Goal: Task Accomplishment & Management: Complete application form

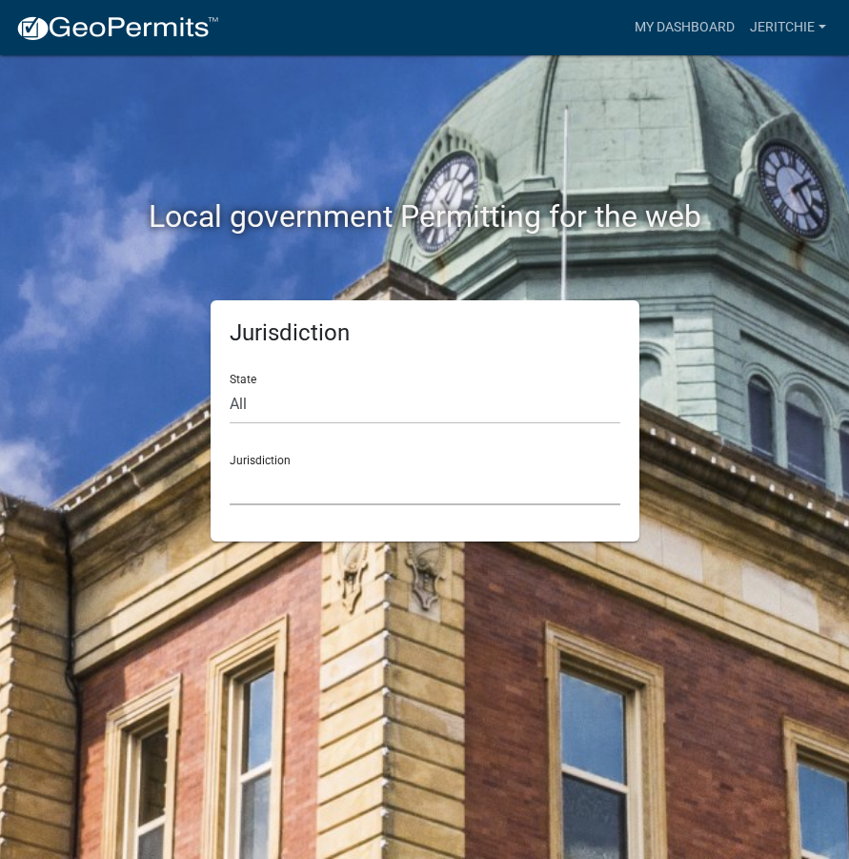
click at [308, 483] on select "[GEOGRAPHIC_DATA], [US_STATE] [GEOGRAPHIC_DATA], [US_STATE][PERSON_NAME][GEOGRA…" at bounding box center [425, 485] width 391 height 39
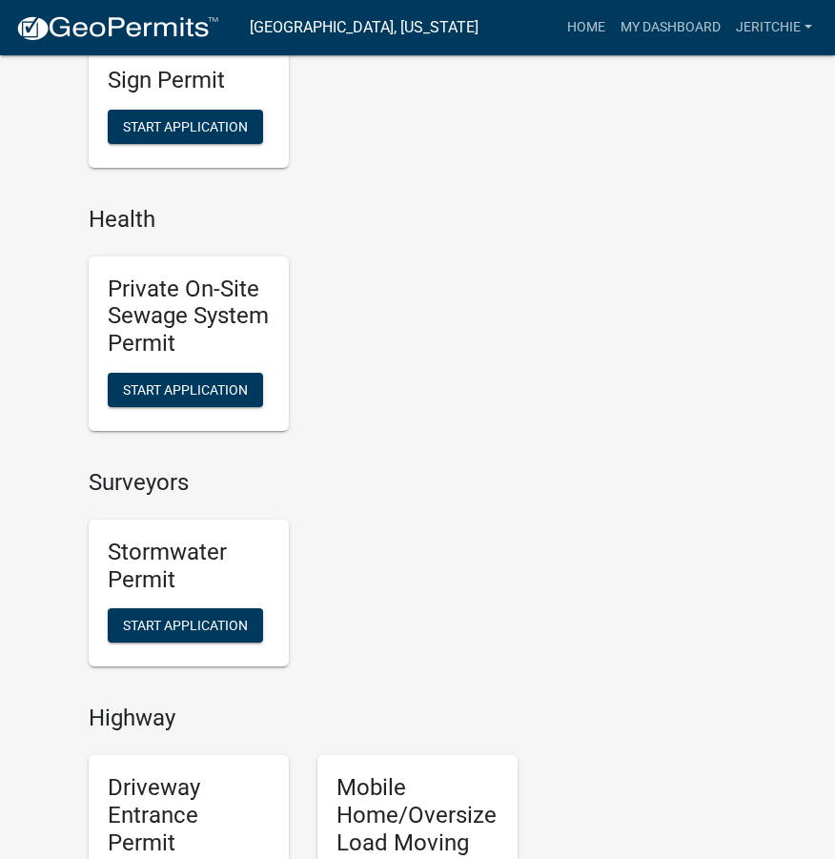
scroll to position [1811, 0]
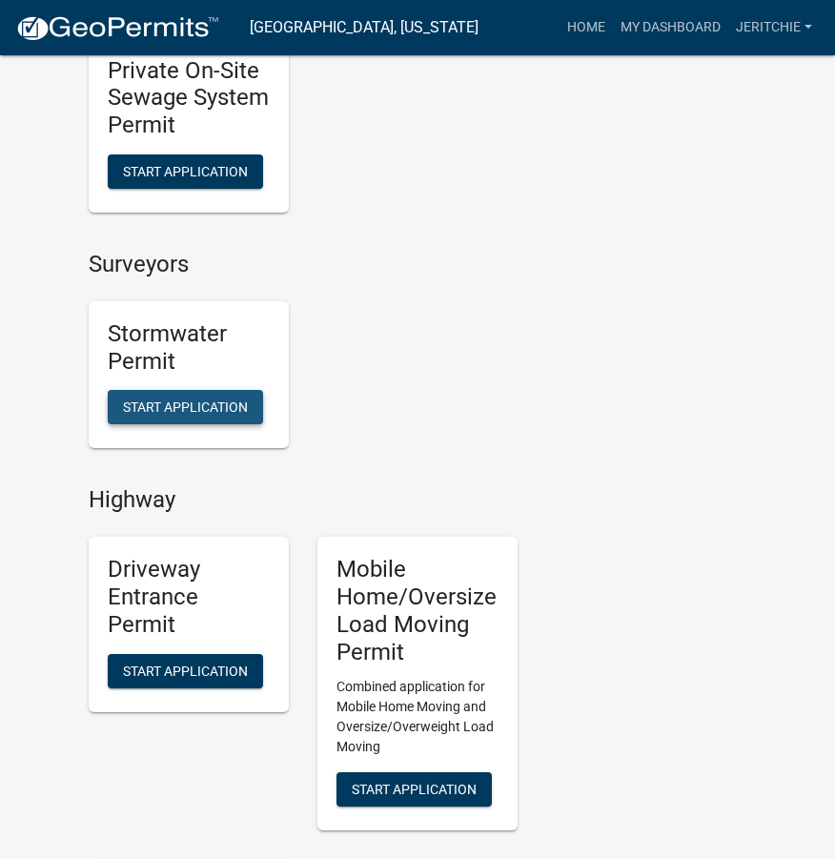
click at [196, 411] on span "Start Application" at bounding box center [185, 406] width 125 height 15
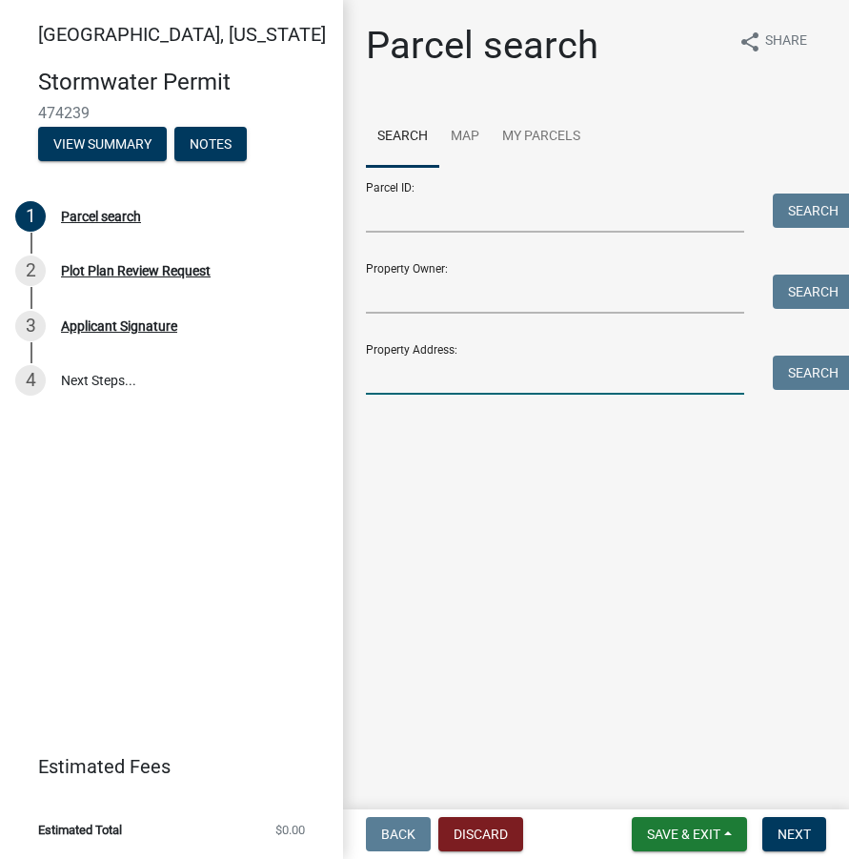
click at [418, 381] on input "Property Address:" at bounding box center [555, 375] width 378 height 39
click at [423, 371] on input "Property Address:" at bounding box center [555, 375] width 378 height 39
type input "[STREET_ADDRESS]"
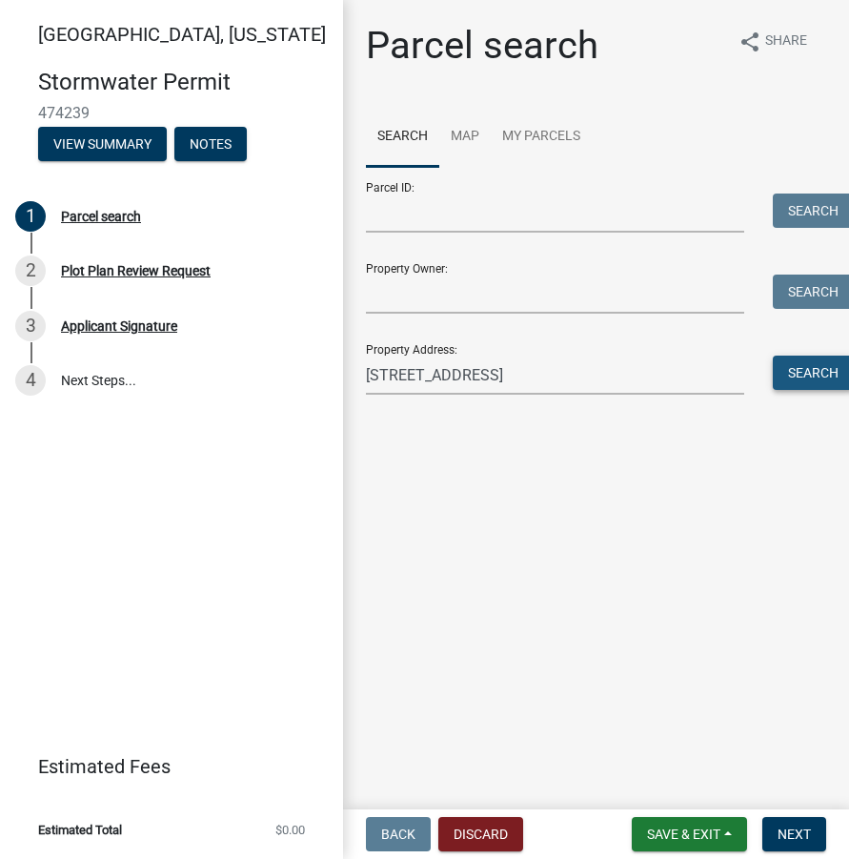
click at [822, 371] on button "Search" at bounding box center [813, 373] width 81 height 34
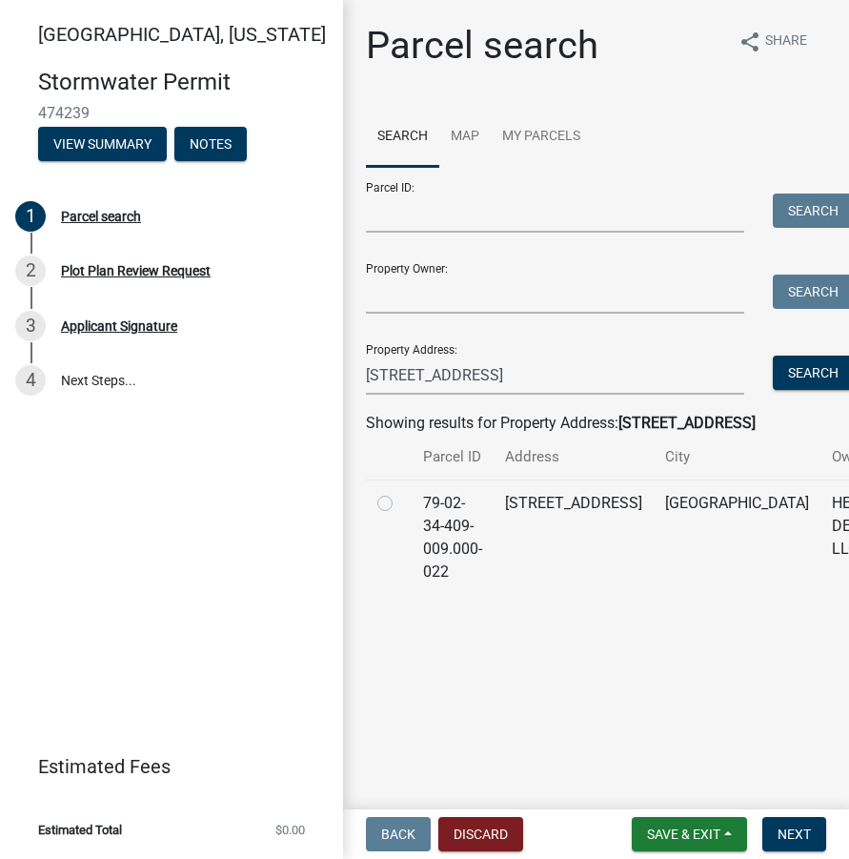
click at [400, 492] on label at bounding box center [400, 492] width 0 height 0
click at [400, 504] on input "radio" at bounding box center [406, 498] width 12 height 12
radio input "true"
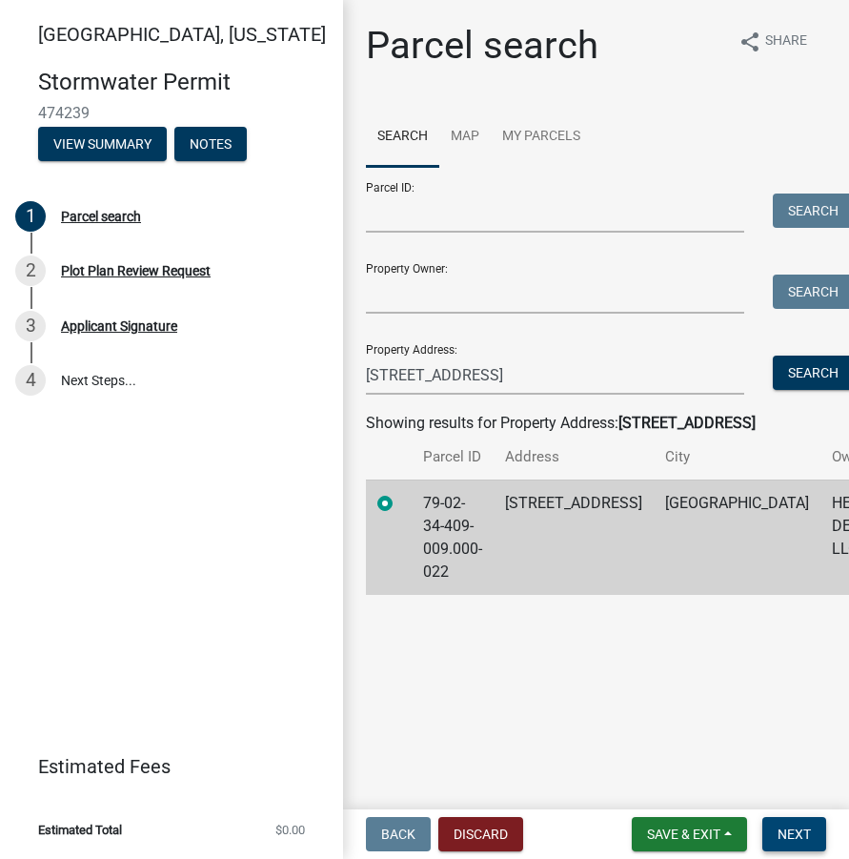
click at [797, 826] on span "Next" at bounding box center [794, 833] width 33 height 15
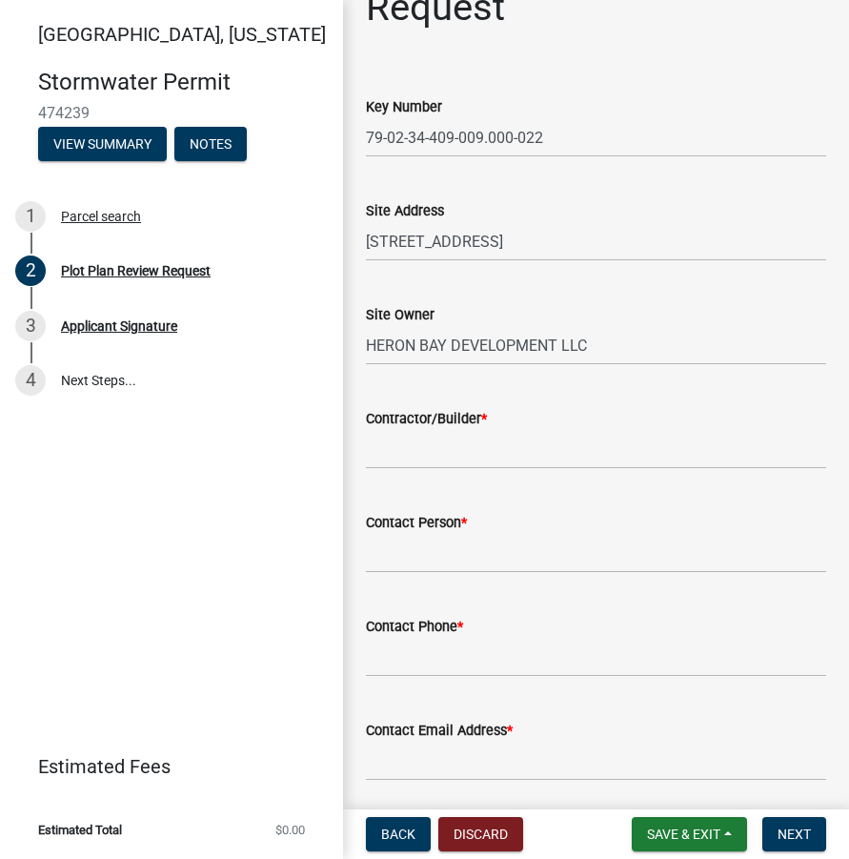
scroll to position [191, 0]
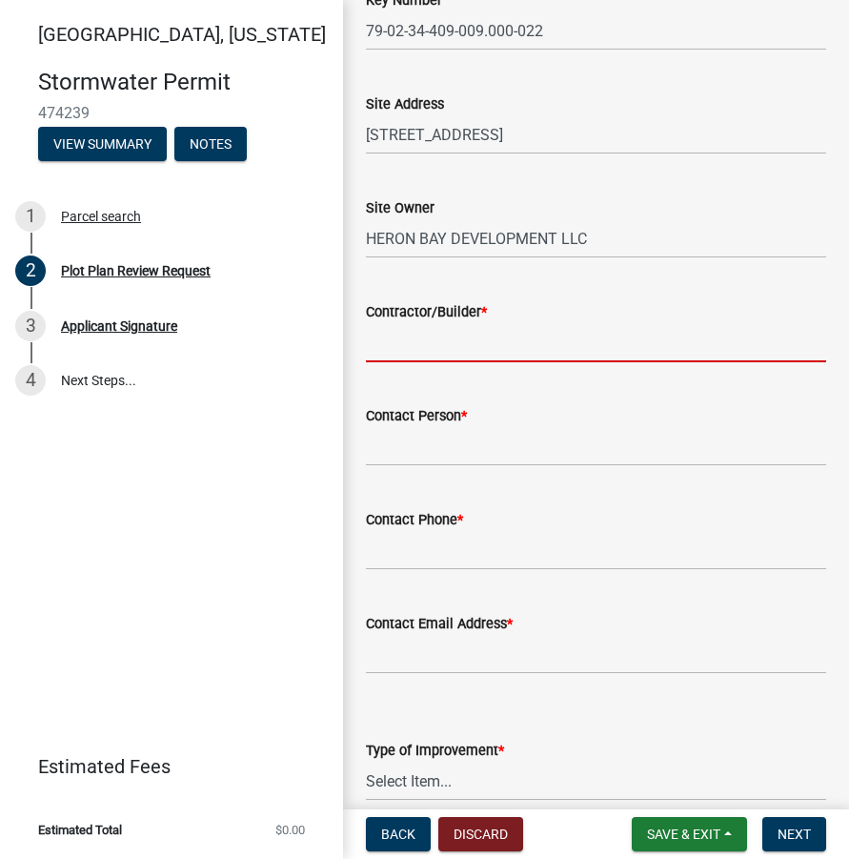
click at [426, 338] on input "Contractor/Builder *" at bounding box center [596, 342] width 460 height 39
type input "MAJESTIC HOMES"
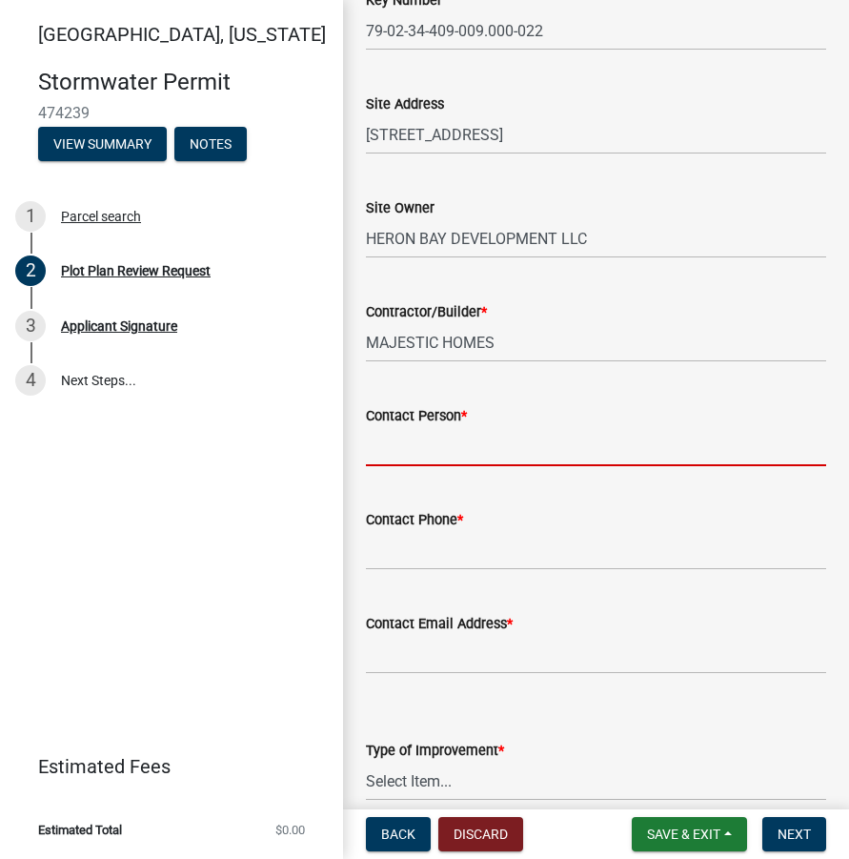
click at [425, 446] on input "Contact Person *" at bounding box center [596, 446] width 460 height 39
type input "B"
click at [432, 462] on input "Contact Person *" at bounding box center [596, 446] width 460 height 39
type input "[PERSON_NAME]"
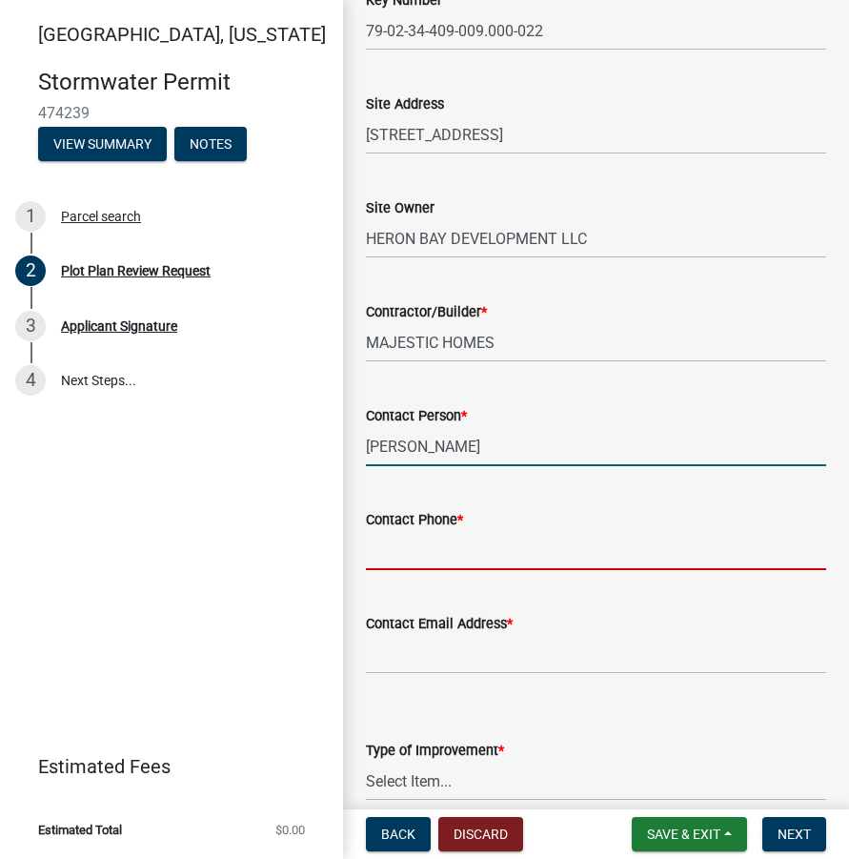
type input "7655860587"
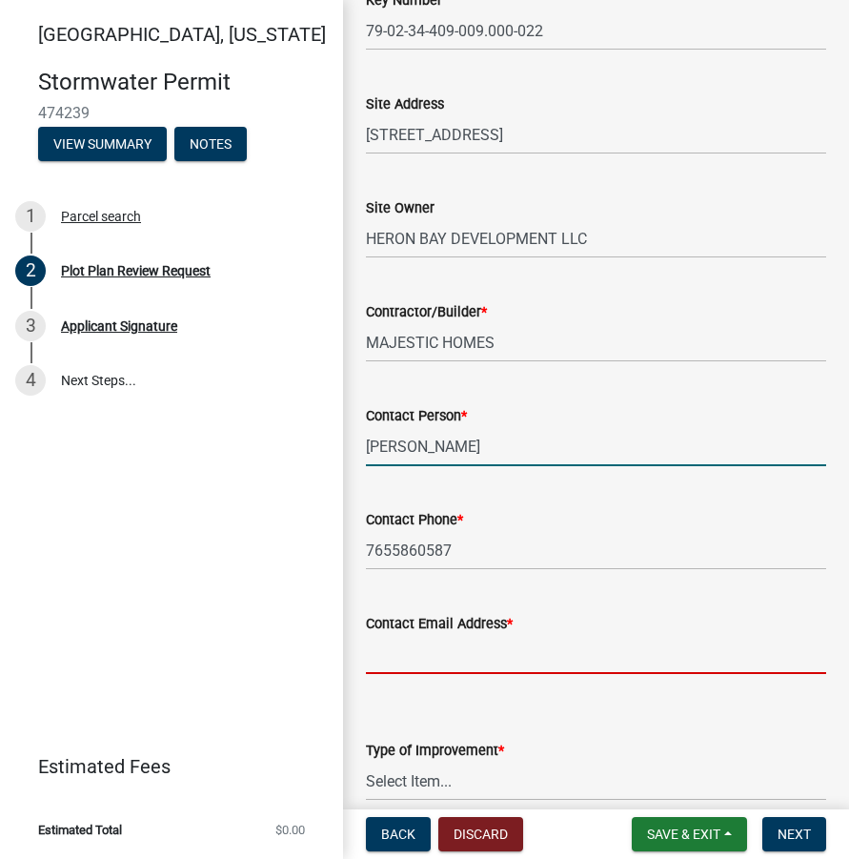
type input "[EMAIL_ADDRESS][DOMAIN_NAME]"
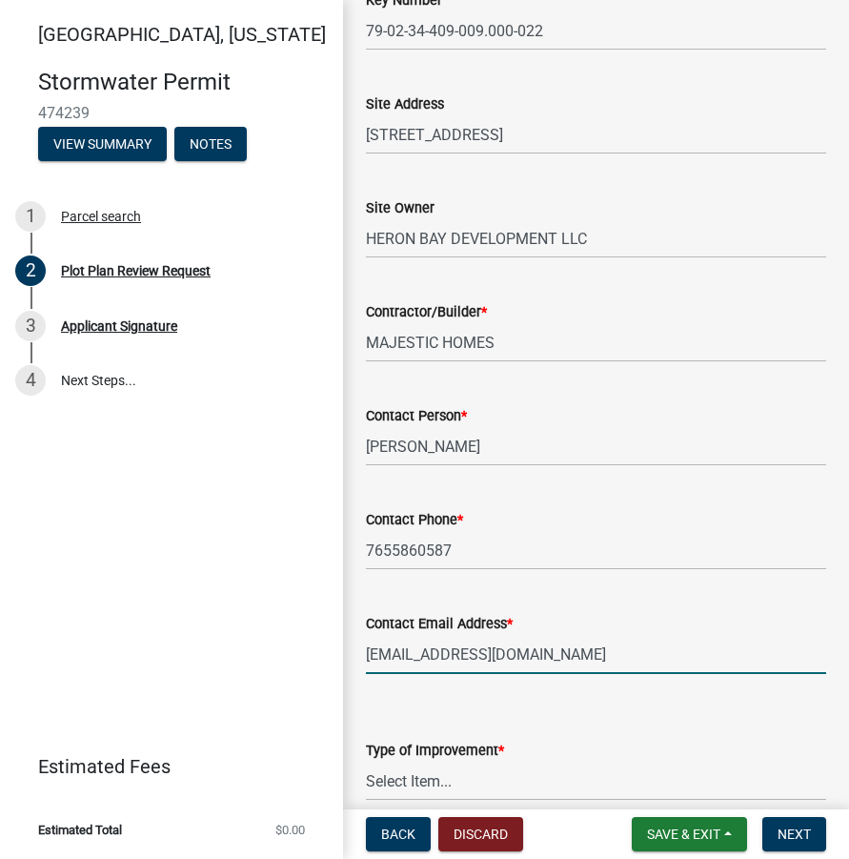
drag, startPoint x: 528, startPoint y: 657, endPoint x: 365, endPoint y: 667, distance: 163.3
click at [366, 667] on input "[EMAIL_ADDRESS][DOMAIN_NAME]" at bounding box center [596, 654] width 460 height 39
type input "e"
type input "[PERSON_NAME][EMAIL_ADDRESS][PERSON_NAME][DOMAIN_NAME]"
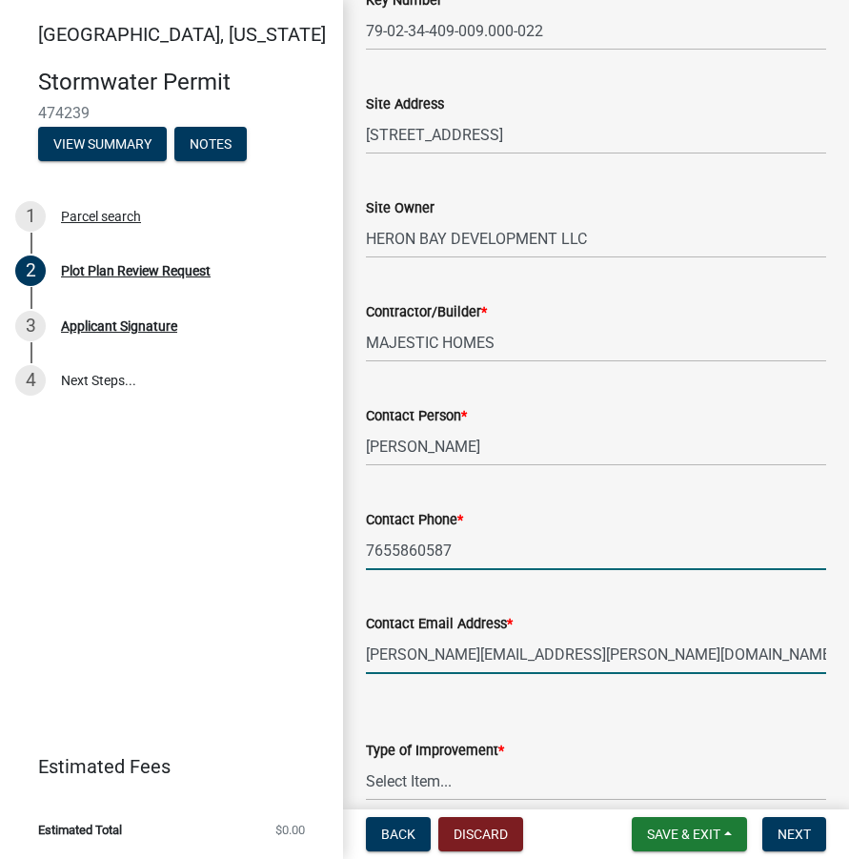
click at [479, 560] on input "7655860587" at bounding box center [596, 550] width 460 height 39
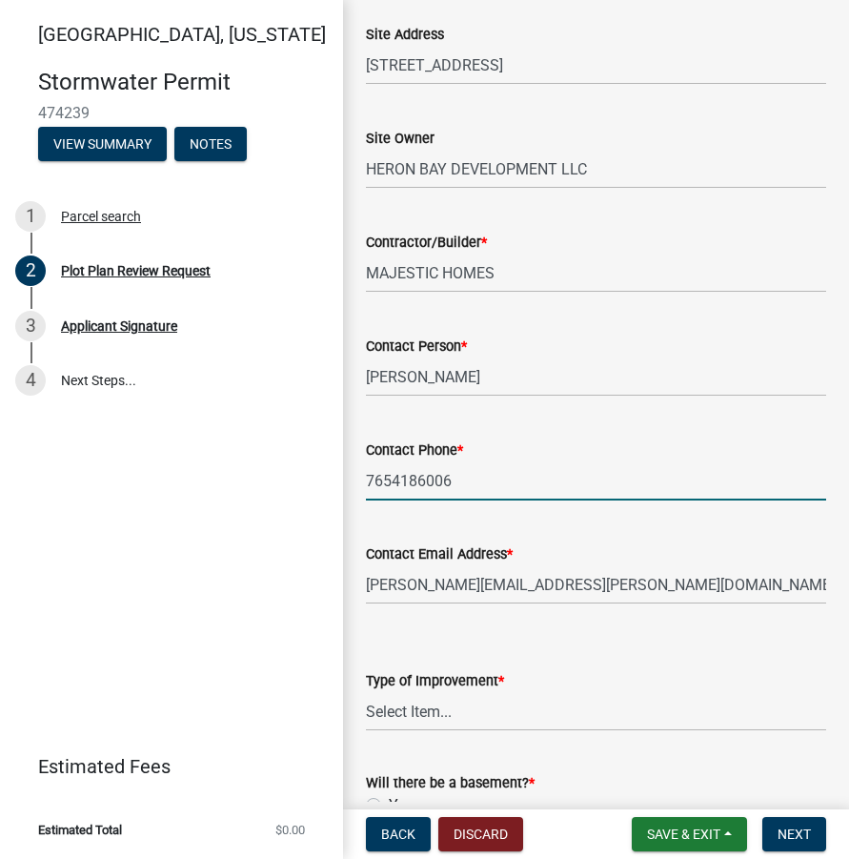
scroll to position [572, 0]
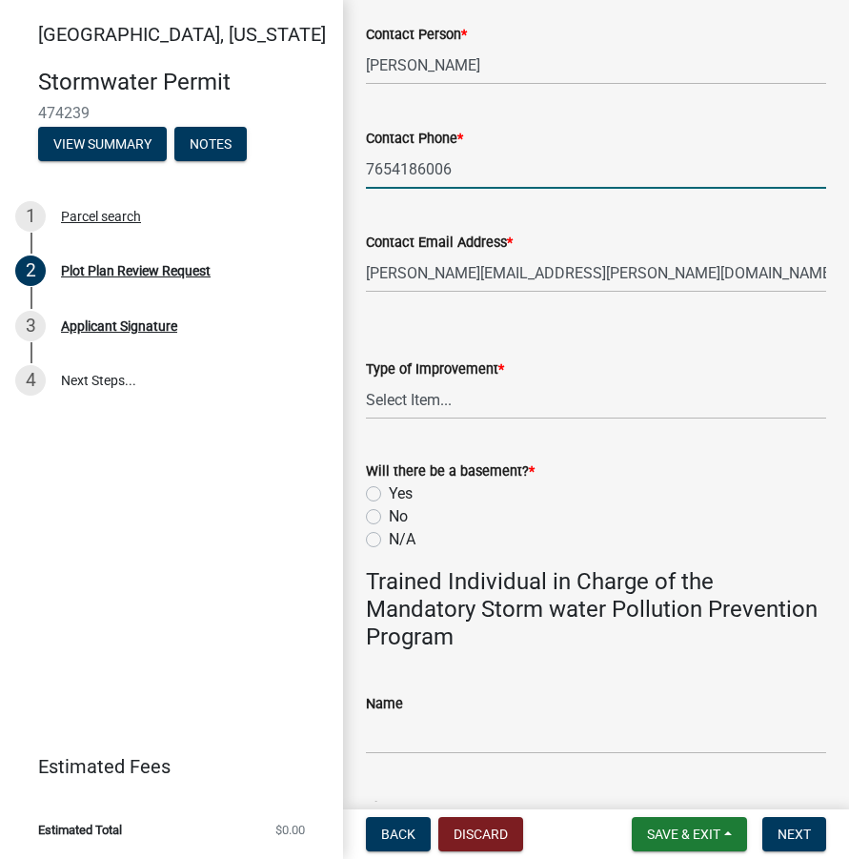
type input "7654186006"
click at [410, 399] on select "Select Item... Agricultural Building Attached Garage Commercial Deck Detached G…" at bounding box center [596, 399] width 460 height 39
click at [366, 380] on select "Select Item... Agricultural Building Attached Garage Commercial Deck Detached G…" at bounding box center [596, 399] width 460 height 39
select select "b583a170-26d7-469b-a390-0aed4d149ee1"
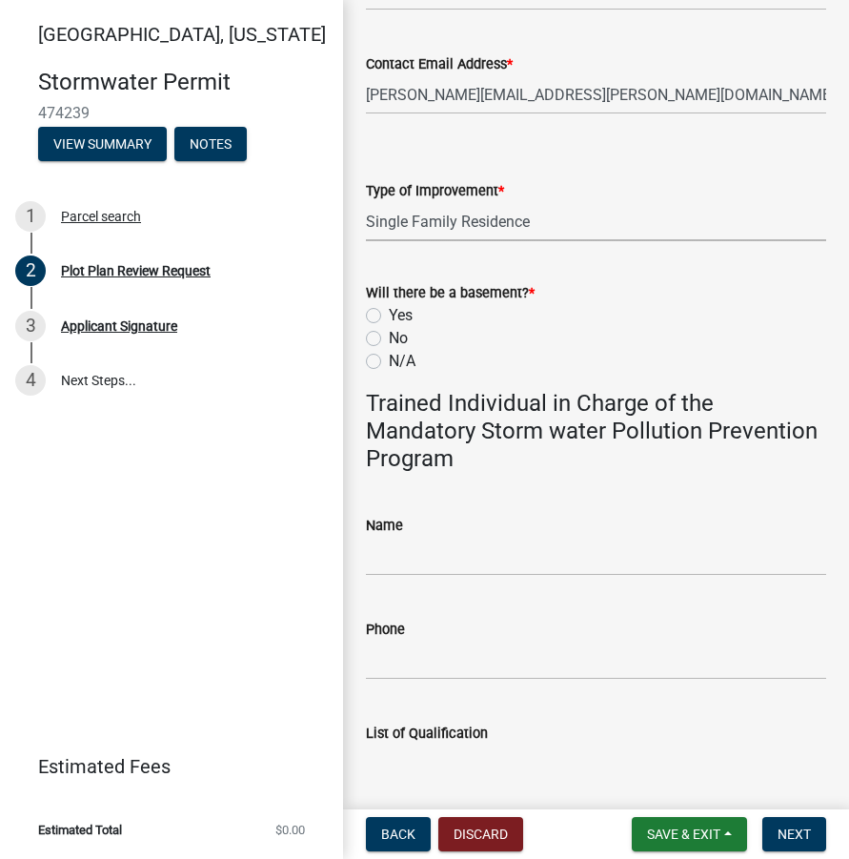
scroll to position [763, 0]
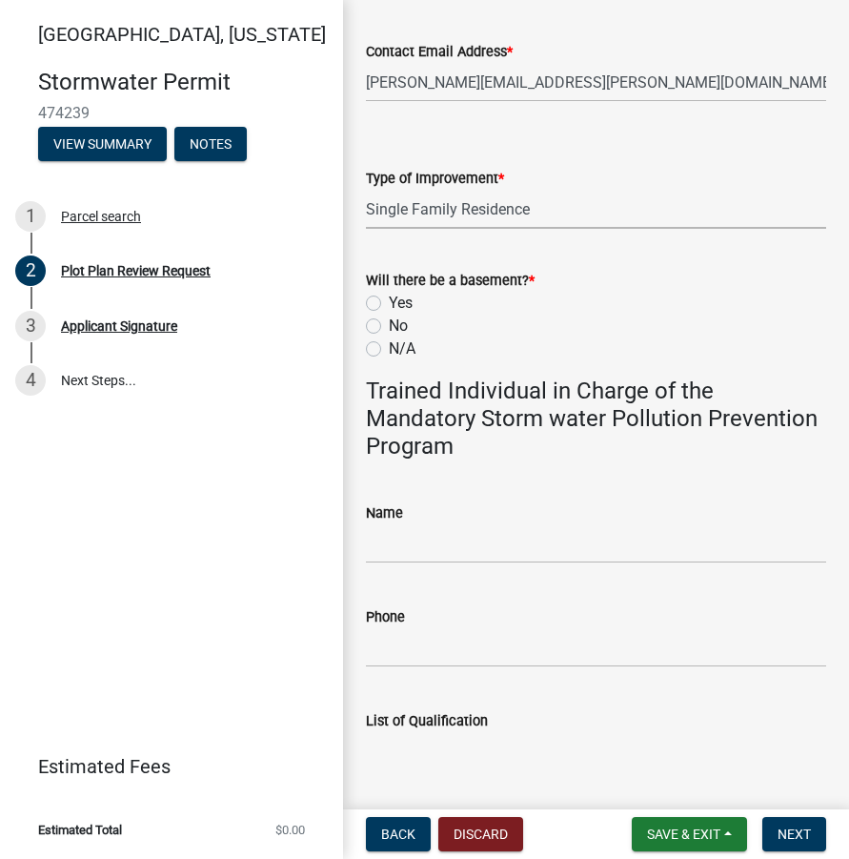
click at [389, 329] on label "No" at bounding box center [398, 326] width 19 height 23
click at [389, 327] on input "No" at bounding box center [395, 321] width 12 height 12
radio input "true"
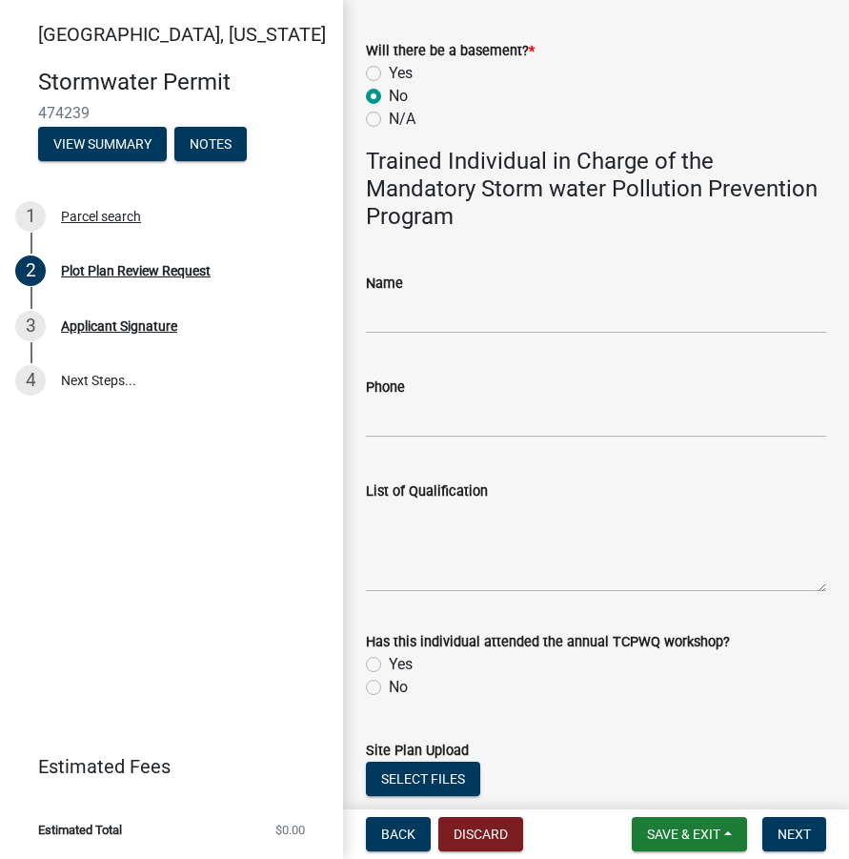
scroll to position [1049, 0]
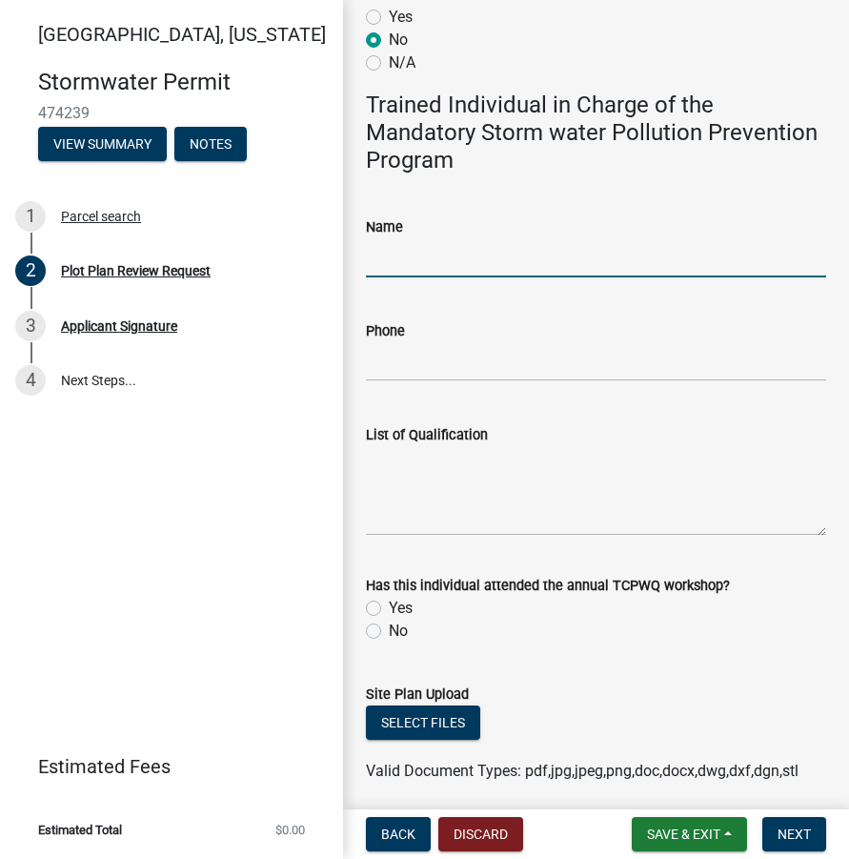
click at [424, 255] on input "Name" at bounding box center [596, 257] width 460 height 39
type input "[PERSON_NAME]"
click at [413, 363] on input "Phone" at bounding box center [596, 361] width 460 height 39
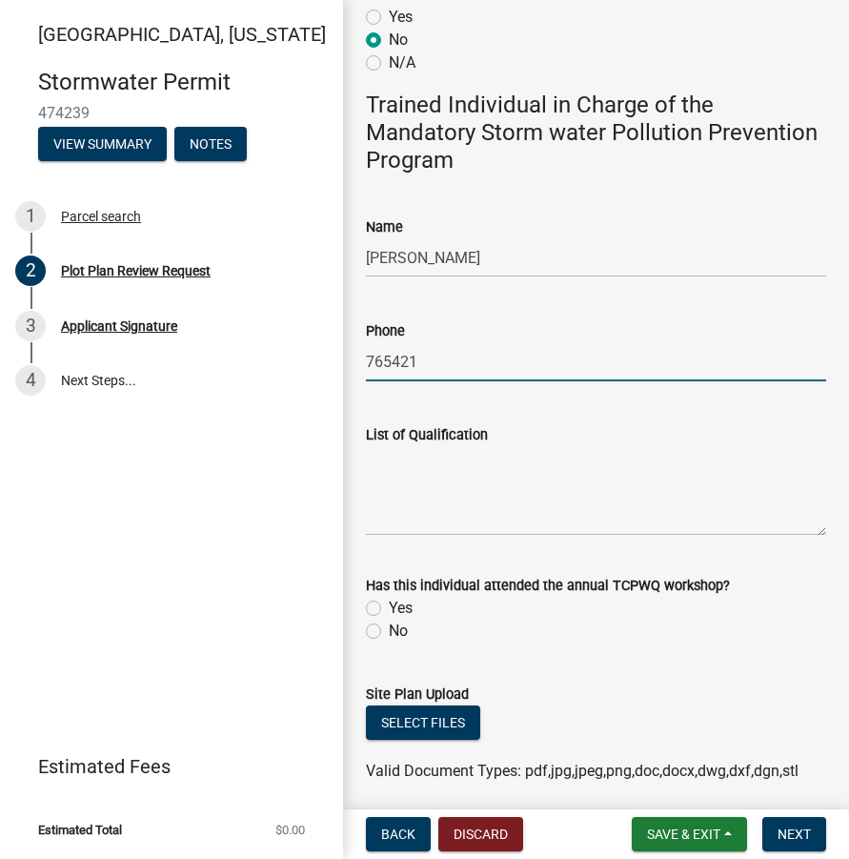
type input "7654215311"
click at [440, 481] on textarea "List of Qualification" at bounding box center [596, 491] width 460 height 90
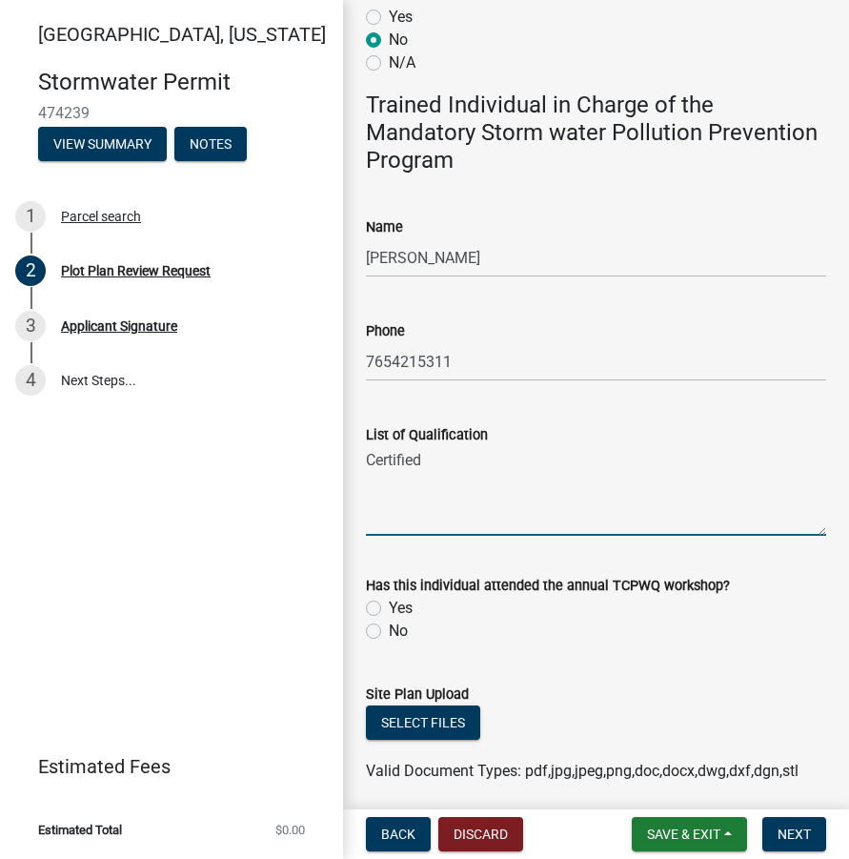
type textarea "Certified"
click at [389, 607] on label "Yes" at bounding box center [401, 608] width 24 height 23
click at [389, 607] on input "Yes" at bounding box center [395, 603] width 12 height 12
radio input "true"
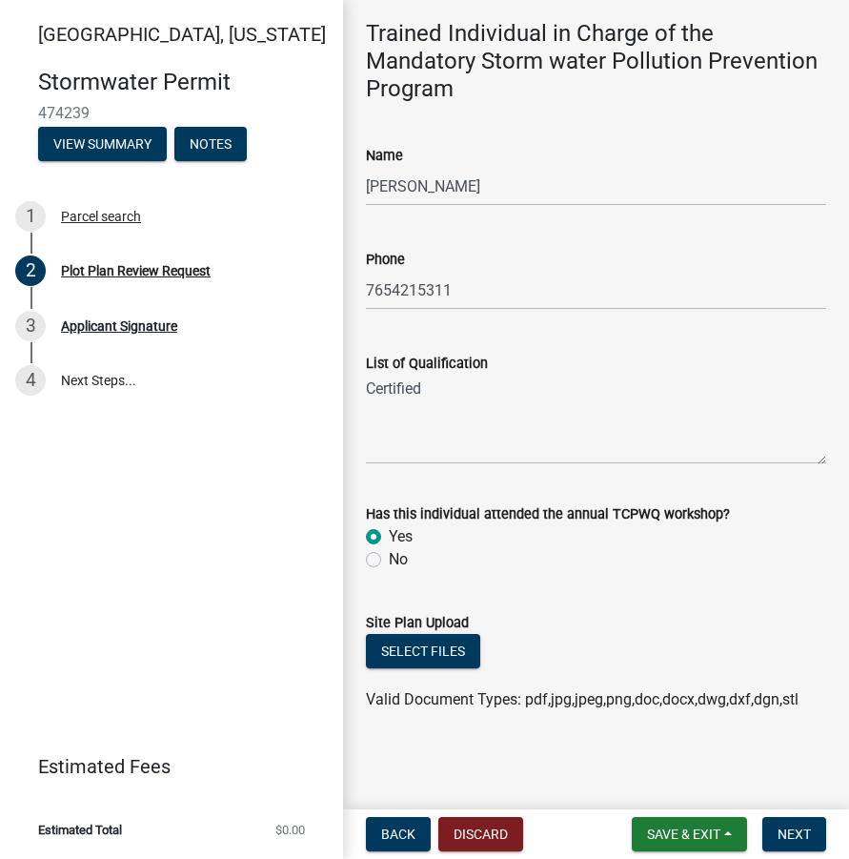
scroll to position [1121, 0]
click at [427, 644] on button "Select files" at bounding box center [423, 650] width 114 height 34
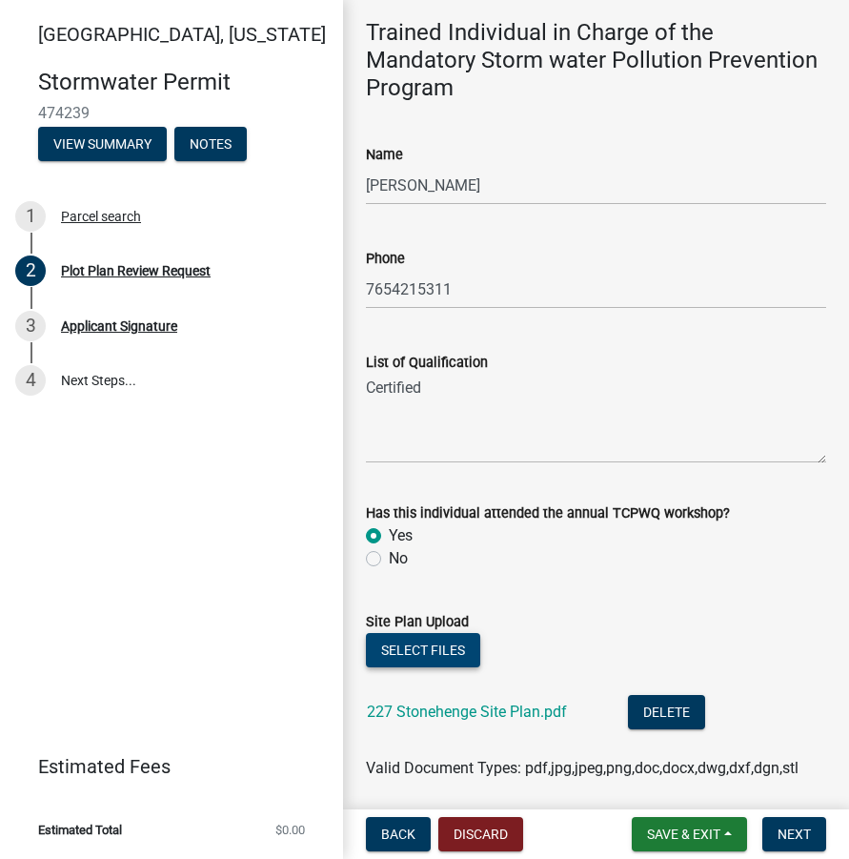
scroll to position [1191, 0]
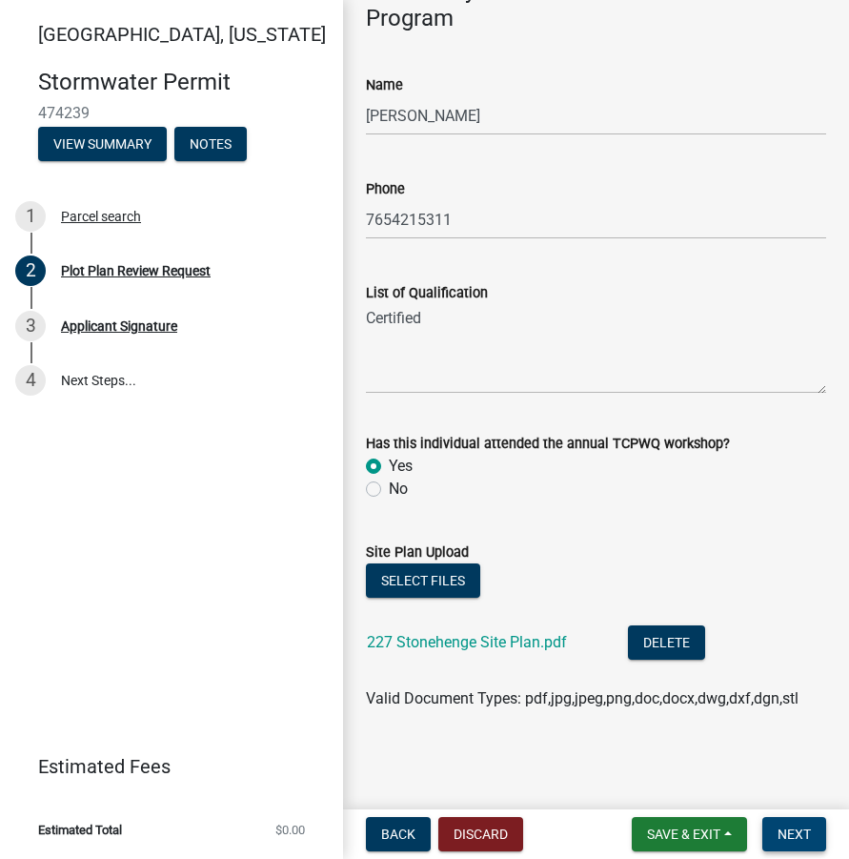
click at [818, 831] on button "Next" at bounding box center [795, 834] width 64 height 34
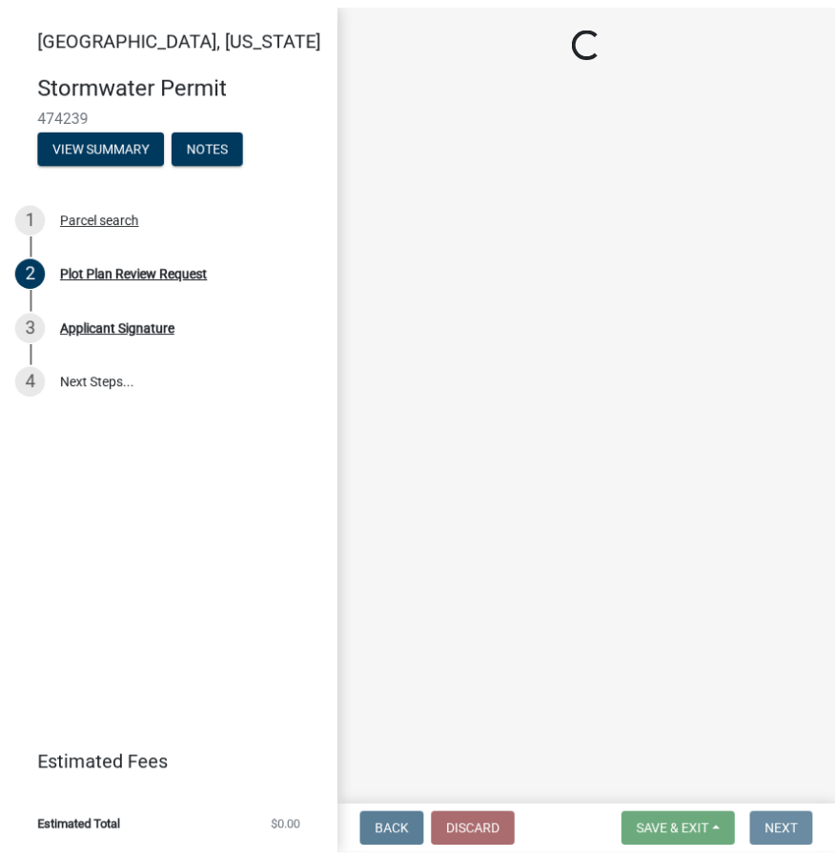
scroll to position [0, 0]
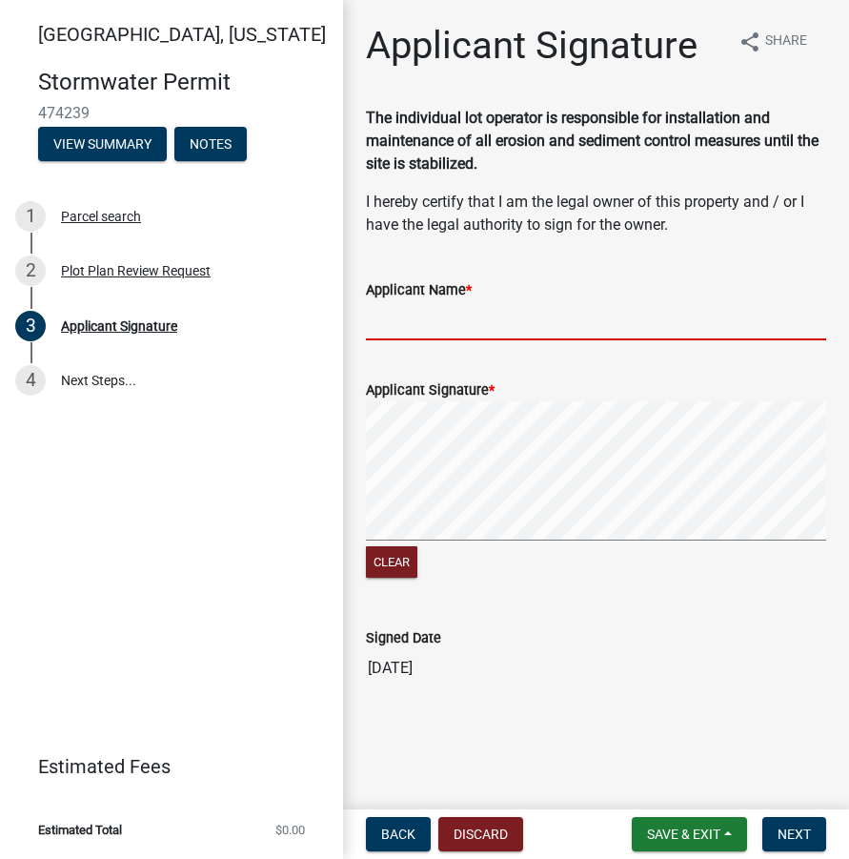
click at [427, 319] on input "Applicant Name *" at bounding box center [596, 320] width 460 height 39
type input "[PERSON_NAME]"
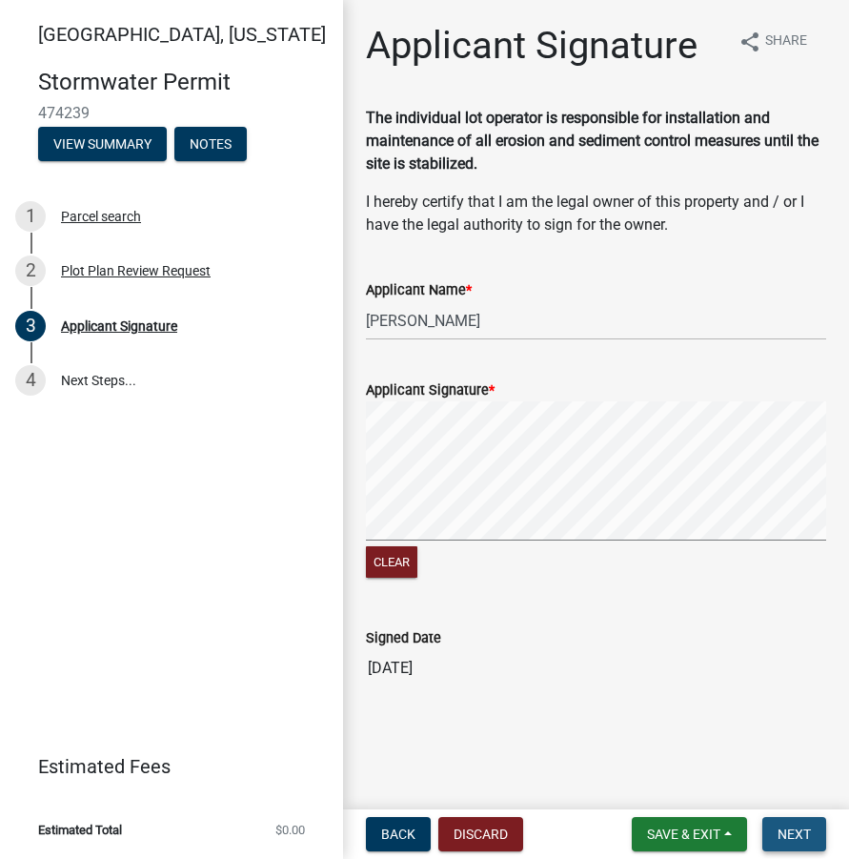
click at [796, 823] on button "Next" at bounding box center [795, 834] width 64 height 34
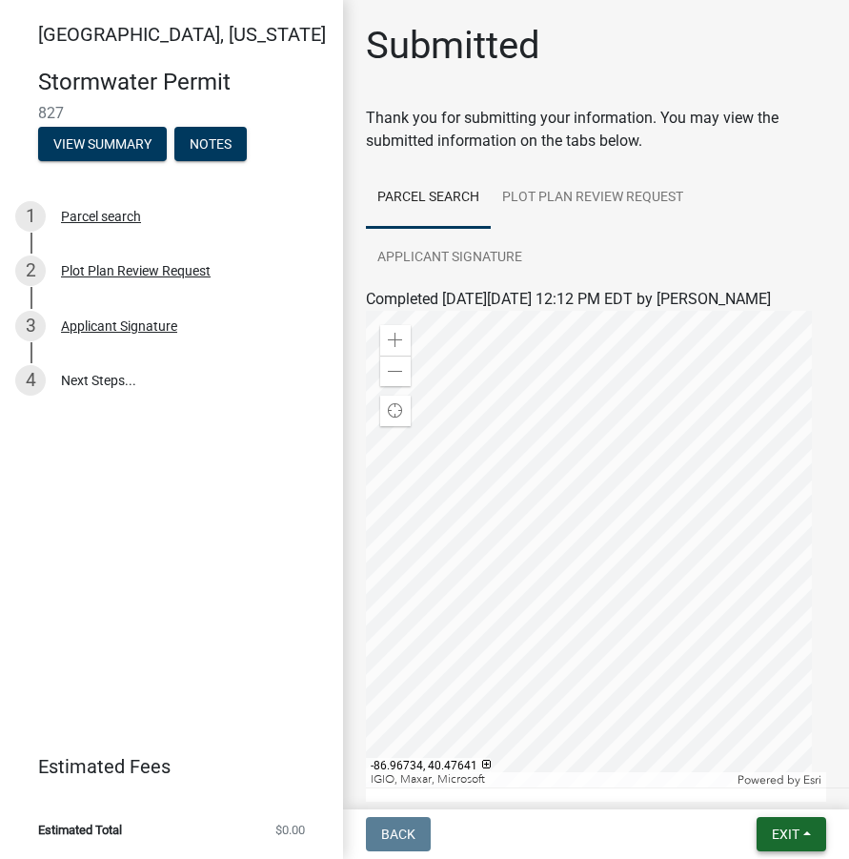
click at [778, 822] on button "Exit" at bounding box center [792, 834] width 70 height 34
click at [738, 774] on button "Save & Exit" at bounding box center [750, 785] width 153 height 46
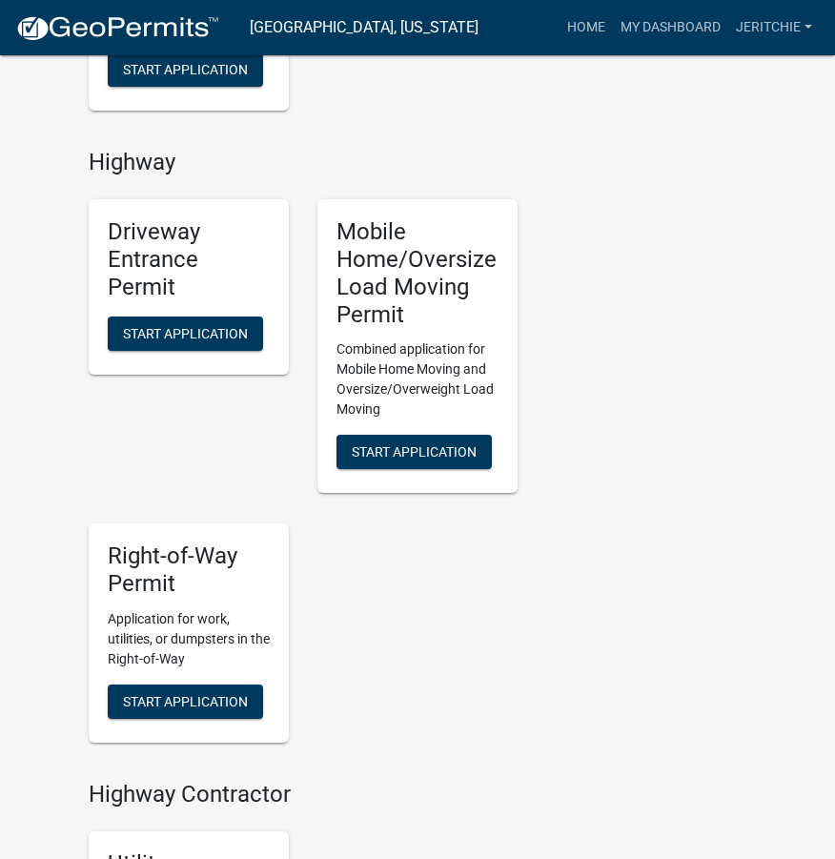
scroll to position [2192, 0]
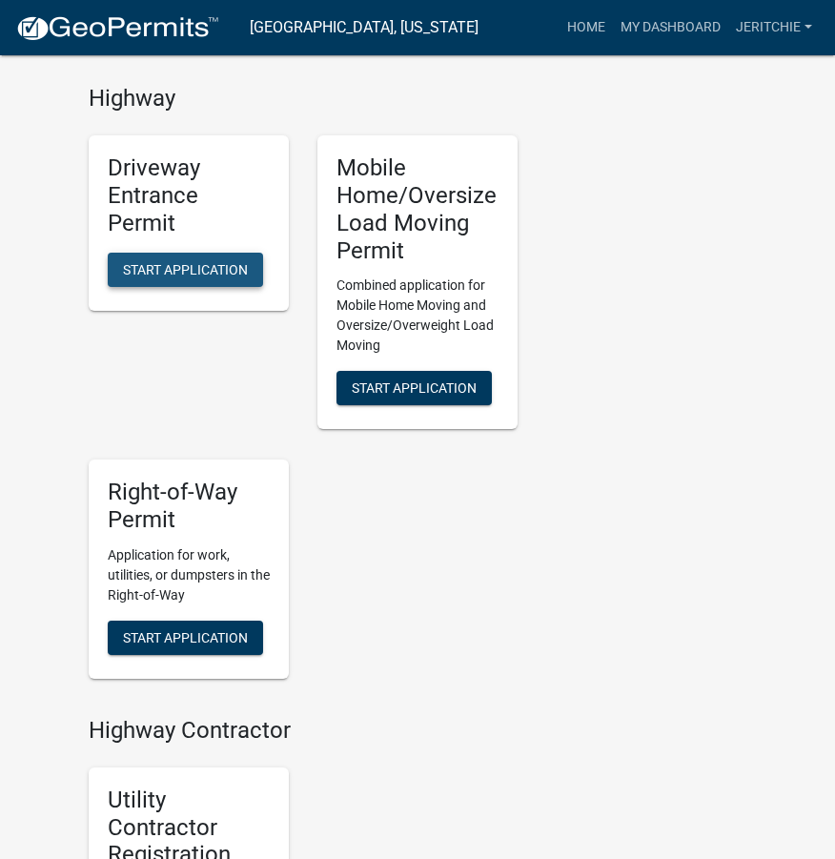
click at [133, 276] on span "Start Application" at bounding box center [185, 268] width 125 height 15
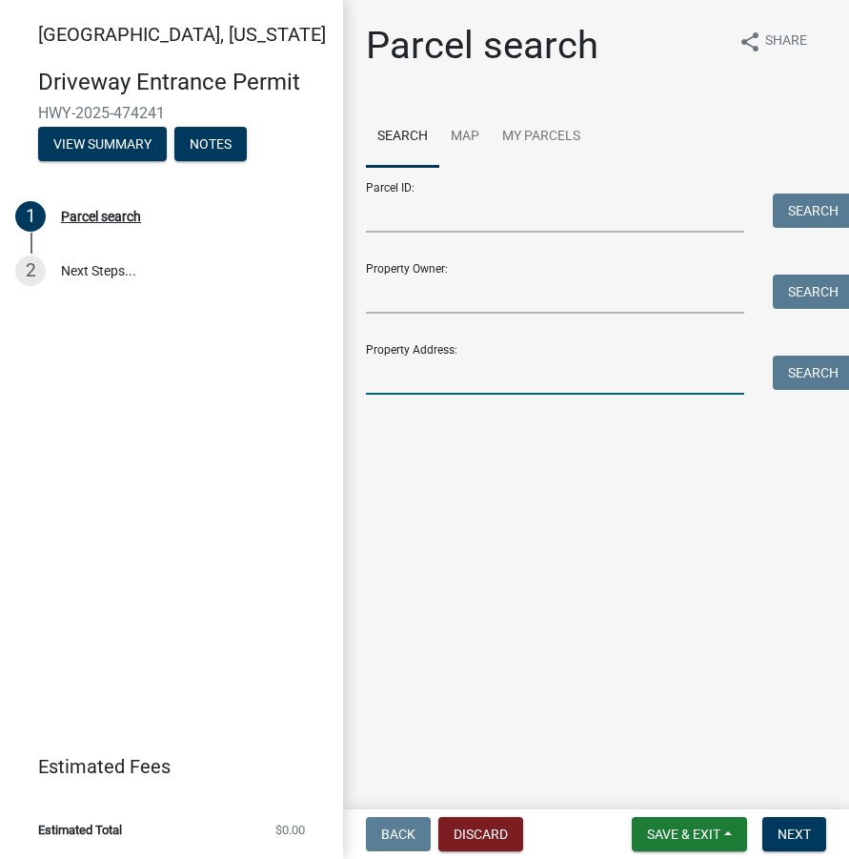
click at [436, 377] on input "Property Address:" at bounding box center [555, 375] width 378 height 39
type input "[STREET_ADDRESS]"
click at [804, 377] on button "Search" at bounding box center [813, 373] width 81 height 34
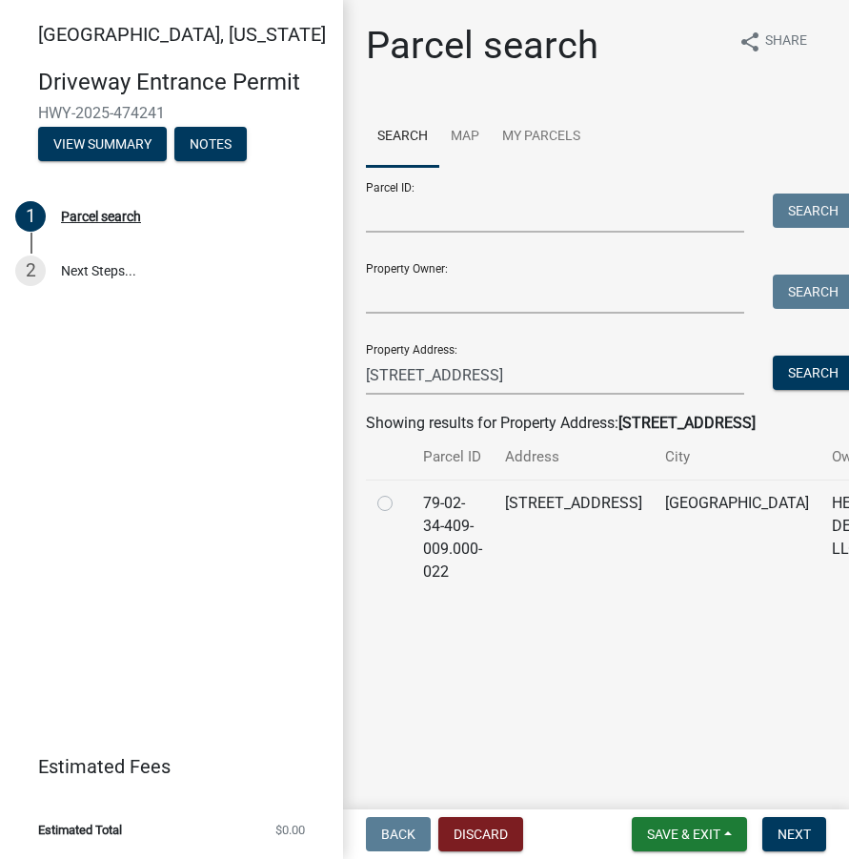
click at [400, 492] on label at bounding box center [400, 492] width 0 height 0
click at [400, 501] on input "radio" at bounding box center [406, 498] width 12 height 12
radio input "true"
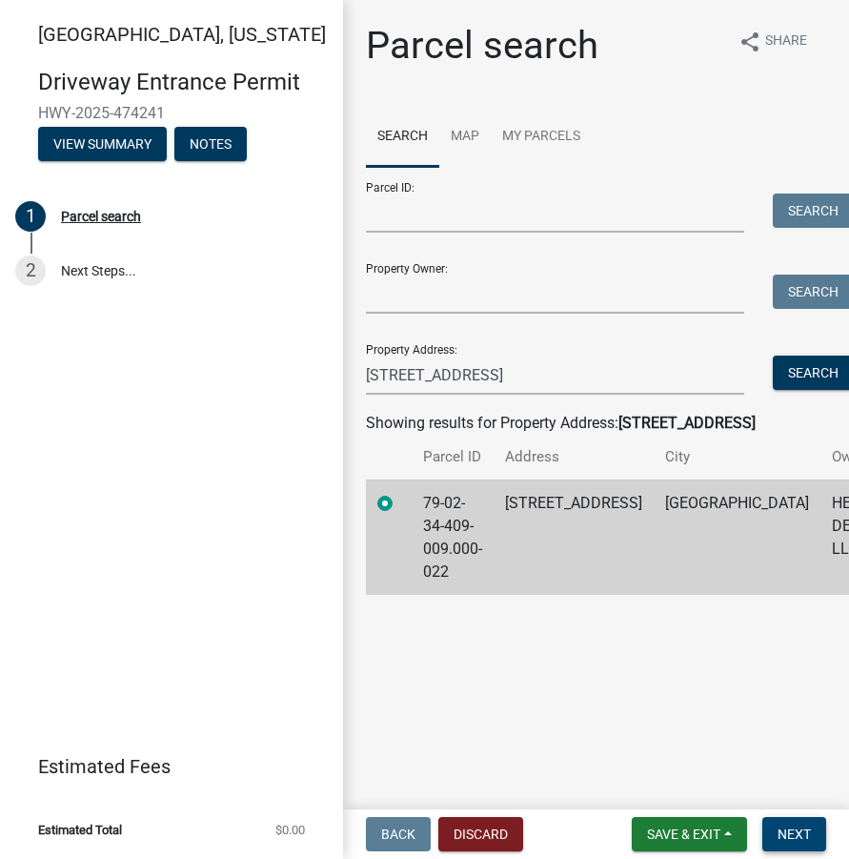
click at [795, 845] on button "Next" at bounding box center [795, 834] width 64 height 34
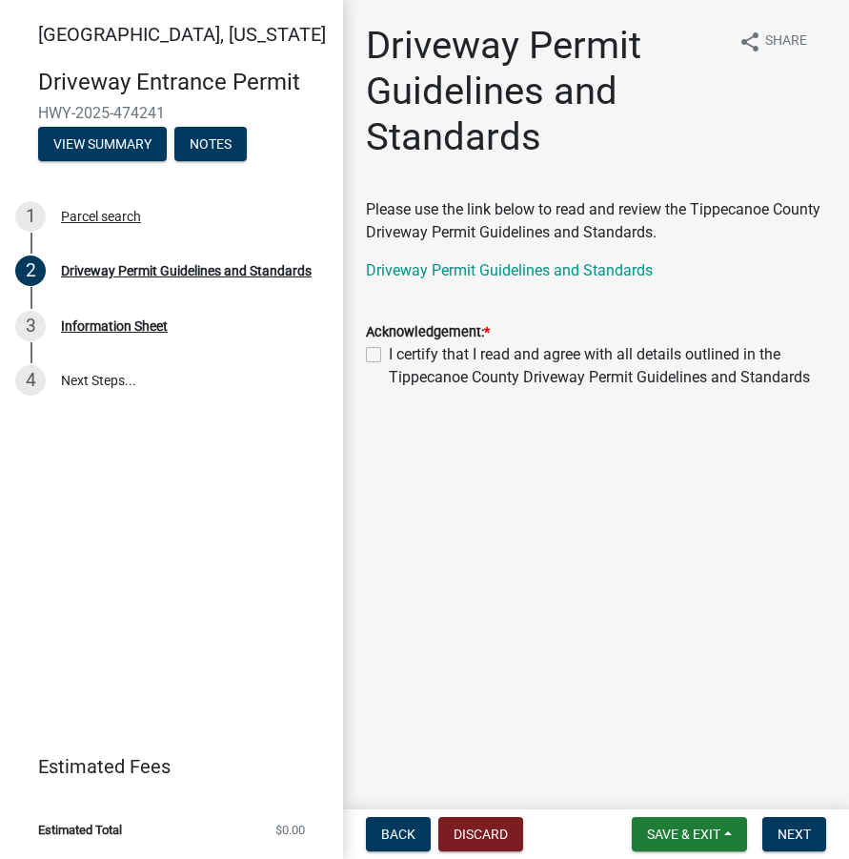
click at [371, 364] on div "I certify that I read and agree with all details outlined in the Tippecanoe Cou…" at bounding box center [596, 366] width 460 height 46
click at [389, 351] on label "I certify that I read and agree with all details outlined in the Tippecanoe Cou…" at bounding box center [608, 366] width 438 height 46
click at [389, 351] on input "I certify that I read and agree with all details outlined in the Tippecanoe Cou…" at bounding box center [395, 349] width 12 height 12
checkbox input "true"
click at [806, 831] on span "Next" at bounding box center [794, 833] width 33 height 15
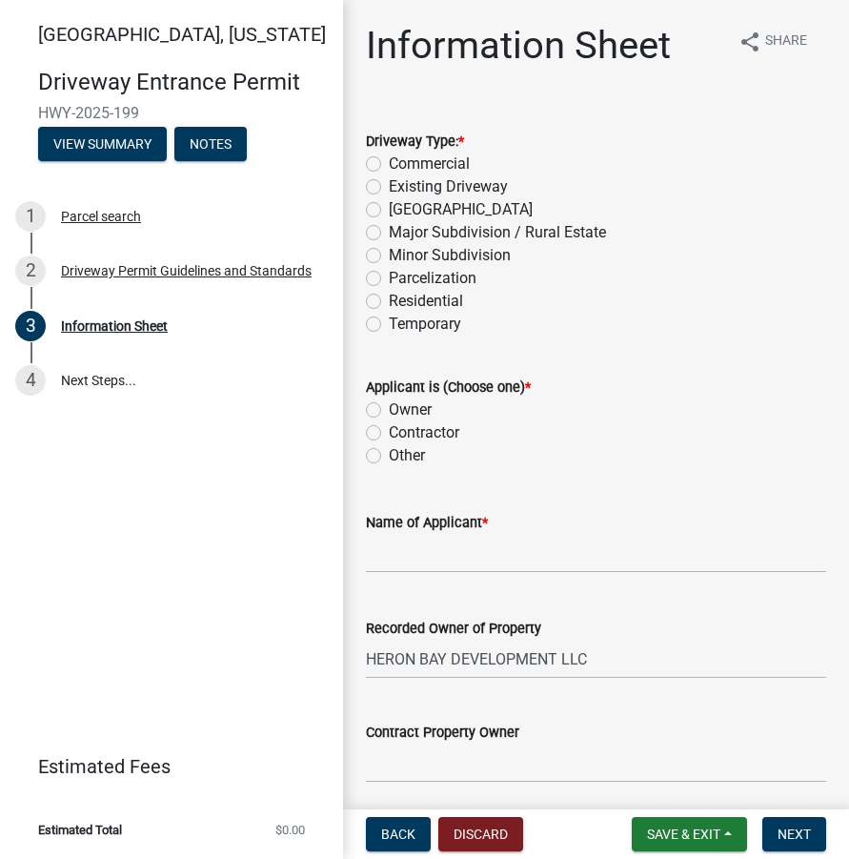
click at [389, 296] on label "Residential" at bounding box center [426, 301] width 74 height 23
click at [389, 296] on input "Residential" at bounding box center [395, 296] width 12 height 12
radio input "true"
click at [389, 184] on label "Existing Driveway" at bounding box center [448, 186] width 119 height 23
click at [389, 184] on input "Existing Driveway" at bounding box center [395, 181] width 12 height 12
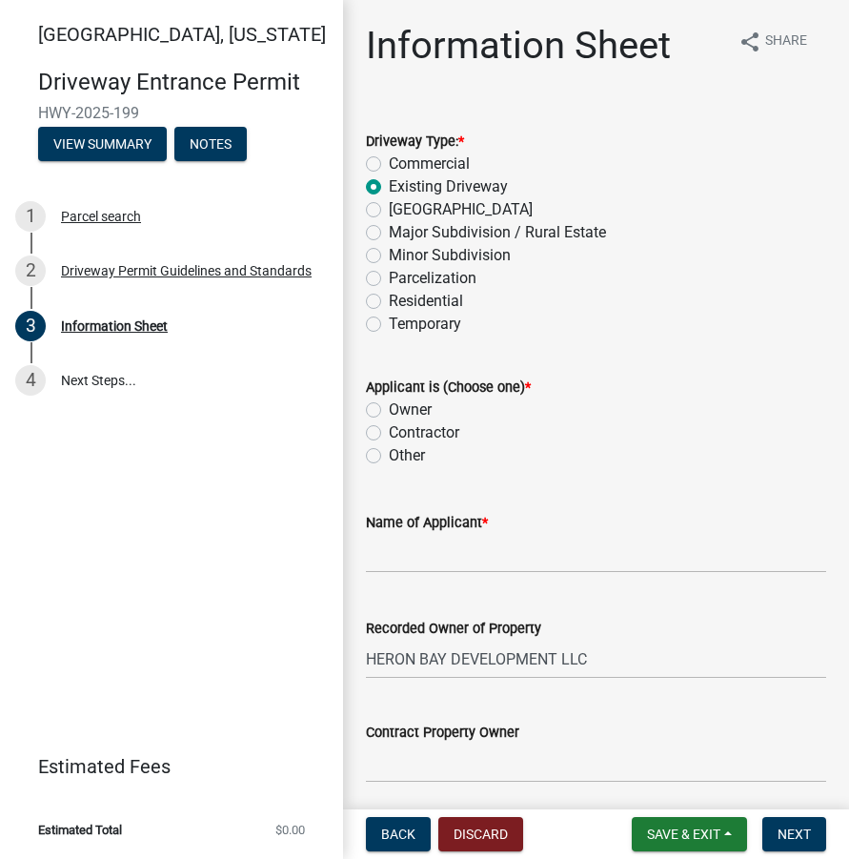
radio input "true"
click at [389, 432] on label "Contractor" at bounding box center [424, 432] width 71 height 23
click at [389, 432] on input "Contractor" at bounding box center [395, 427] width 12 height 12
radio input "true"
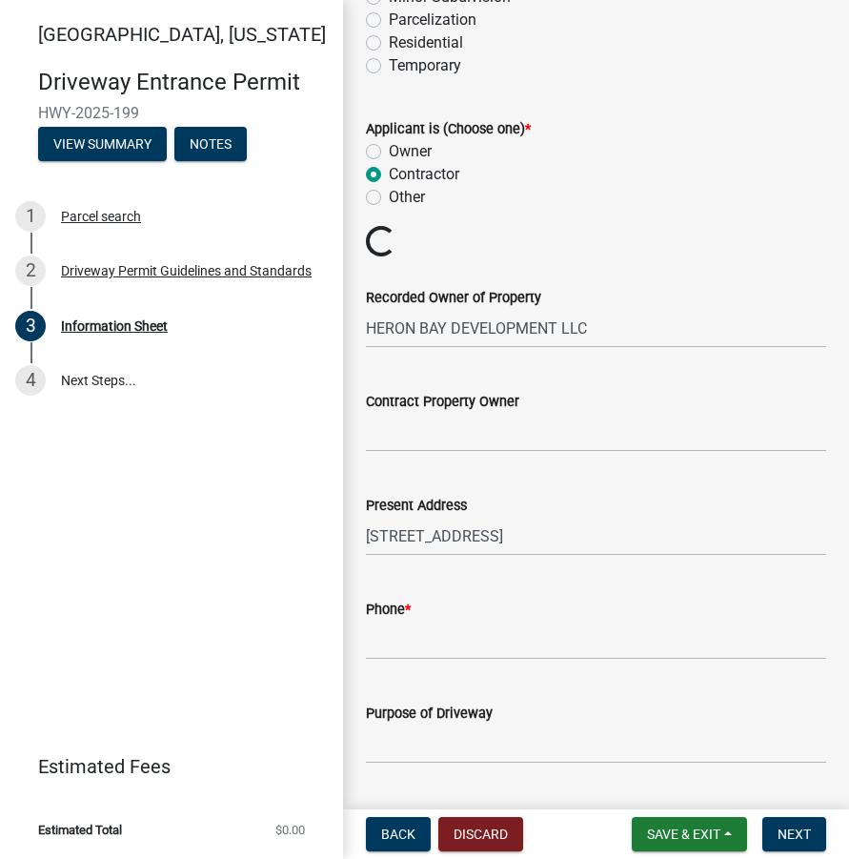
scroll to position [286, 0]
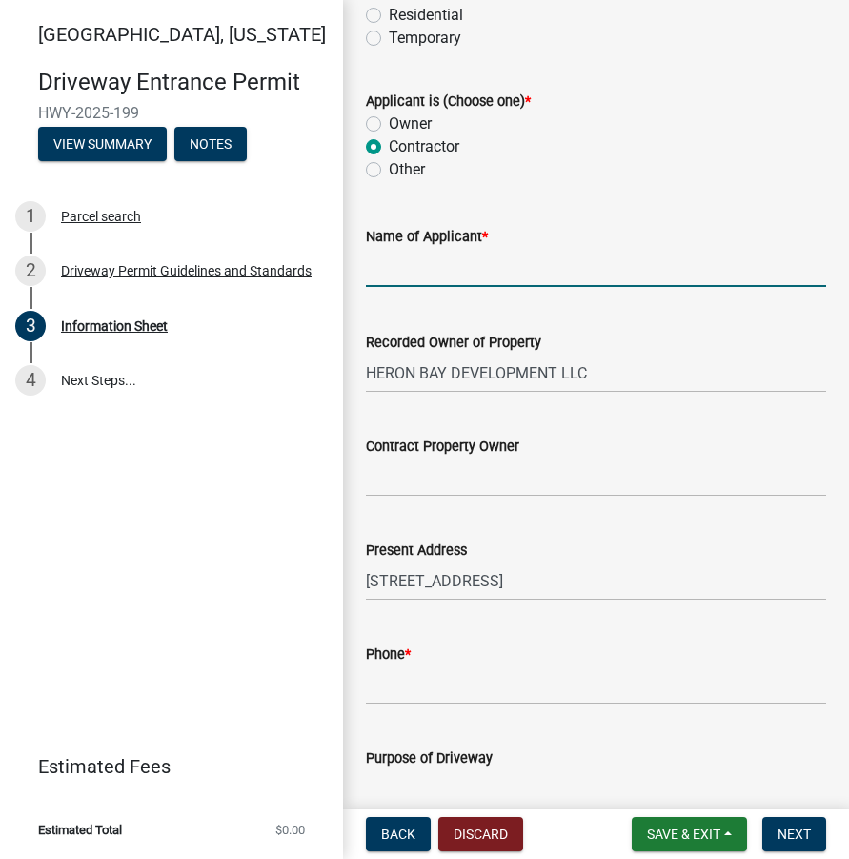
click at [400, 272] on input "Name of Applicant *" at bounding box center [596, 267] width 460 height 39
type input "Majestic Homes of [GEOGRAPHIC_DATA]"
type input "7654186006"
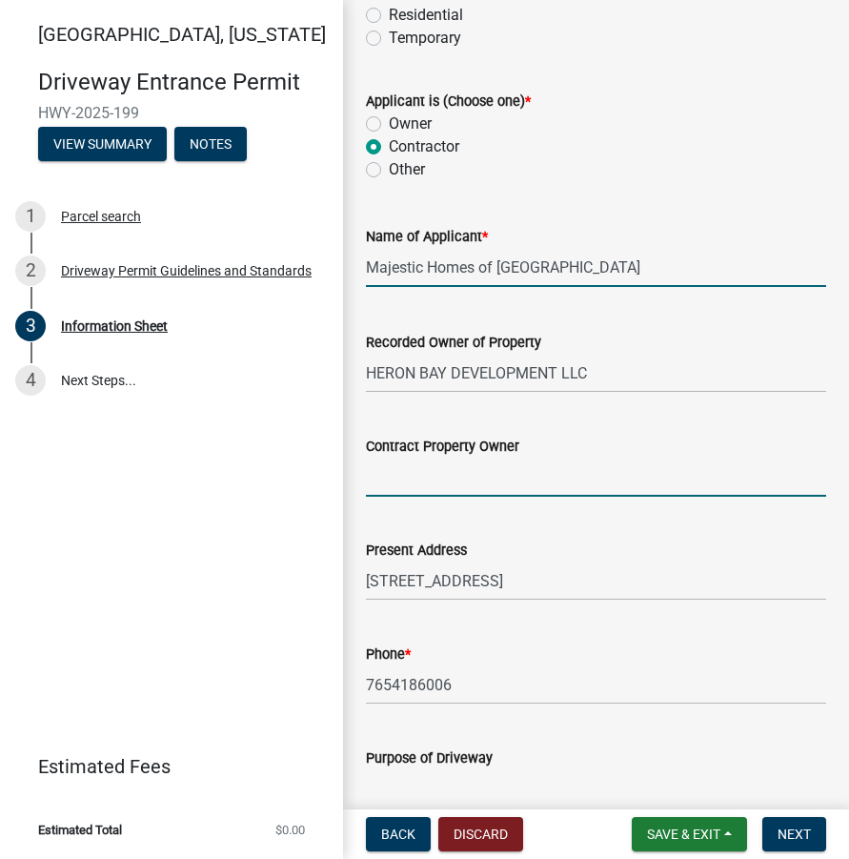
click at [418, 487] on input "Contract Property Owner" at bounding box center [596, 477] width 460 height 39
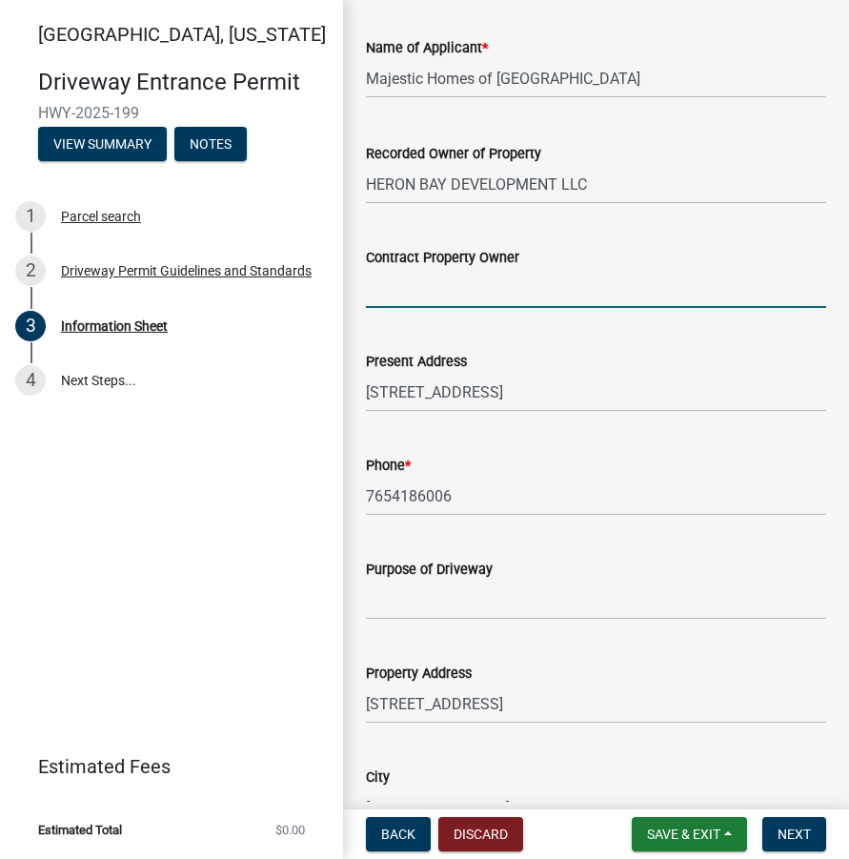
scroll to position [477, 0]
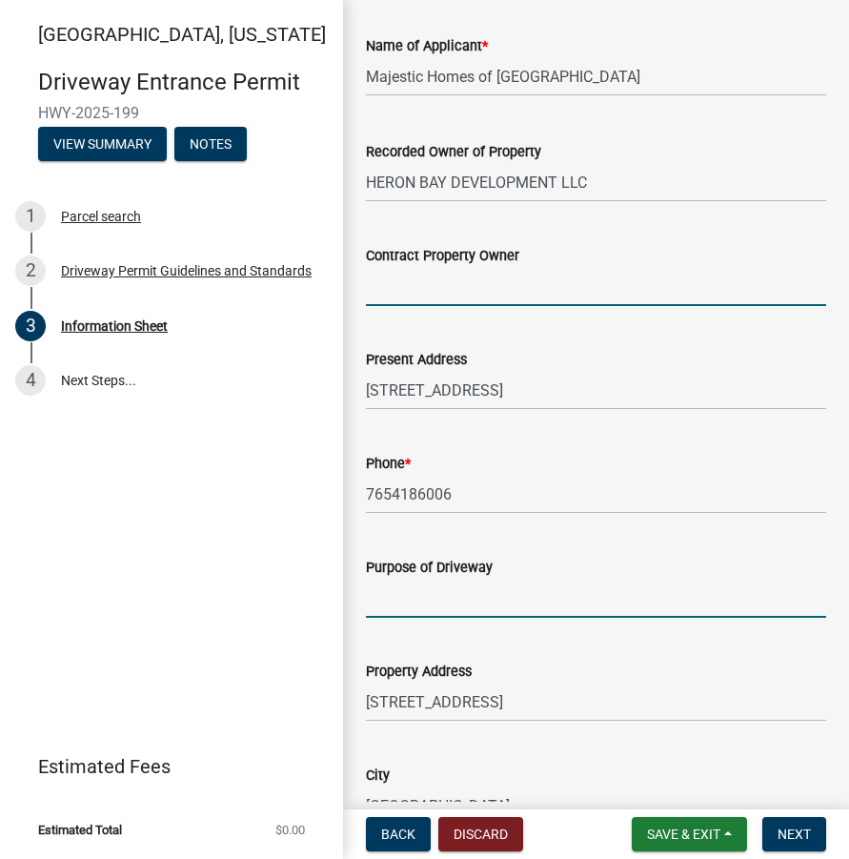
click at [438, 591] on input "Purpose of Driveway" at bounding box center [596, 598] width 460 height 39
type input "NEW CONTRUCTION HOME"
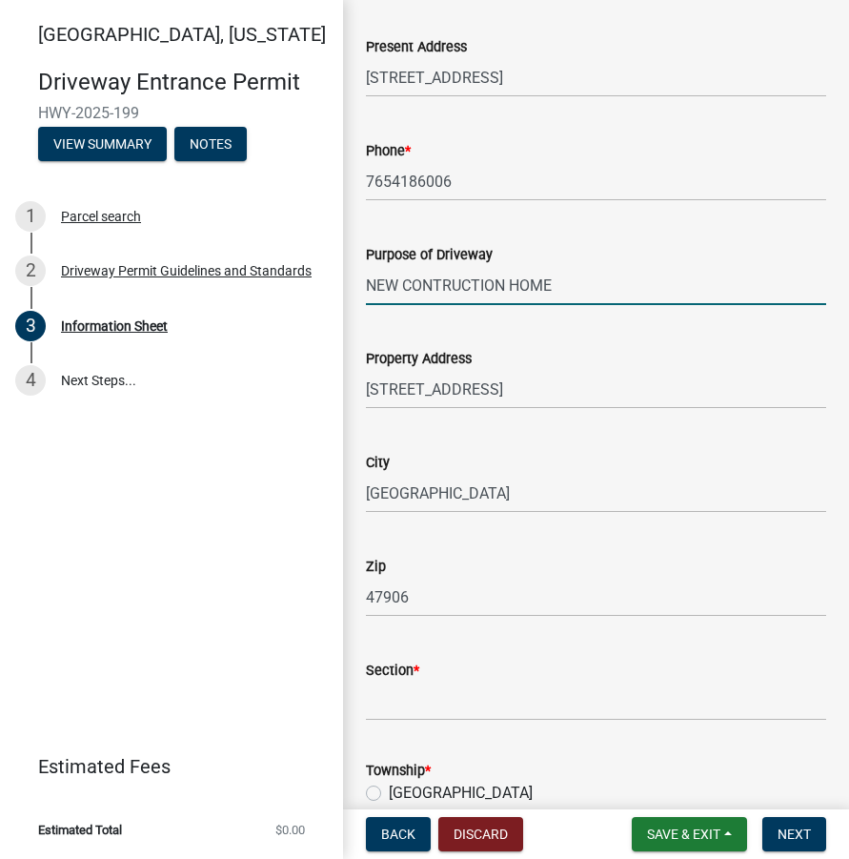
scroll to position [858, 0]
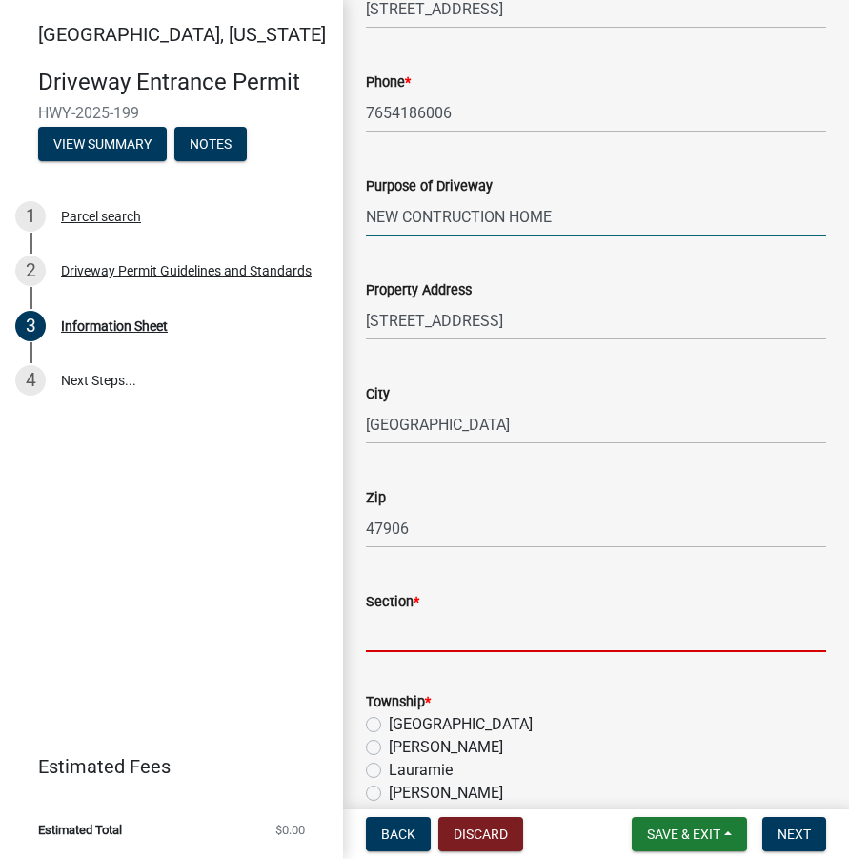
click at [385, 641] on input "Section *" at bounding box center [596, 632] width 460 height 39
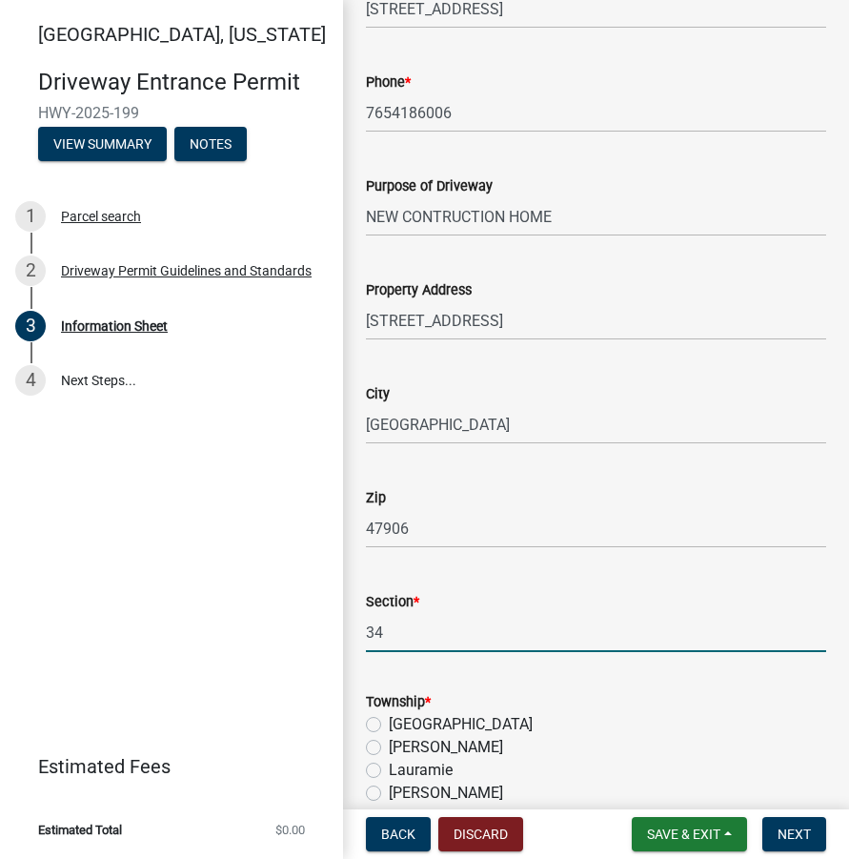
scroll to position [1239, 0]
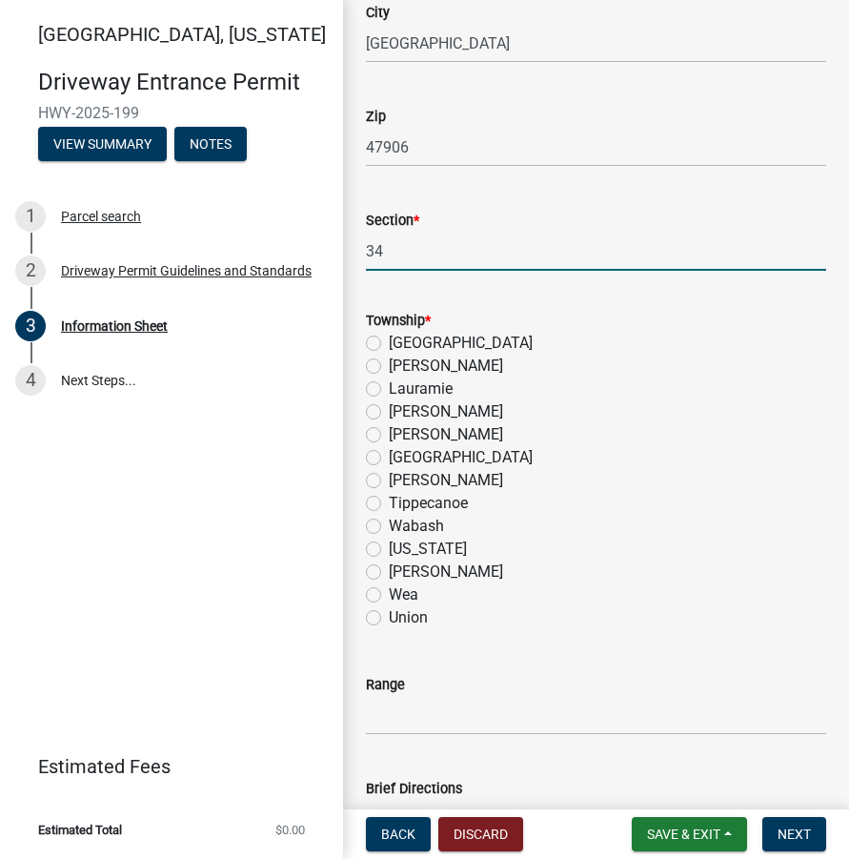
type input "34"
click at [389, 525] on label "Wabash" at bounding box center [416, 526] width 55 height 23
click at [389, 525] on input "Wabash" at bounding box center [395, 521] width 12 height 12
radio input "true"
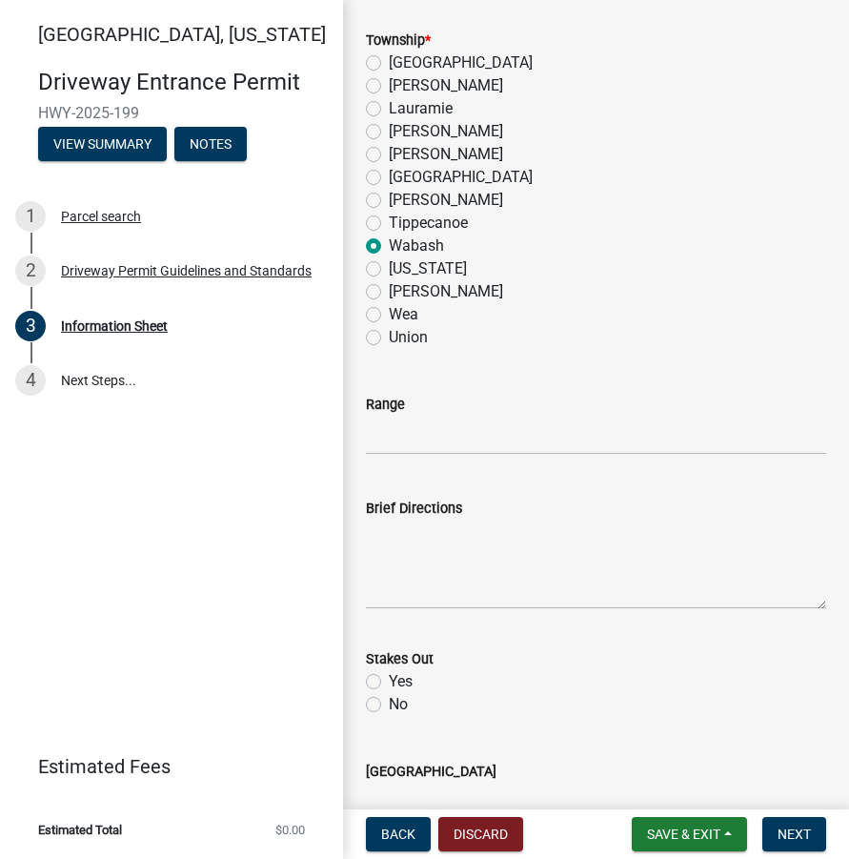
scroll to position [1620, 0]
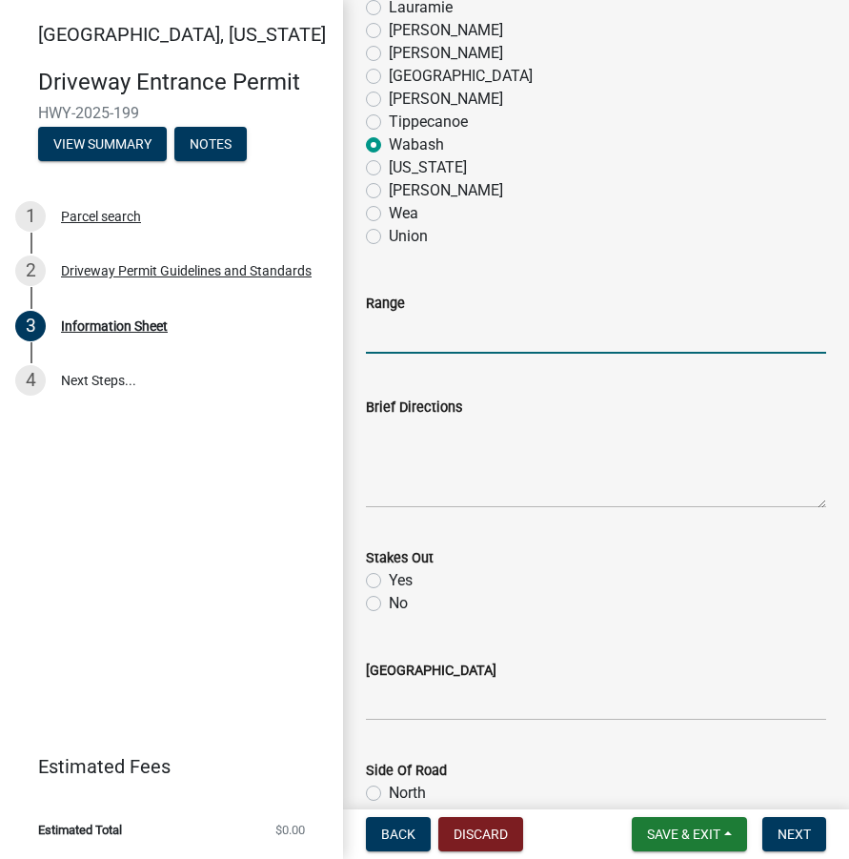
click at [401, 335] on input "Range" at bounding box center [596, 334] width 460 height 39
click at [383, 445] on textarea "Brief Directions" at bounding box center [596, 463] width 460 height 90
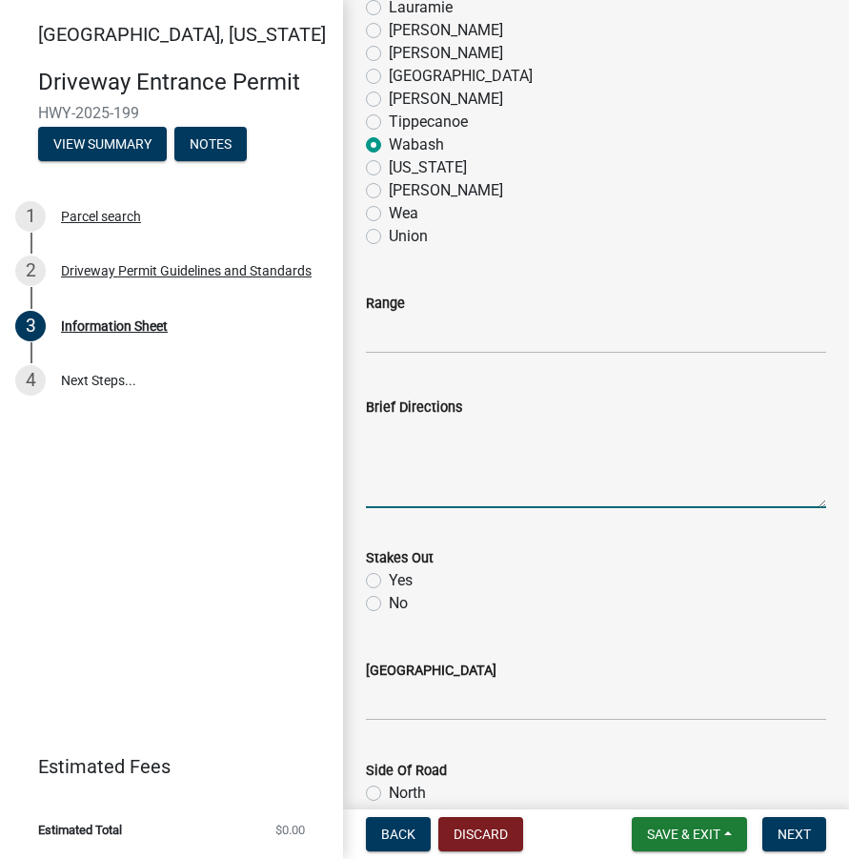
click at [423, 443] on textarea "Brief Directions" at bounding box center [596, 463] width 460 height 90
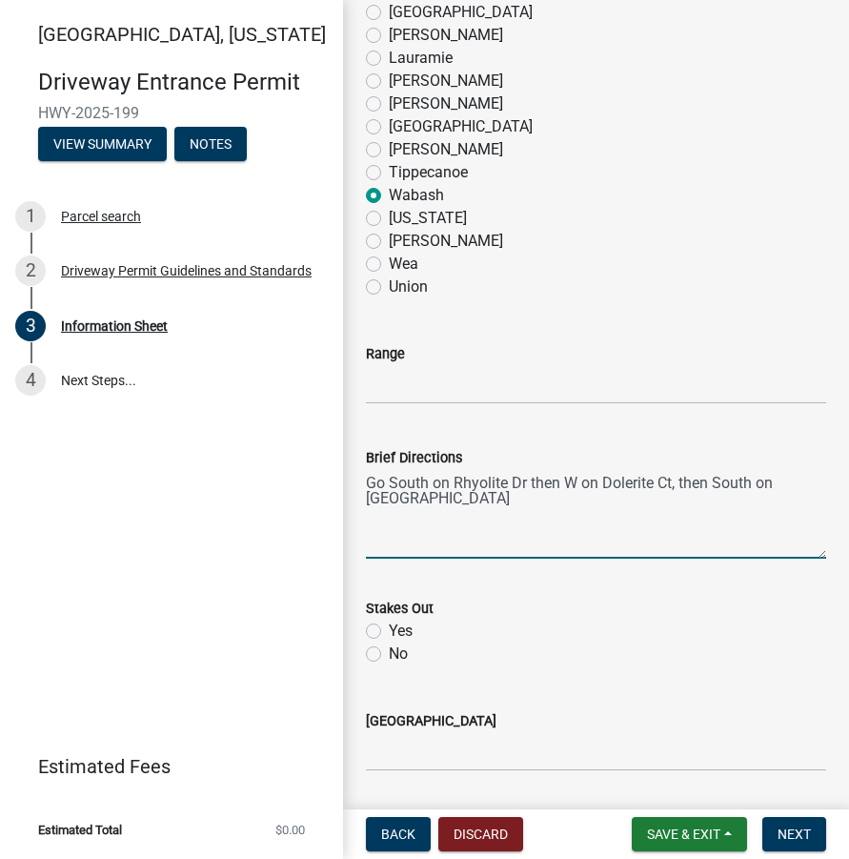
scroll to position [1525, 0]
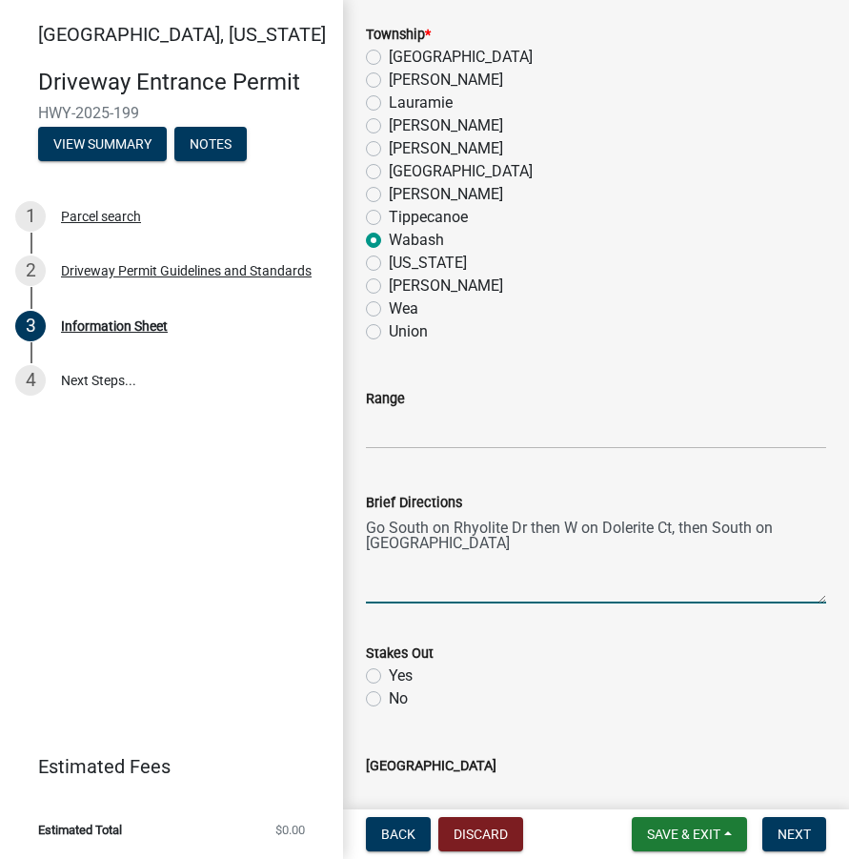
type textarea "Go South on Rhyolite Dr then W on Dolerite Ct, then South on [GEOGRAPHIC_DATA]"
click at [382, 694] on div "No" at bounding box center [596, 698] width 460 height 23
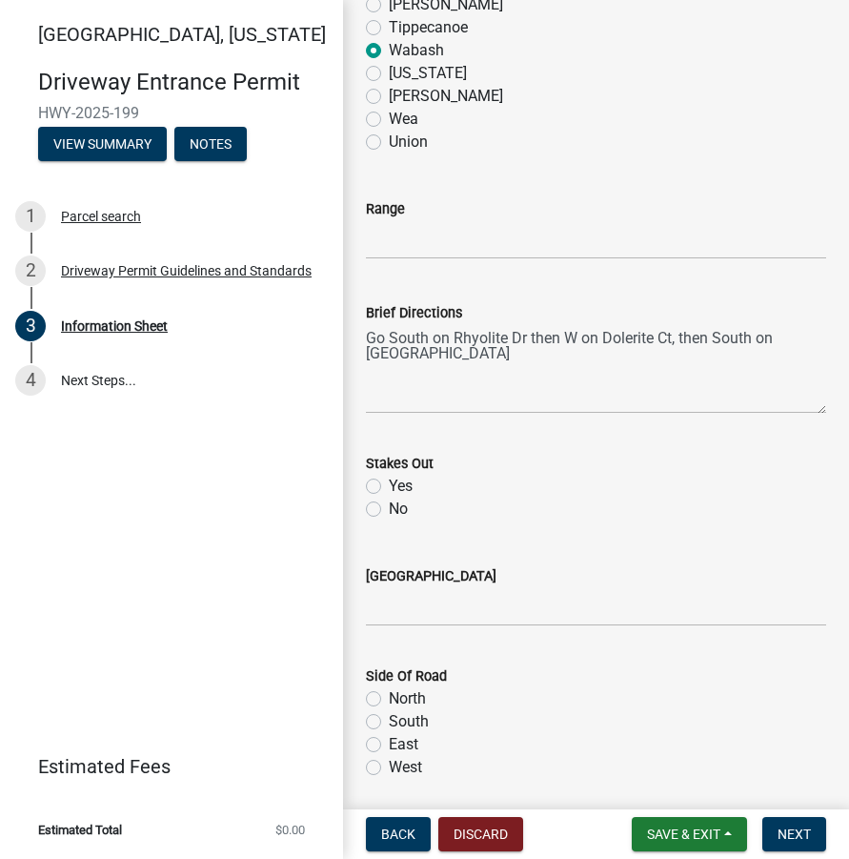
scroll to position [1716, 0]
click at [389, 510] on label "No" at bounding box center [398, 508] width 19 height 23
click at [389, 509] on input "No" at bounding box center [395, 503] width 12 height 12
radio input "true"
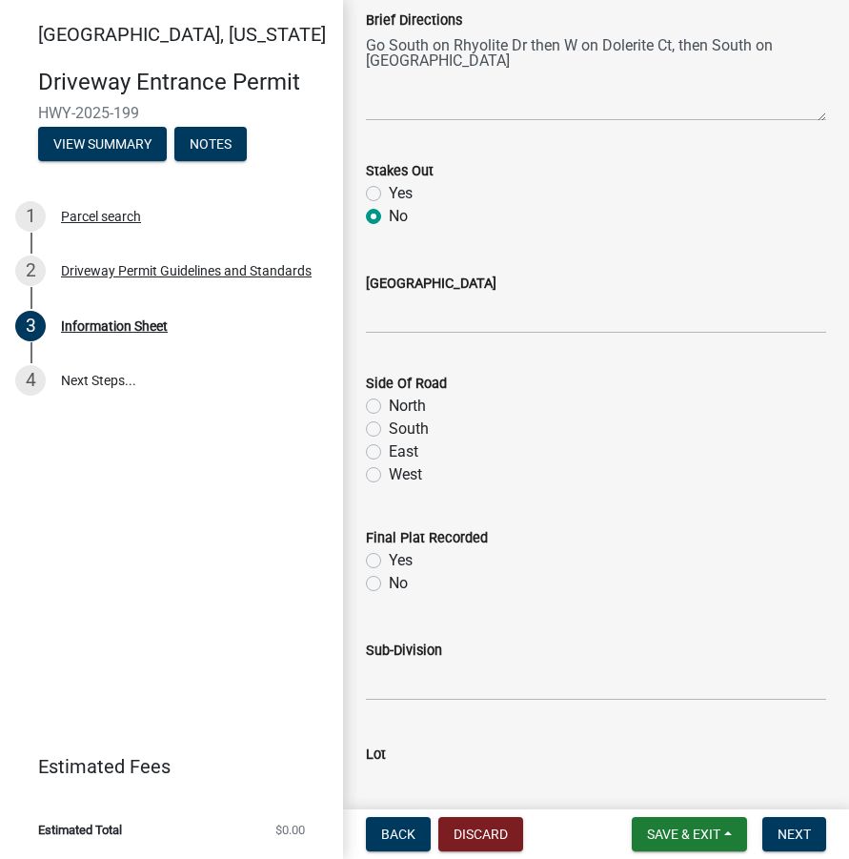
scroll to position [2097, 0]
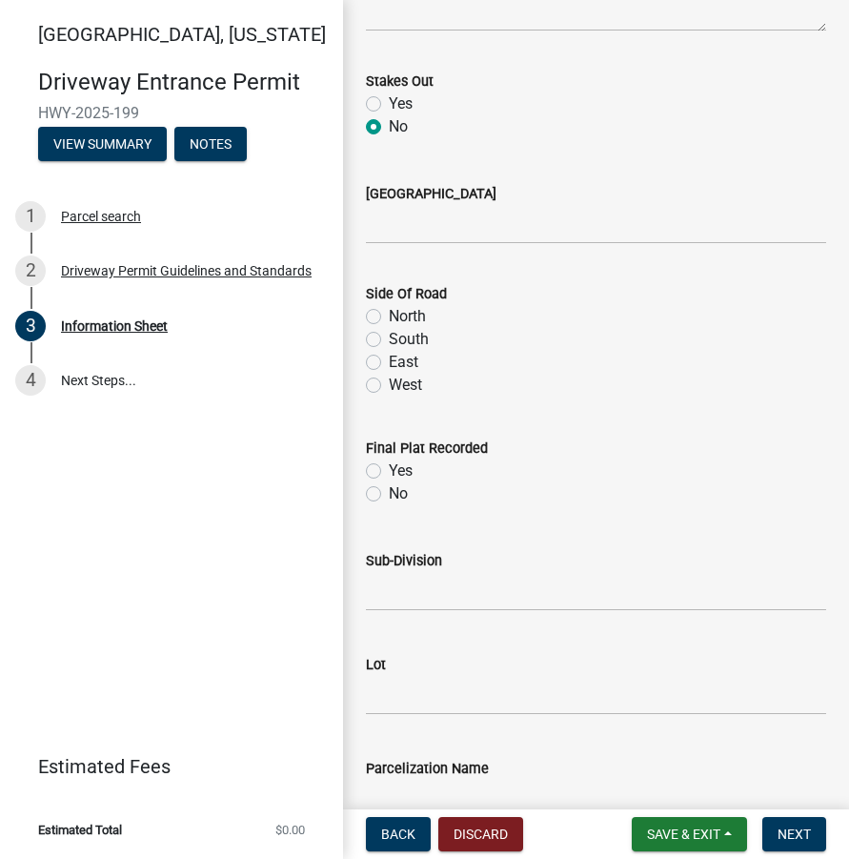
click at [373, 355] on div "East" at bounding box center [596, 362] width 460 height 23
click at [389, 361] on label "East" at bounding box center [404, 362] width 30 height 23
click at [389, 361] on input "East" at bounding box center [395, 357] width 12 height 12
radio input "true"
click at [389, 469] on label "Yes" at bounding box center [401, 470] width 24 height 23
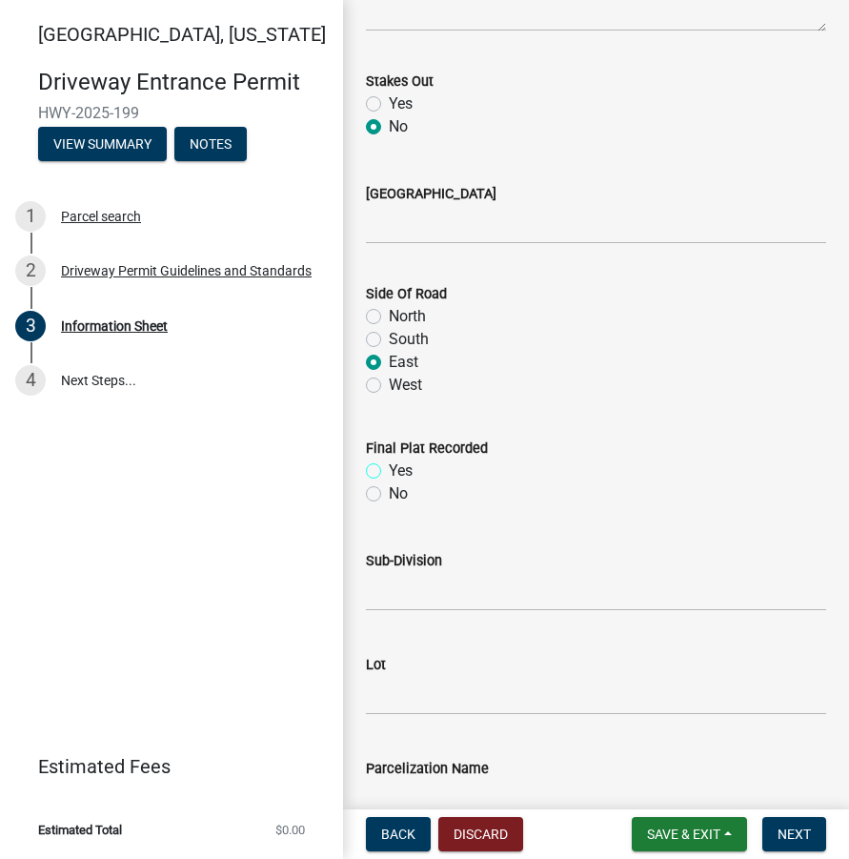
click at [389, 469] on input "Yes" at bounding box center [395, 465] width 12 height 12
radio input "true"
click at [371, 592] on input "Sub-Division" at bounding box center [596, 591] width 460 height 39
type input "Stonehenge"
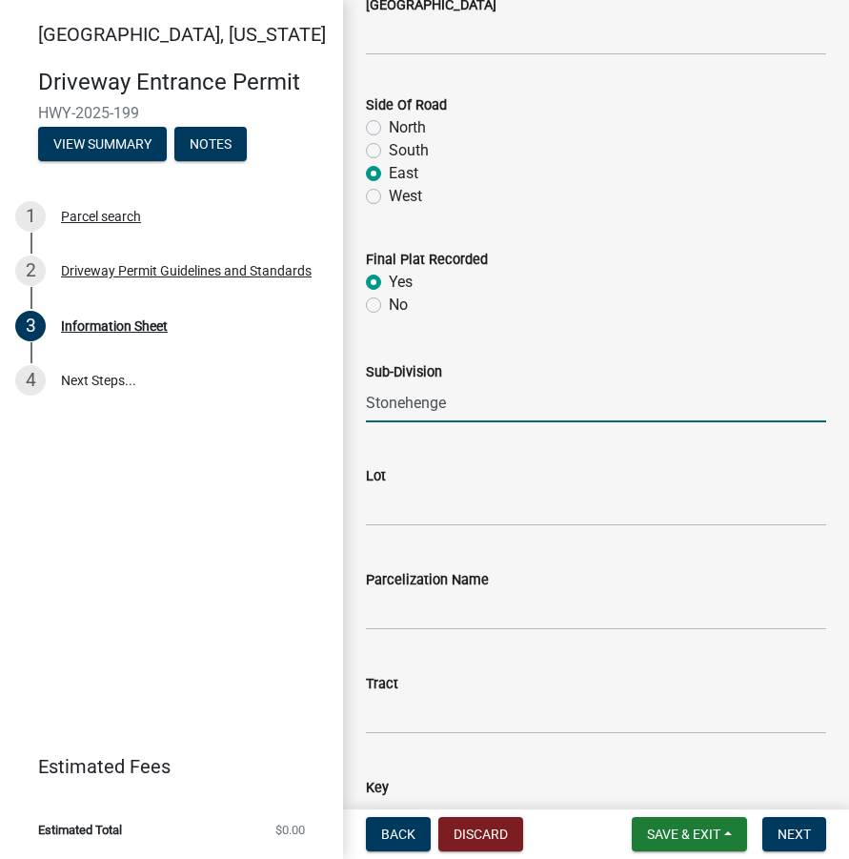
scroll to position [2288, 0]
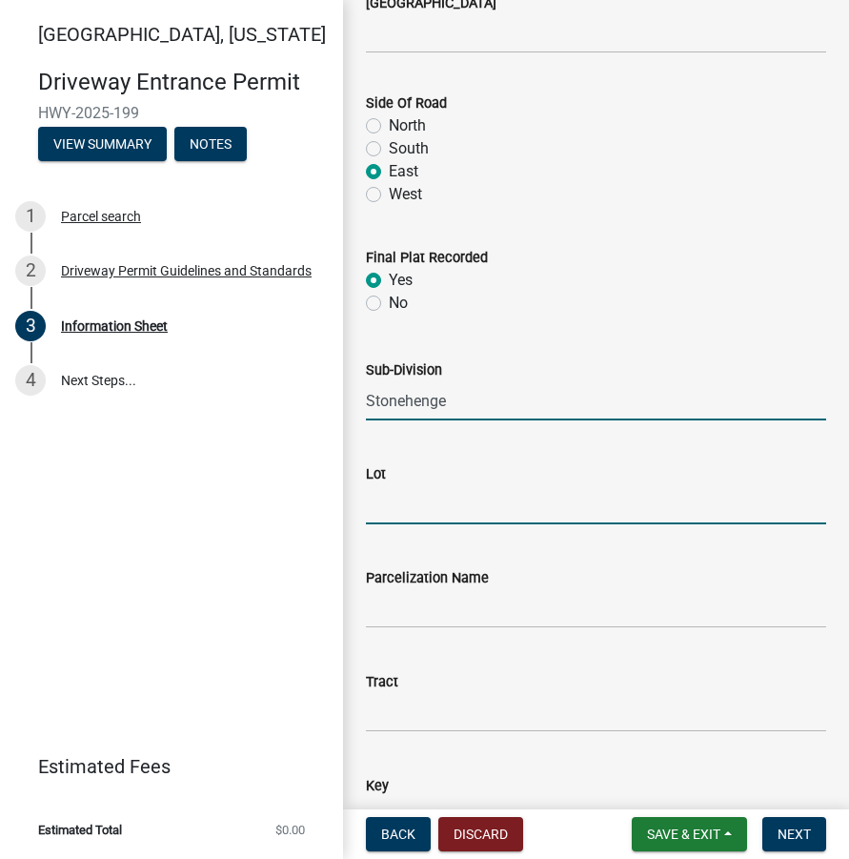
click at [414, 511] on input "Lot" at bounding box center [596, 504] width 460 height 39
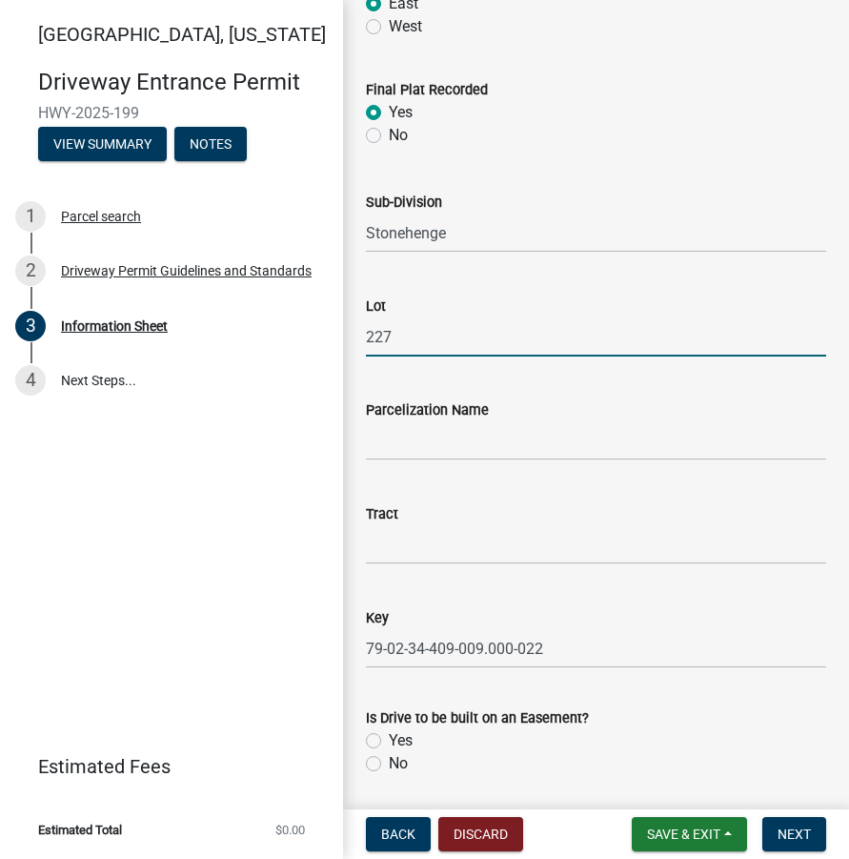
scroll to position [2764, 0]
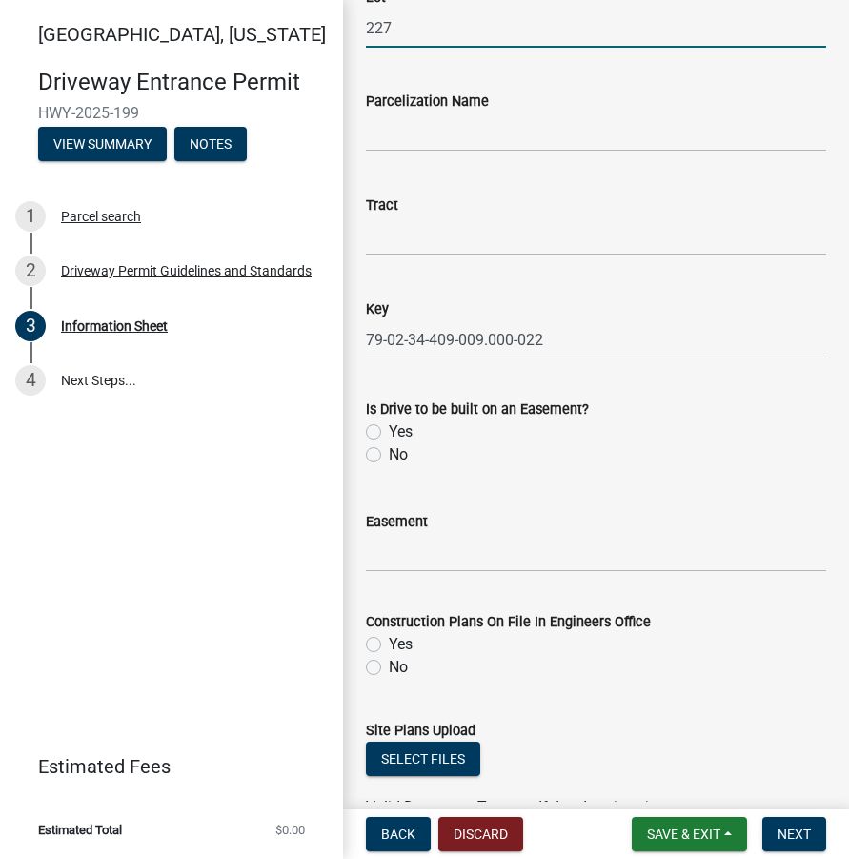
type input "227"
click at [389, 456] on label "No" at bounding box center [398, 454] width 19 height 23
click at [389, 456] on input "No" at bounding box center [395, 449] width 12 height 12
radio input "true"
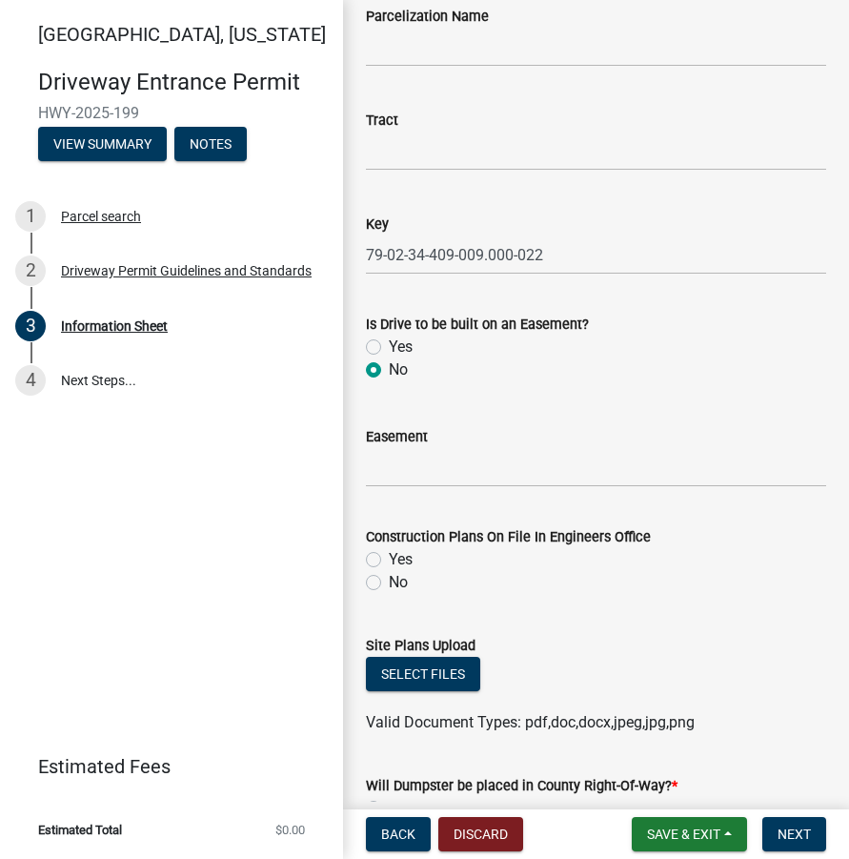
scroll to position [2955, 0]
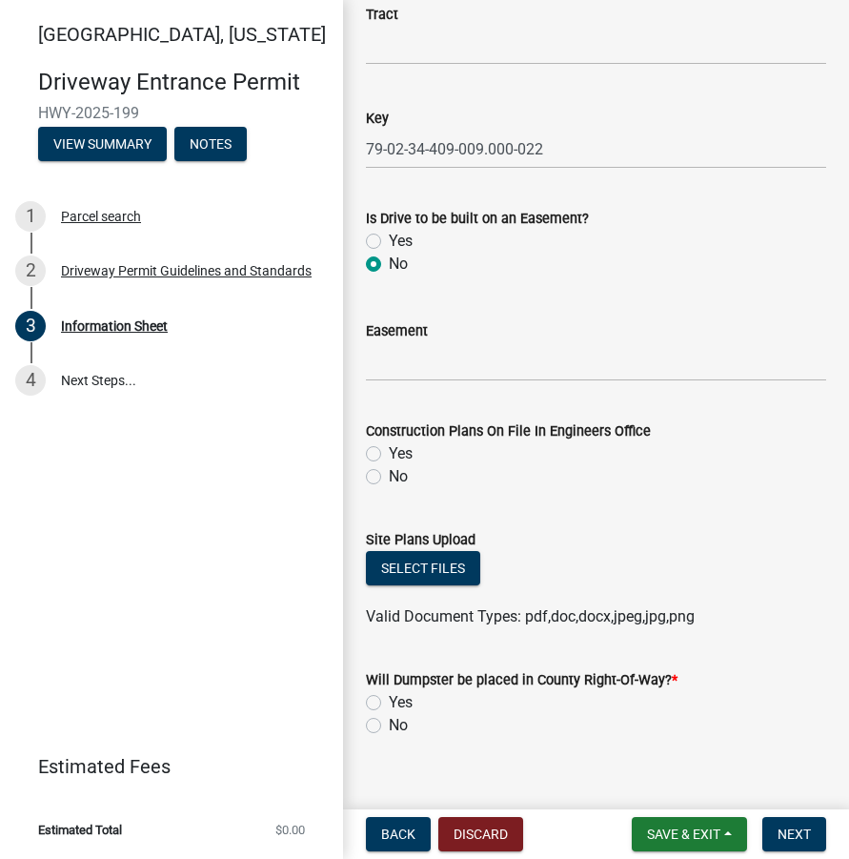
click at [389, 483] on label "No" at bounding box center [398, 476] width 19 height 23
click at [389, 478] on input "No" at bounding box center [395, 471] width 12 height 12
radio input "true"
click at [413, 573] on button "Select files" at bounding box center [423, 568] width 114 height 34
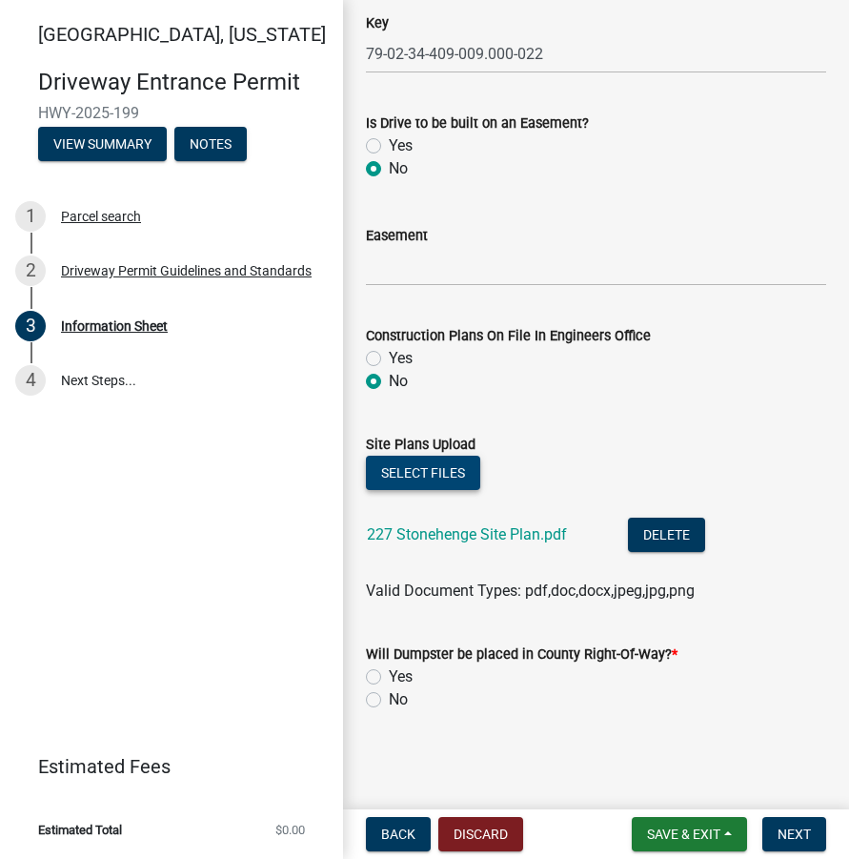
scroll to position [3051, 0]
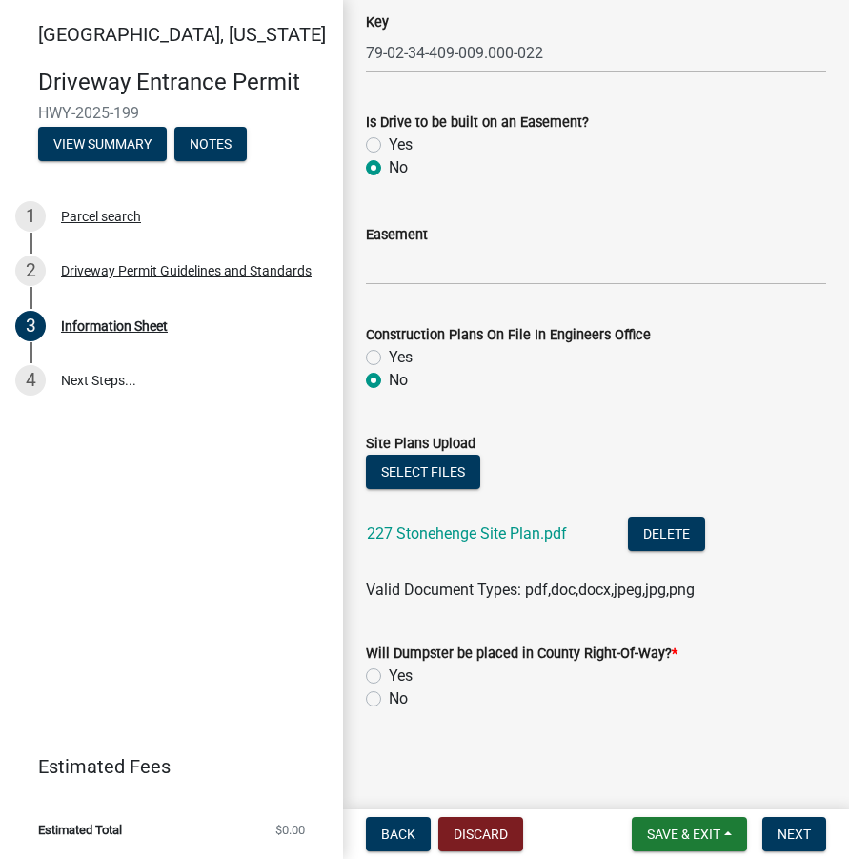
click at [389, 700] on label "No" at bounding box center [398, 698] width 19 height 23
click at [389, 700] on input "No" at bounding box center [395, 693] width 12 height 12
radio input "true"
click at [792, 825] on button "Next" at bounding box center [795, 834] width 64 height 34
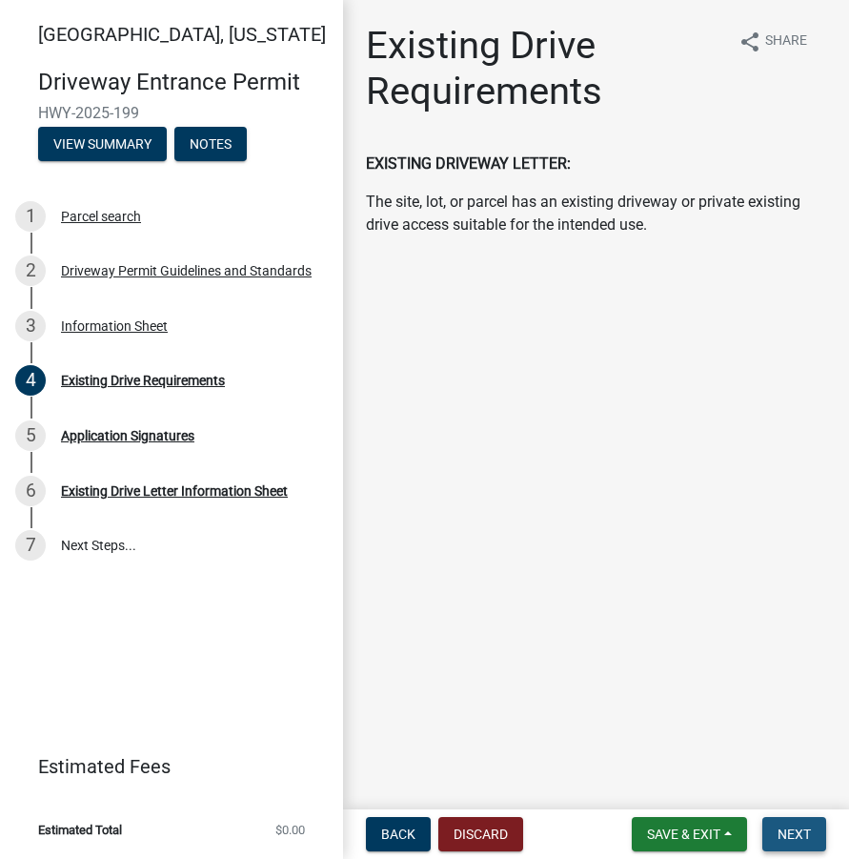
click at [791, 835] on span "Next" at bounding box center [794, 833] width 33 height 15
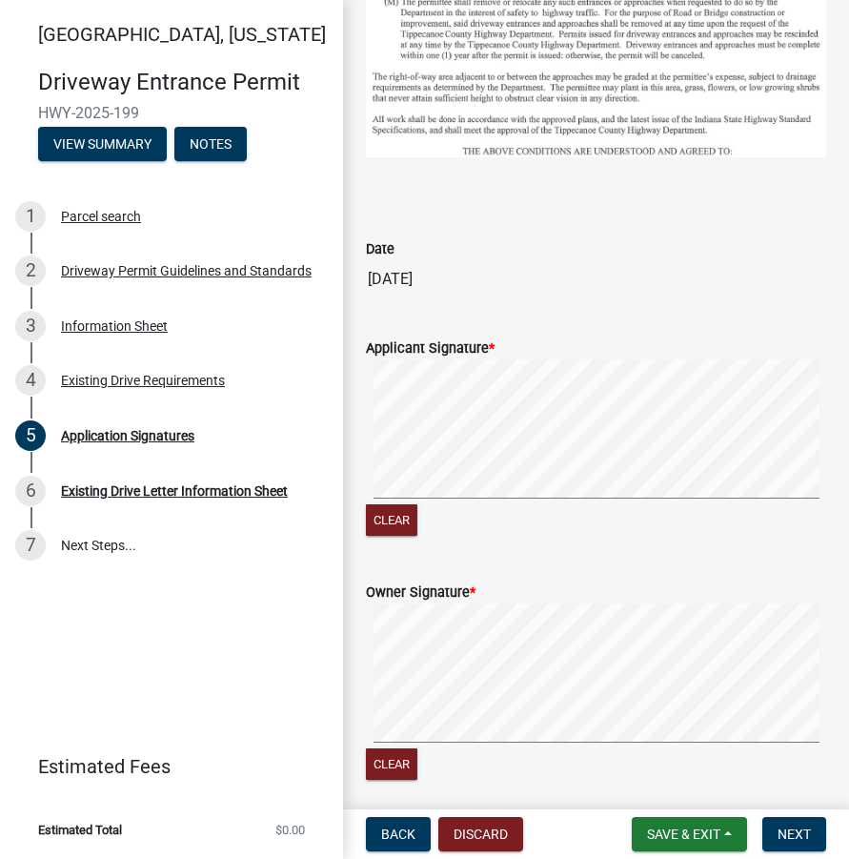
scroll to position [1049, 0]
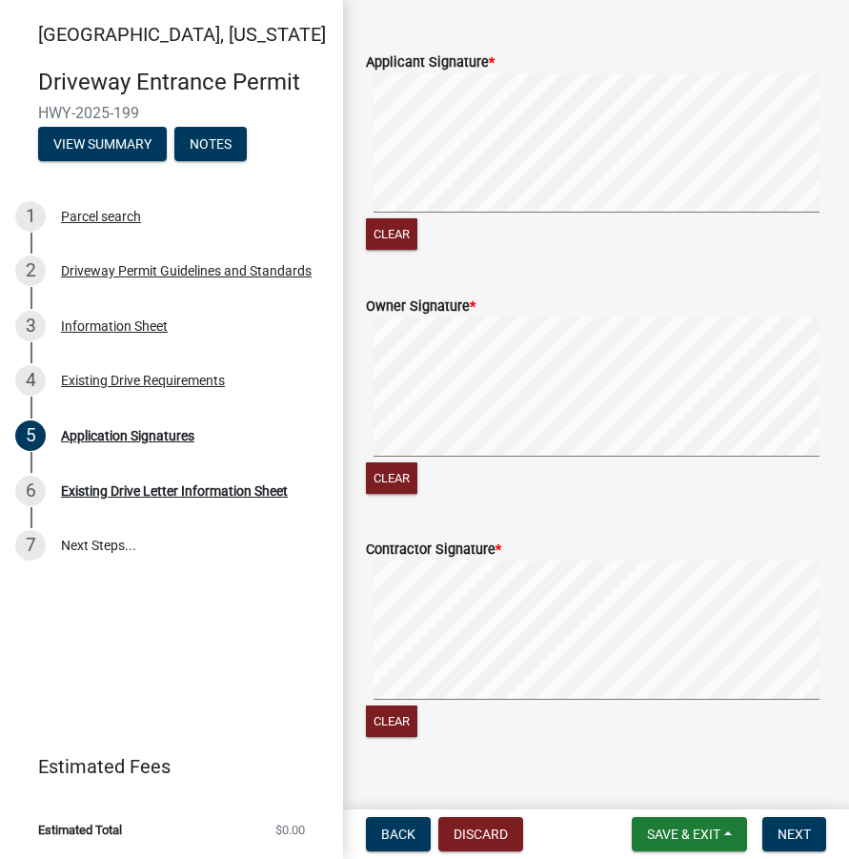
click at [362, 463] on div "Owner Signature * Clear" at bounding box center [596, 385] width 489 height 227
click at [361, 683] on div "Contractor Signature * Clear" at bounding box center [596, 628] width 489 height 227
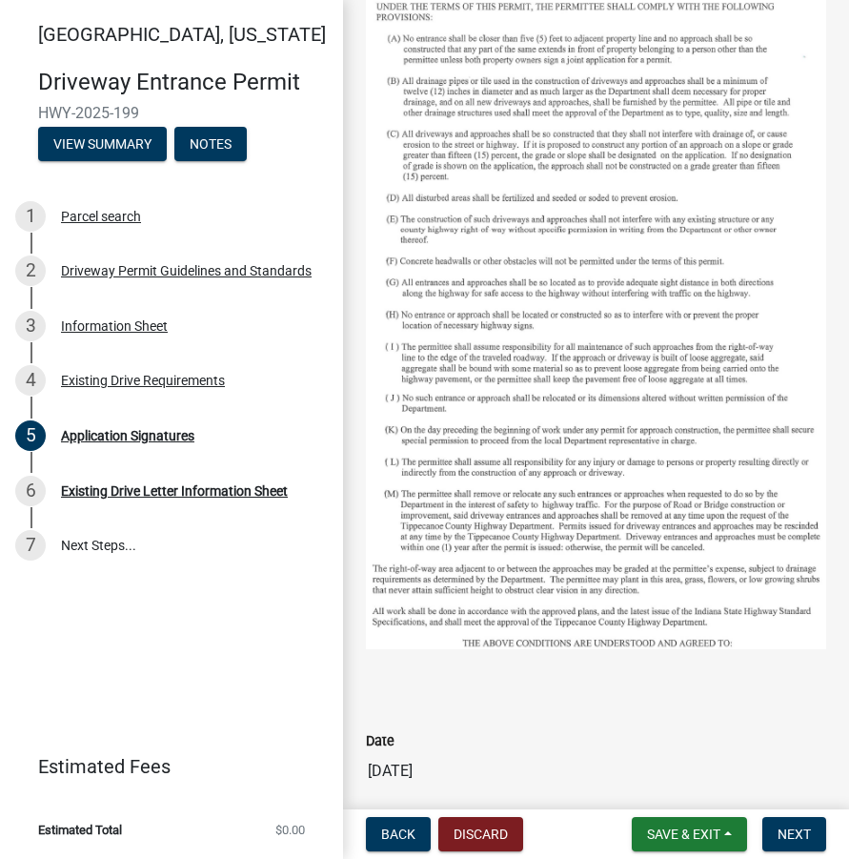
scroll to position [0, 0]
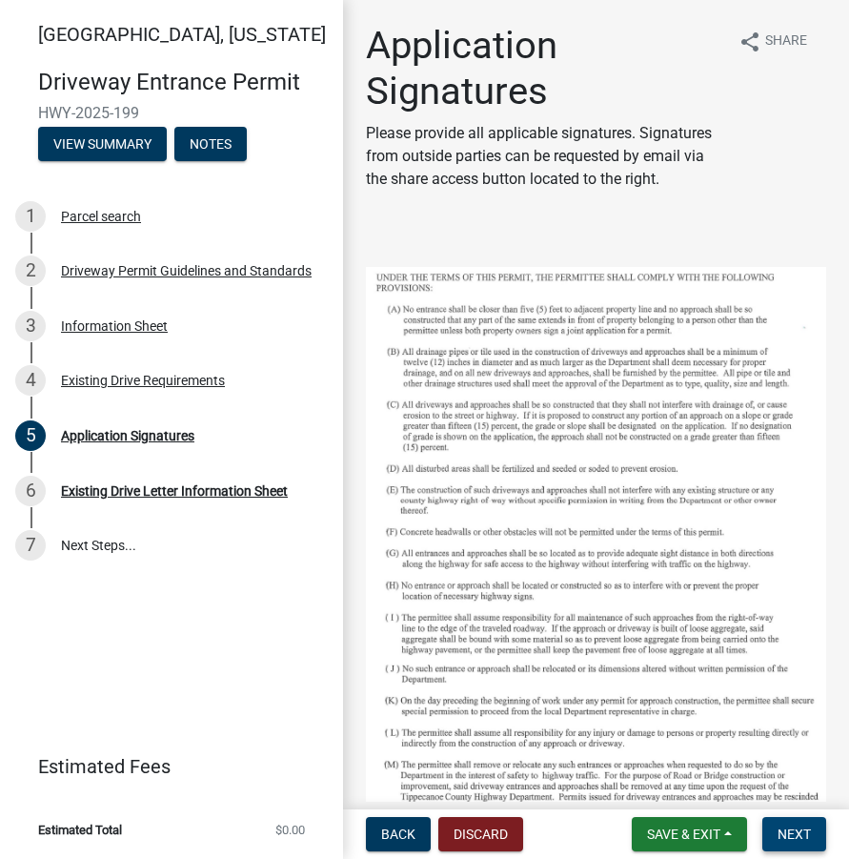
click at [792, 829] on span "Next" at bounding box center [794, 833] width 33 height 15
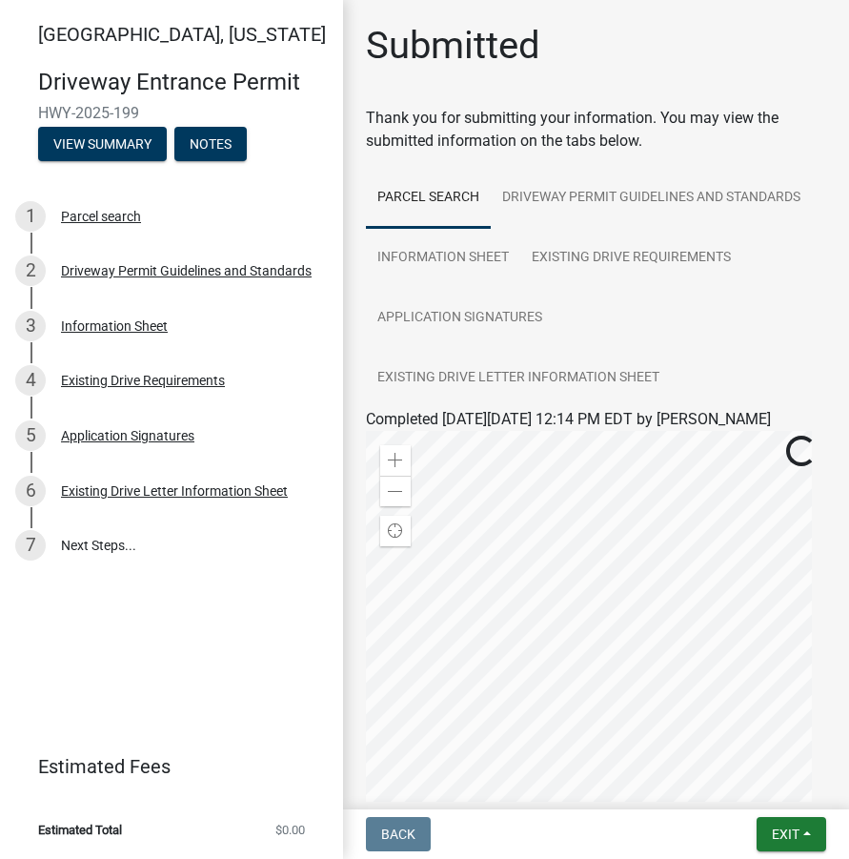
click at [157, 375] on div "Existing Drive Requirements" at bounding box center [143, 380] width 164 height 13
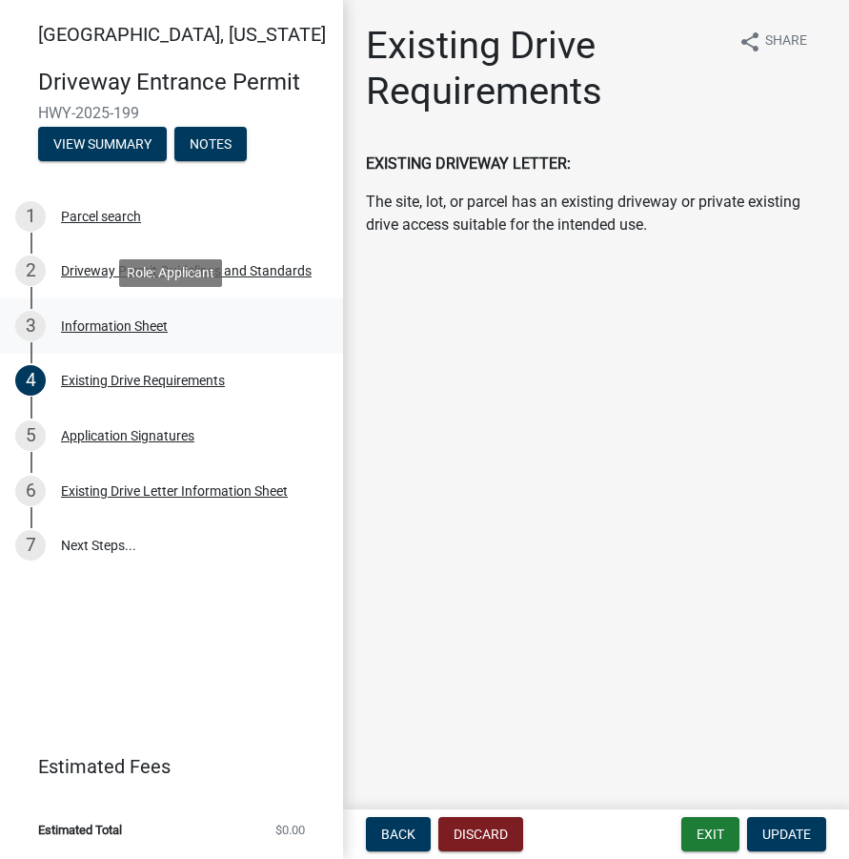
click at [141, 337] on div "3 Information Sheet" at bounding box center [163, 326] width 297 height 31
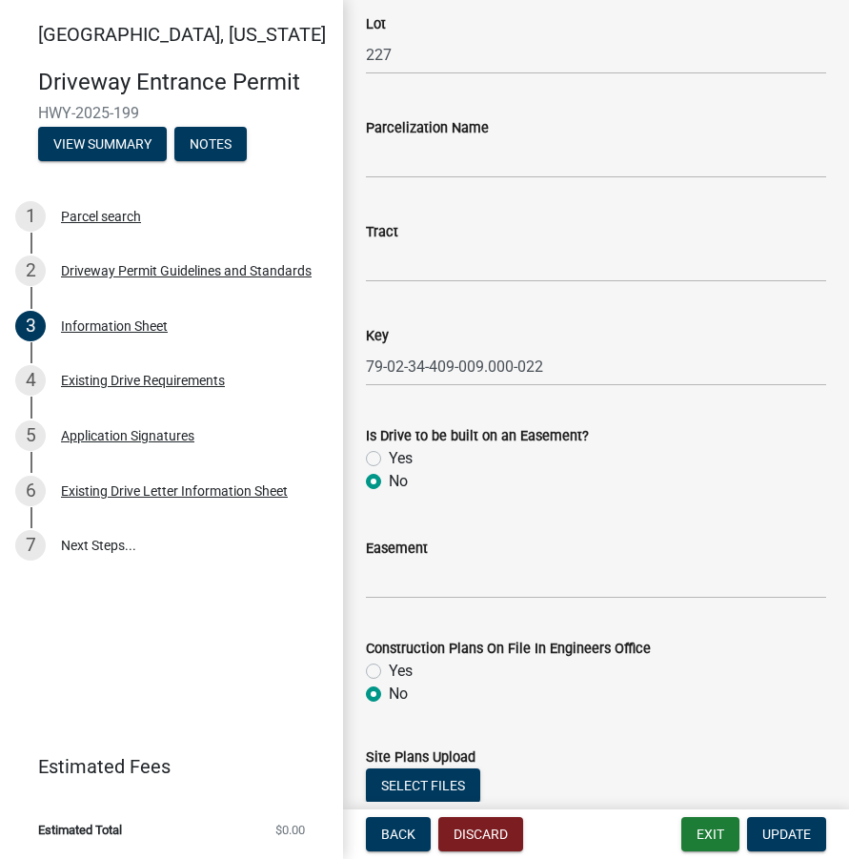
scroll to position [2860, 0]
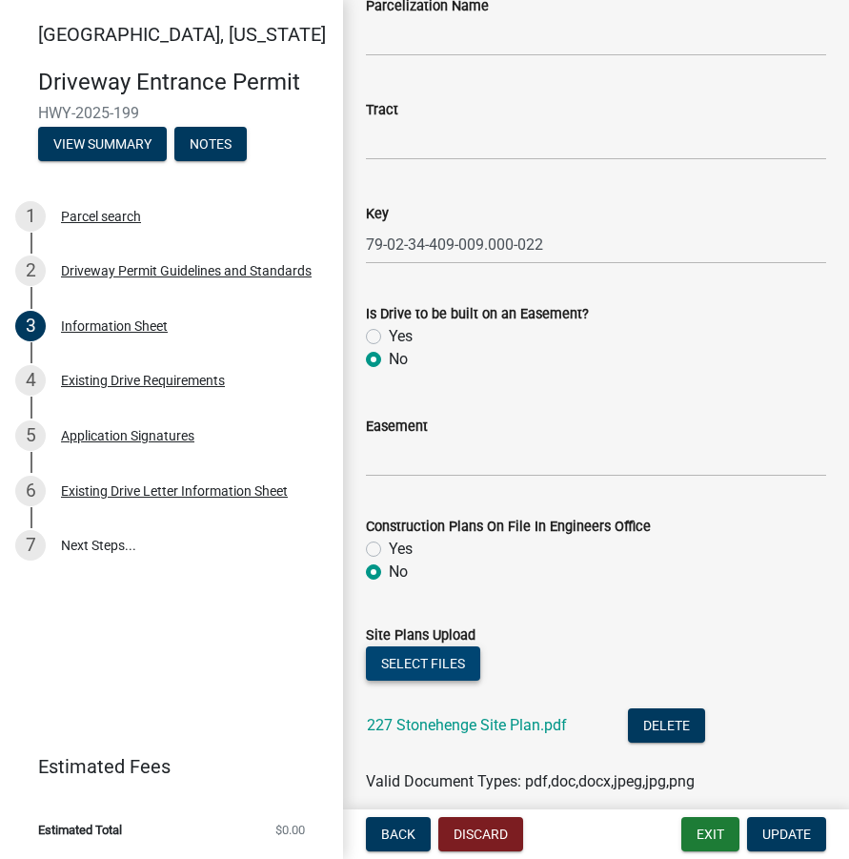
click at [443, 661] on button "Select files" at bounding box center [423, 663] width 114 height 34
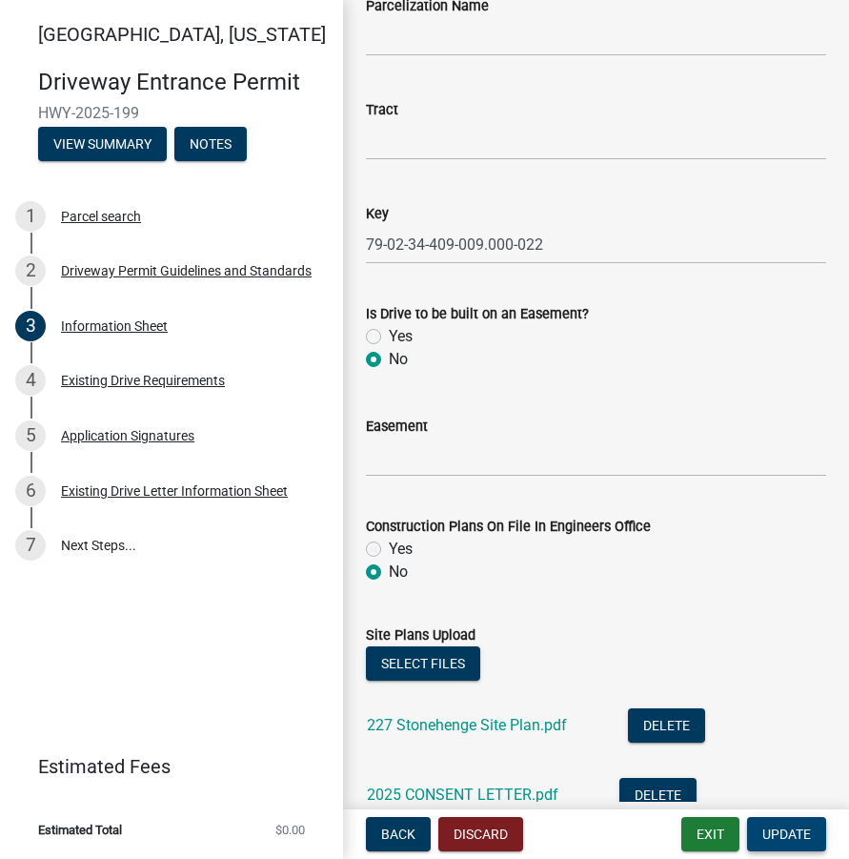
click at [771, 830] on span "Update" at bounding box center [787, 833] width 49 height 15
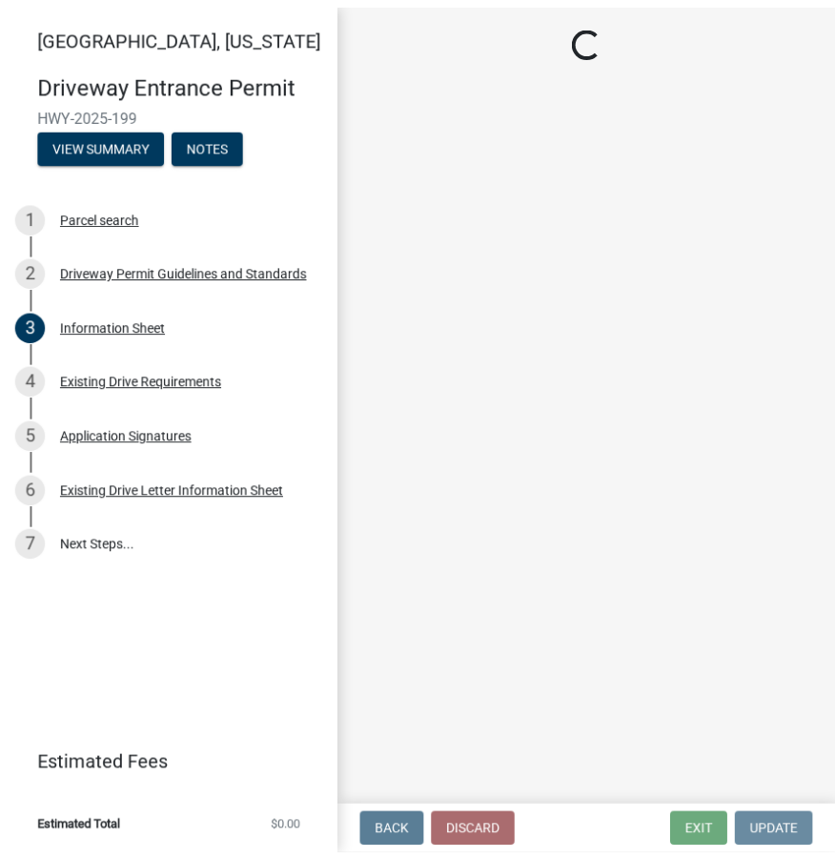
scroll to position [0, 0]
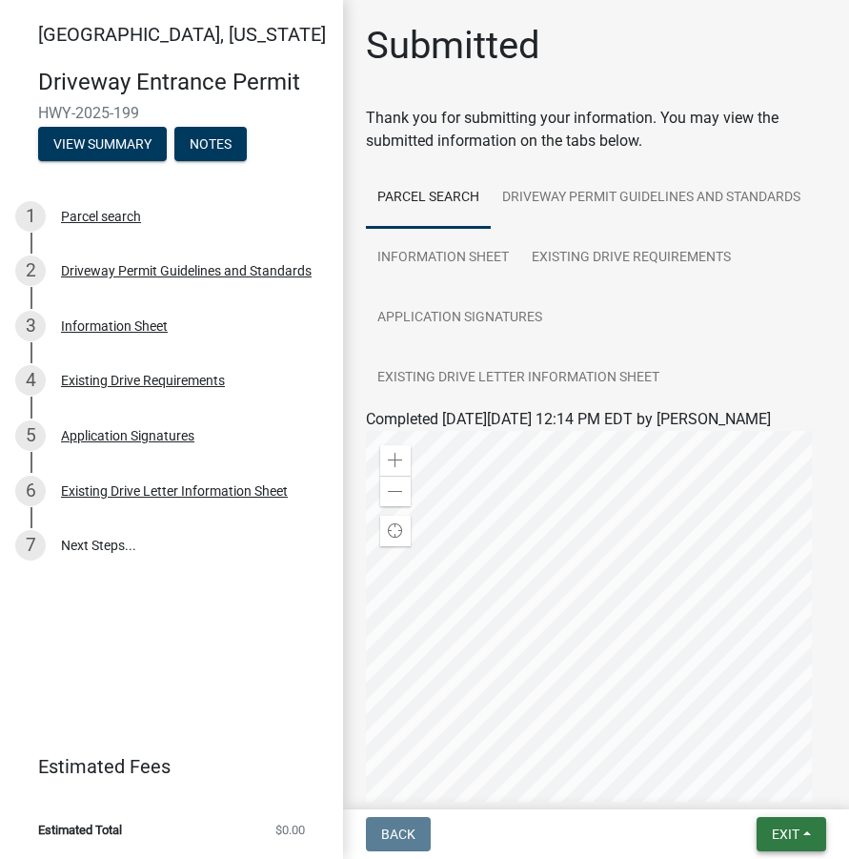
click at [773, 830] on span "Exit" at bounding box center [786, 833] width 28 height 15
click at [748, 794] on button "Save & Exit" at bounding box center [750, 785] width 153 height 46
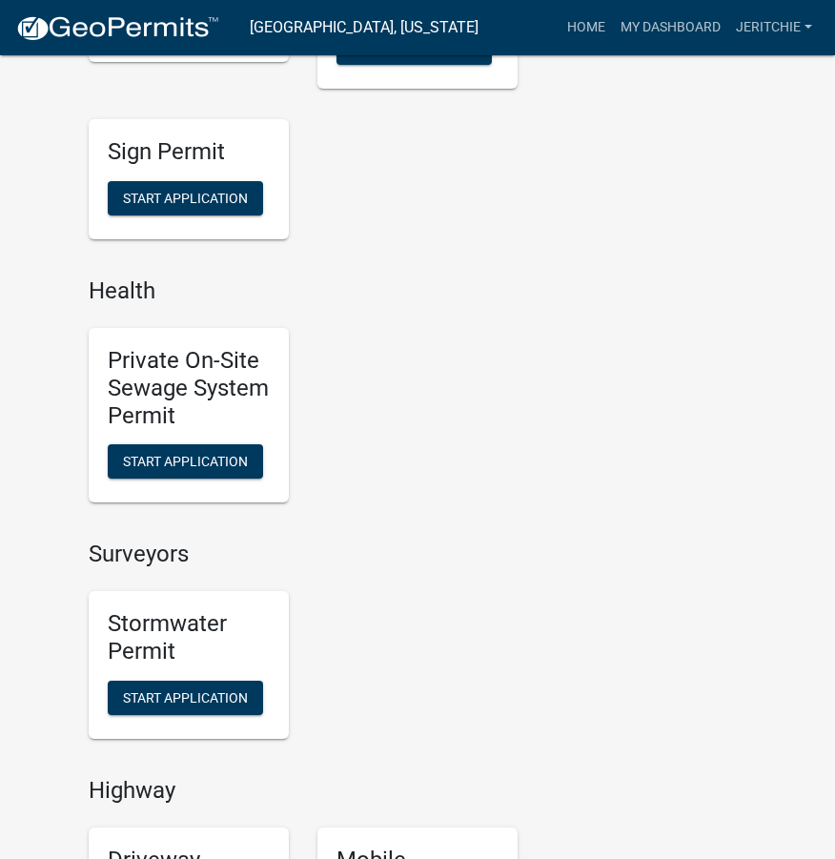
scroll to position [1716, 0]
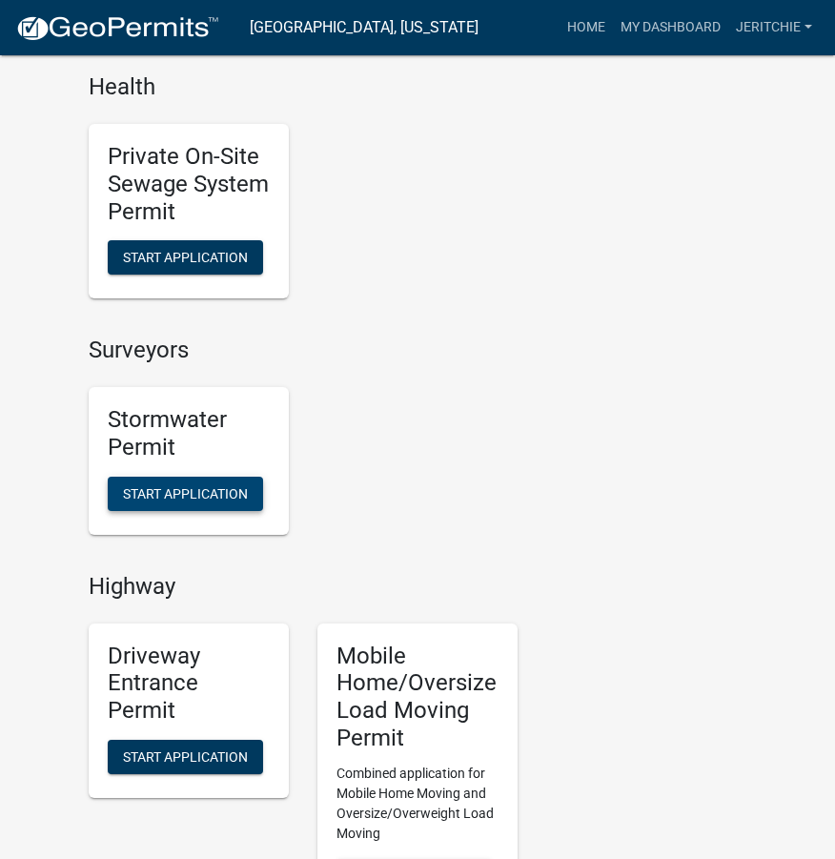
click at [229, 494] on span "Start Application" at bounding box center [185, 492] width 125 height 15
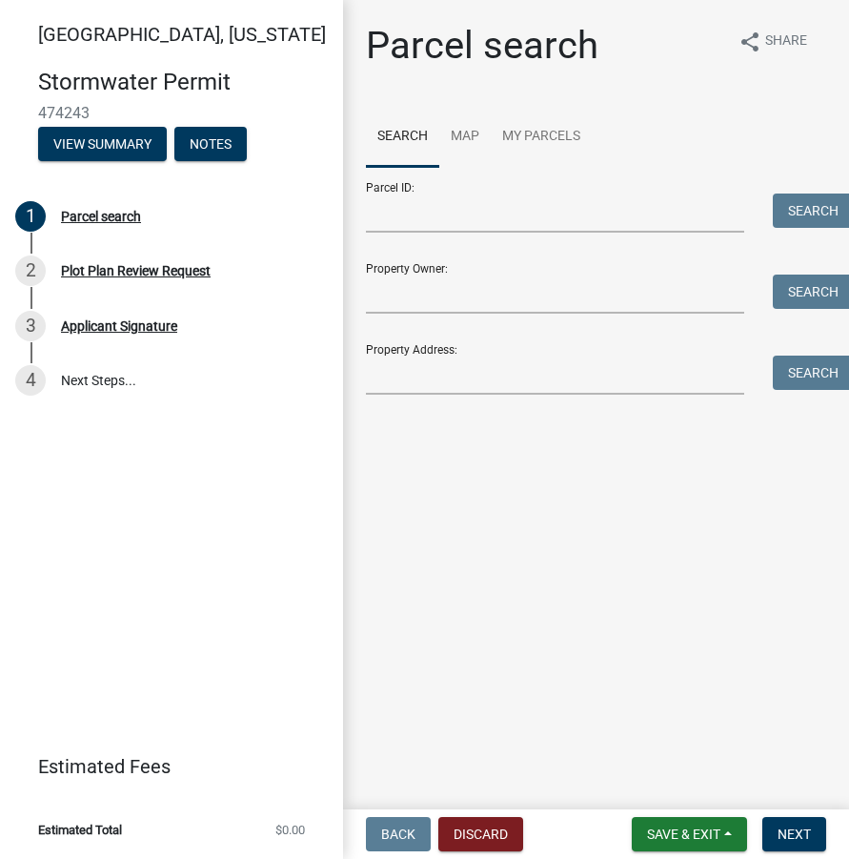
click at [399, 345] on div "Property Address: Search" at bounding box center [596, 362] width 460 height 66
click at [403, 379] on input "Property Address:" at bounding box center [555, 375] width 378 height 39
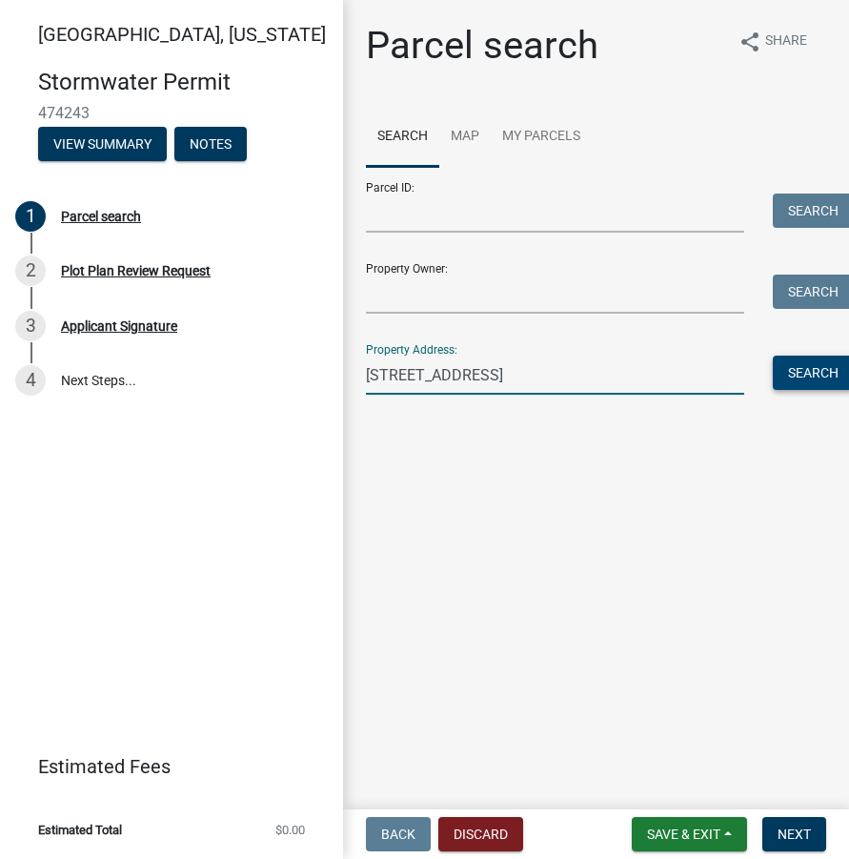
type input "[STREET_ADDRESS]"
click at [822, 377] on button "Search" at bounding box center [813, 373] width 81 height 34
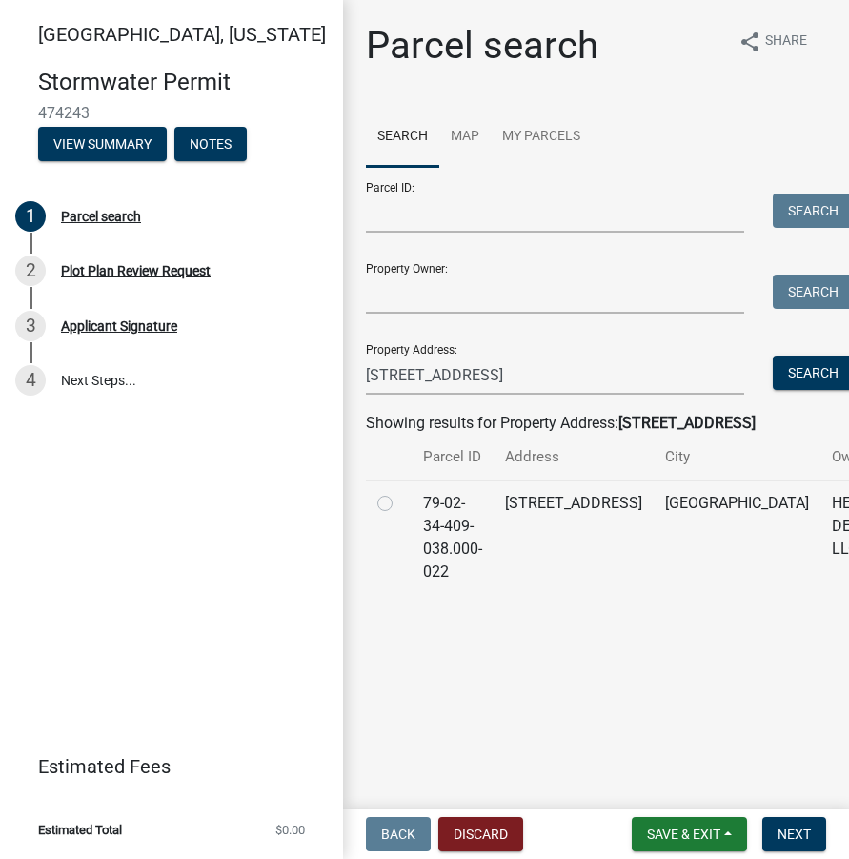
click at [400, 492] on label at bounding box center [400, 492] width 0 height 0
click at [400, 503] on input "radio" at bounding box center [406, 498] width 12 height 12
radio input "true"
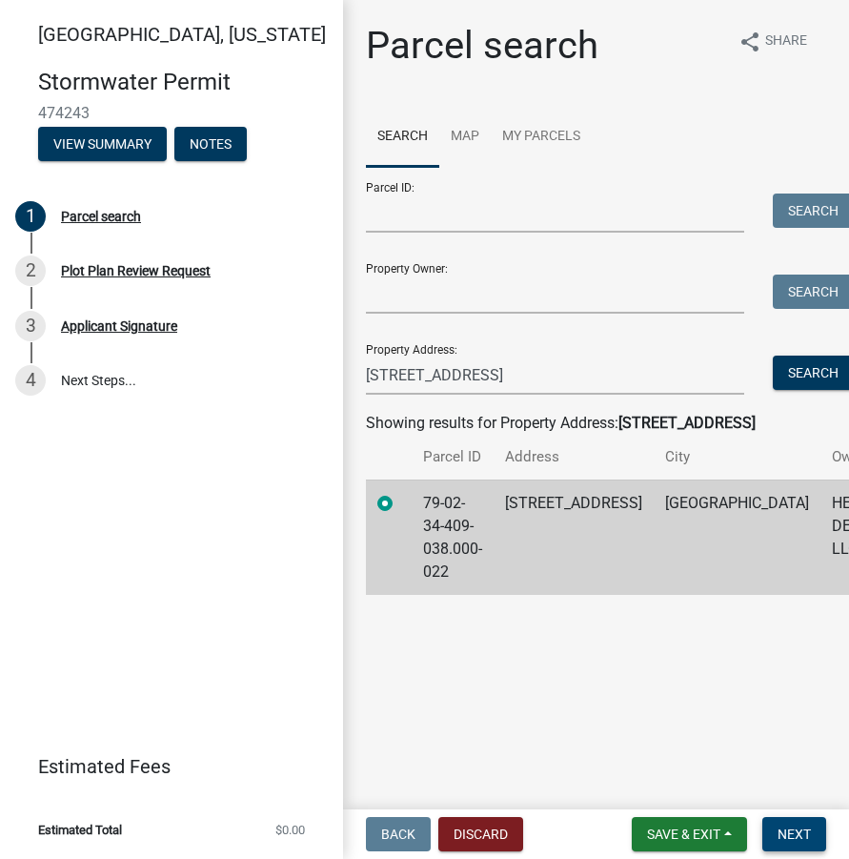
click at [818, 843] on button "Next" at bounding box center [795, 834] width 64 height 34
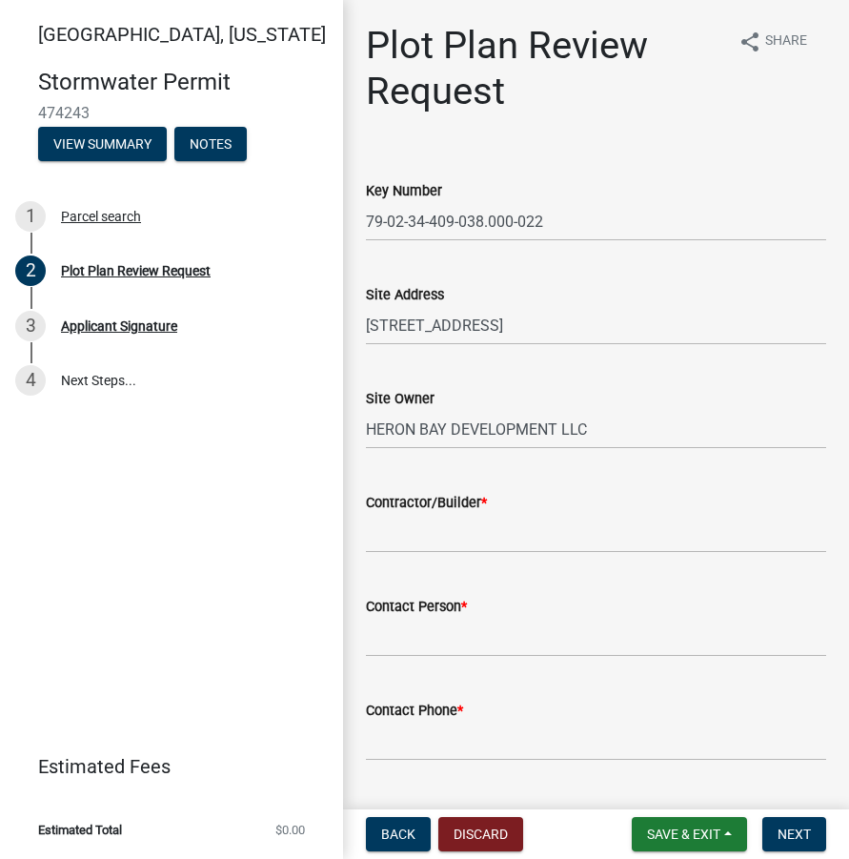
scroll to position [191, 0]
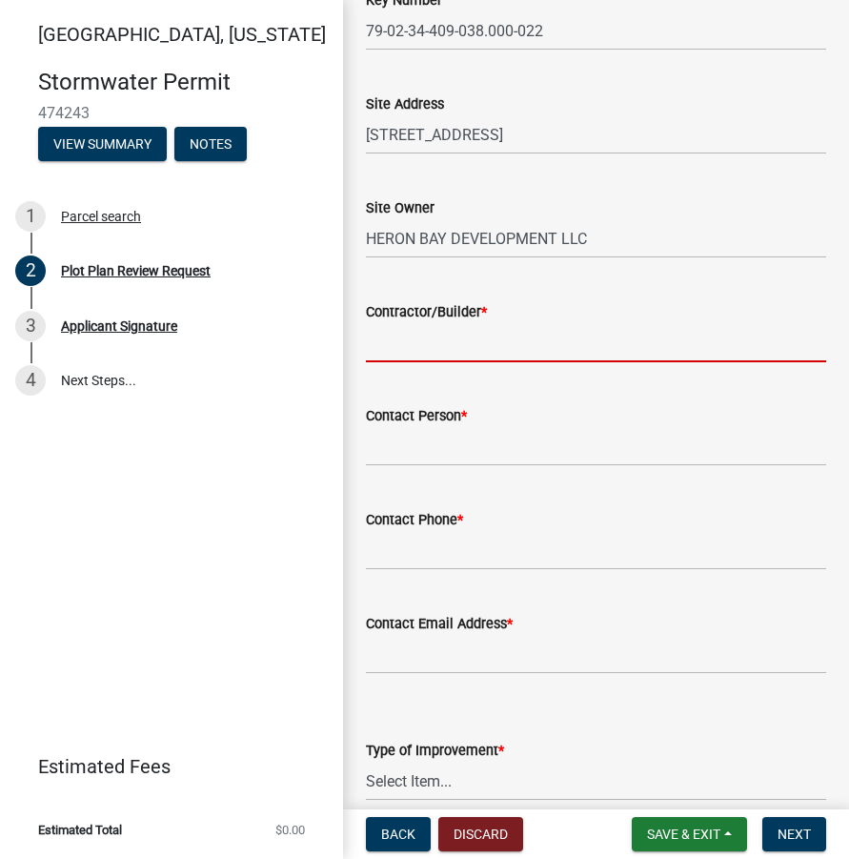
click at [424, 341] on input "Contractor/Builder *" at bounding box center [596, 342] width 460 height 39
type input "MAJESTIC HOMES"
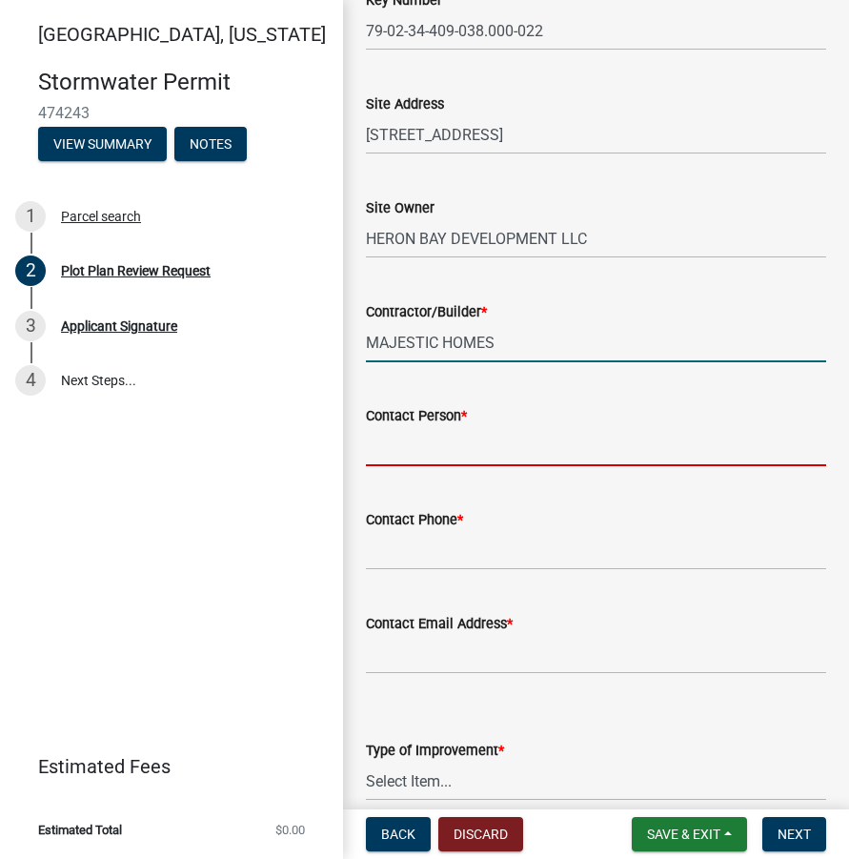
click at [433, 442] on input "Contact Person *" at bounding box center [596, 446] width 460 height 39
type input "Majestic Homes of [GEOGRAPHIC_DATA]"
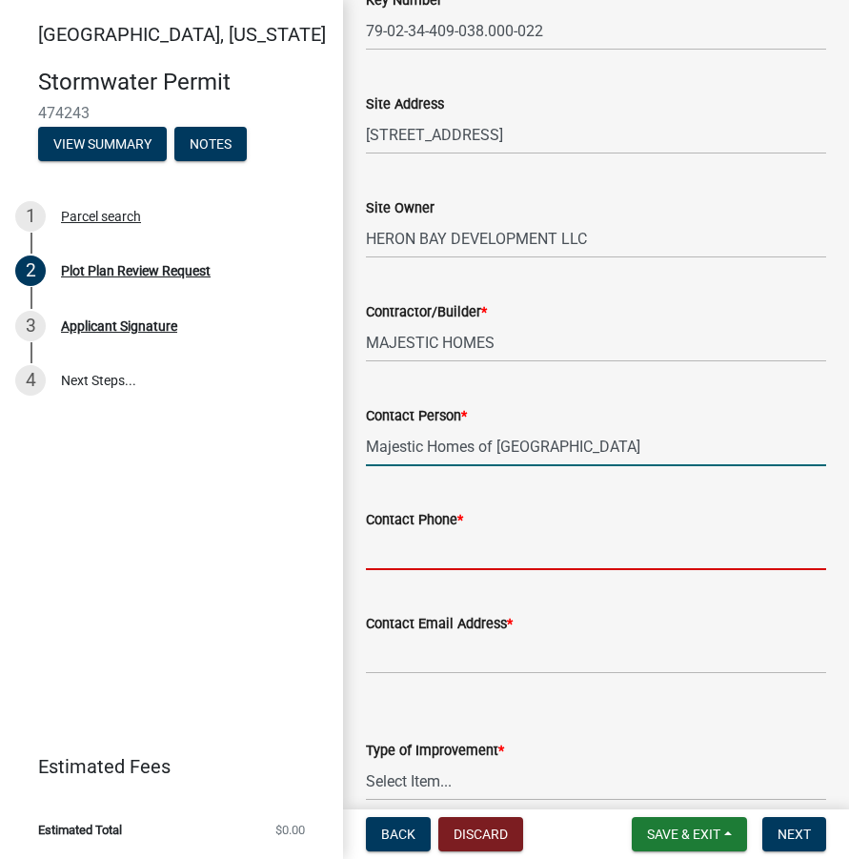
type input "7654186006"
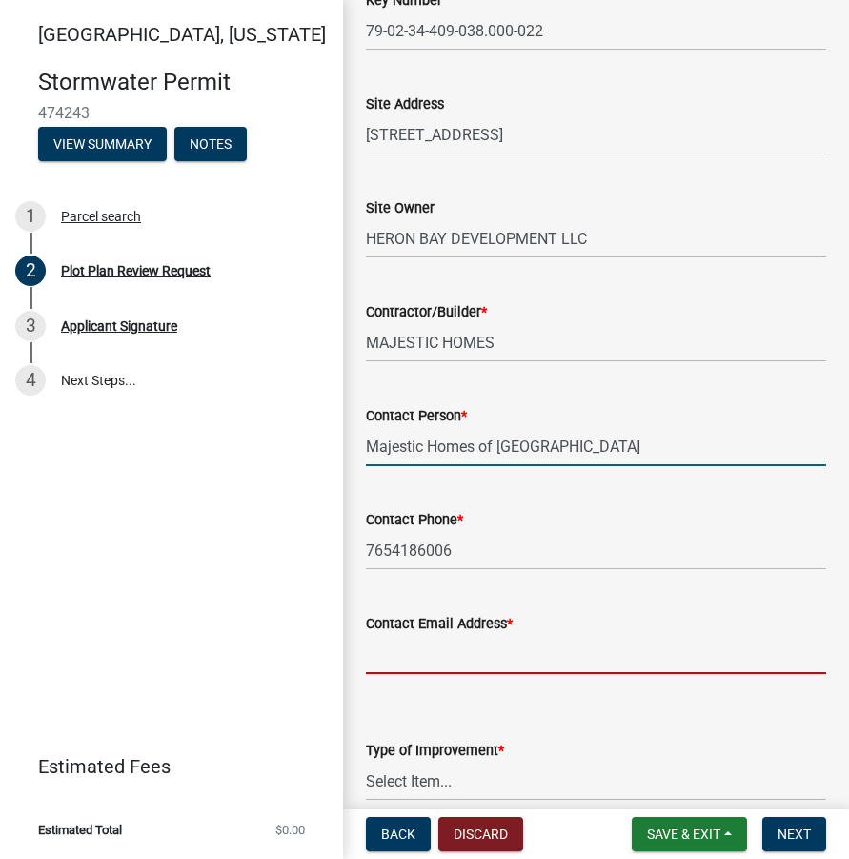
type input "[PERSON_NAME][EMAIL_ADDRESS][PERSON_NAME][DOMAIN_NAME]"
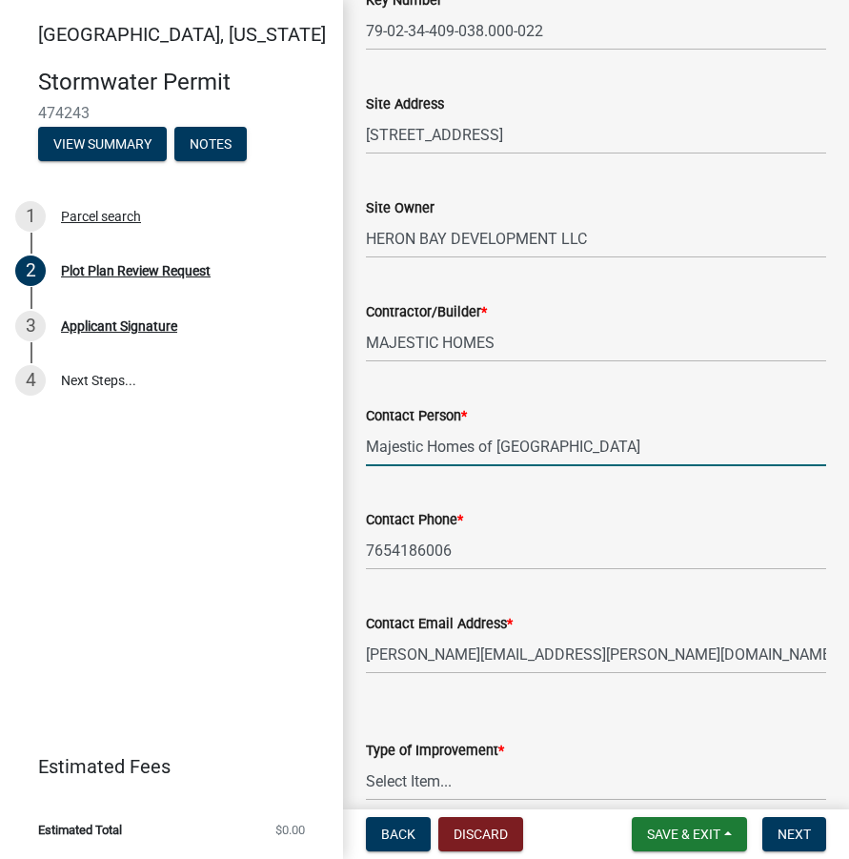
scroll to position [572, 0]
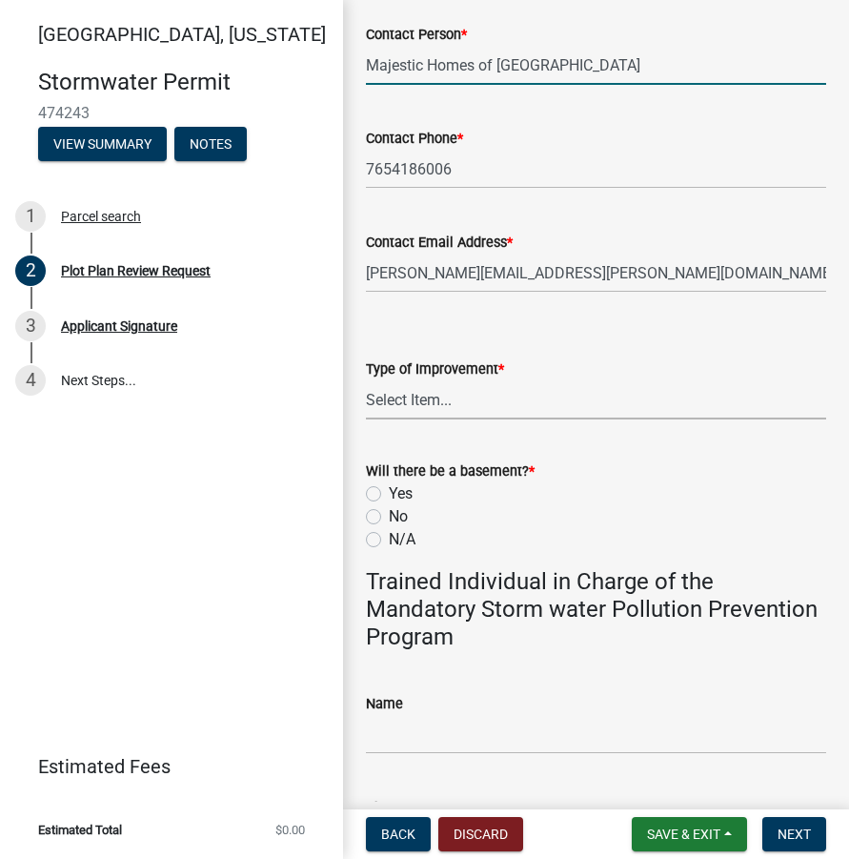
click at [428, 407] on select "Select Item... Agricultural Building Attached Garage Commercial Deck Detached G…" at bounding box center [596, 399] width 460 height 39
click at [366, 380] on select "Select Item... Agricultural Building Attached Garage Commercial Deck Detached G…" at bounding box center [596, 399] width 460 height 39
select select "b583a170-26d7-469b-a390-0aed4d149ee1"
click at [389, 515] on label "No" at bounding box center [398, 516] width 19 height 23
click at [389, 515] on input "No" at bounding box center [395, 511] width 12 height 12
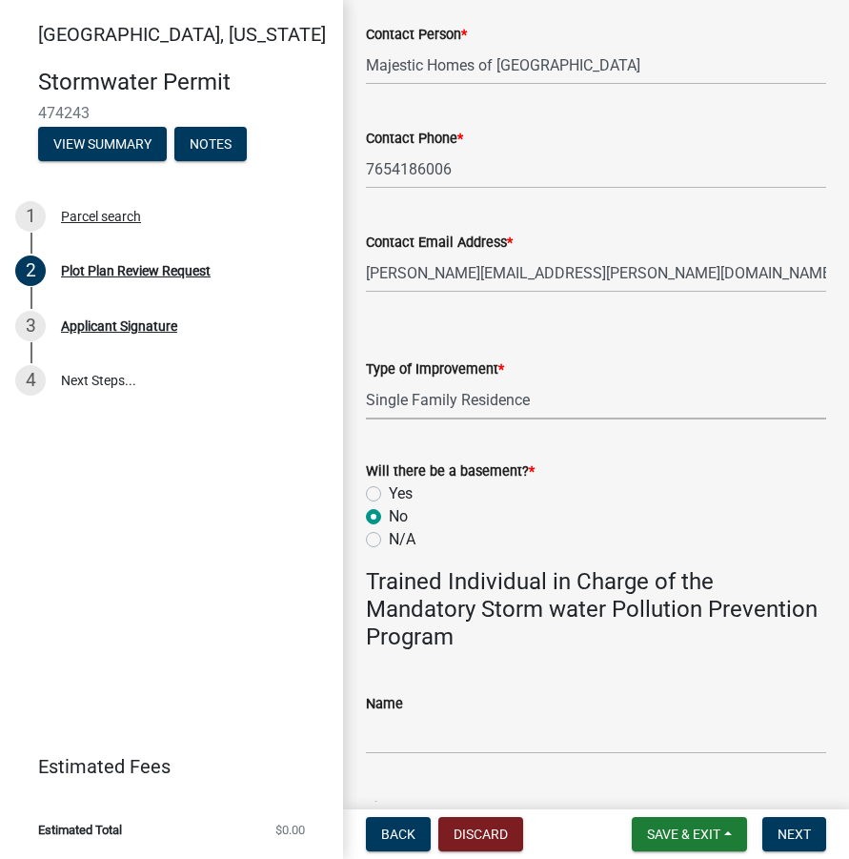
radio input "true"
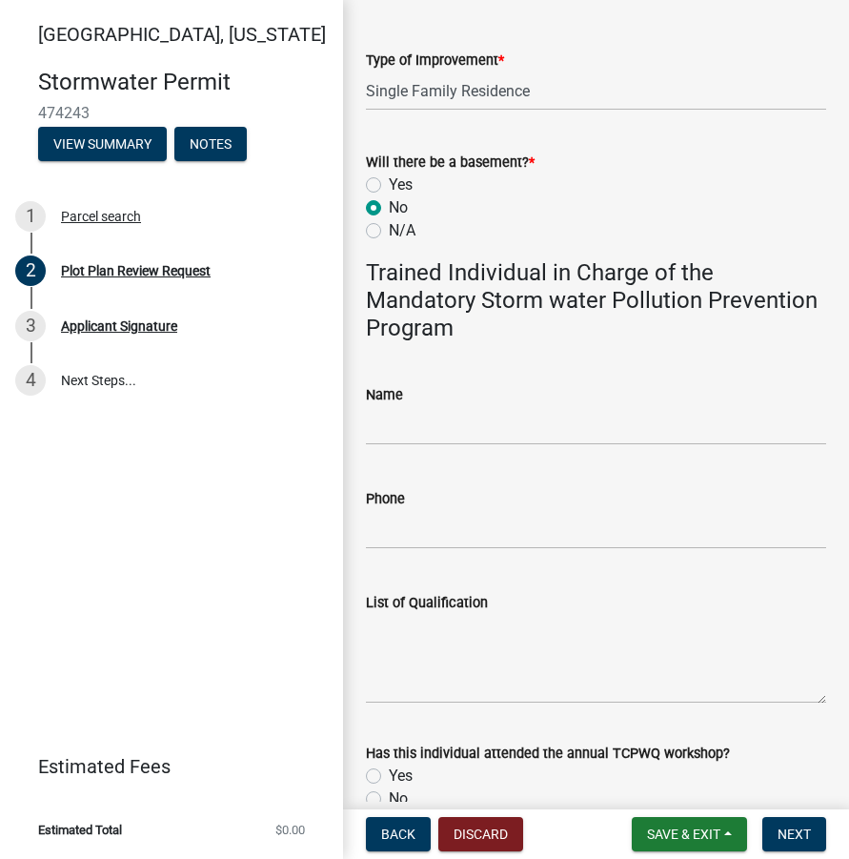
scroll to position [953, 0]
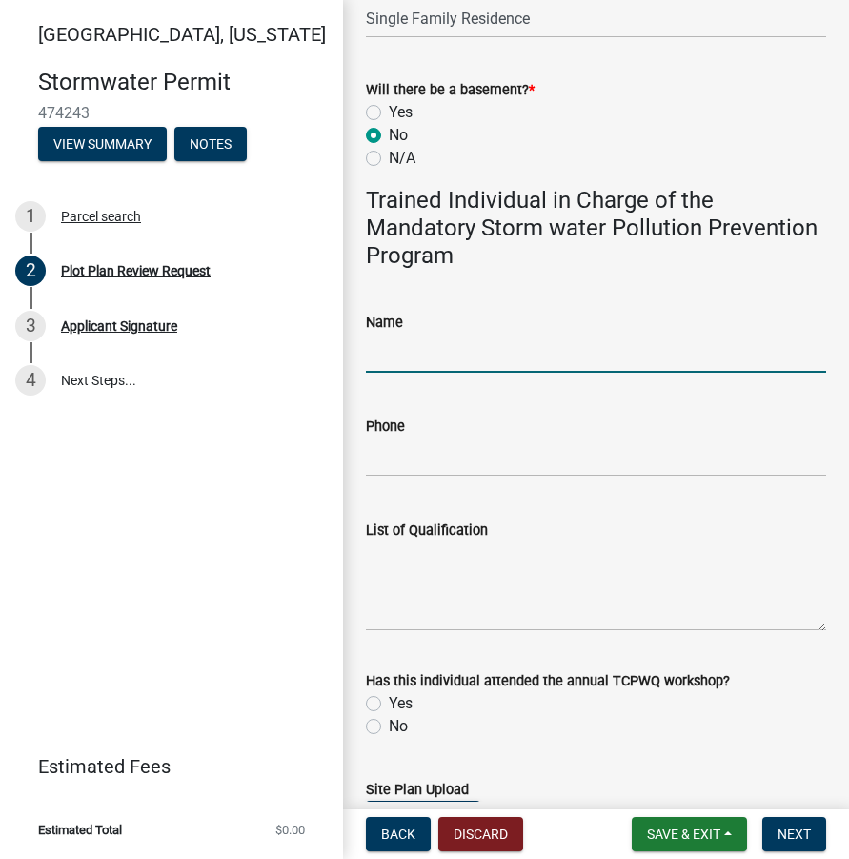
click at [391, 362] on input "Name" at bounding box center [596, 353] width 460 height 39
type input "[PERSON_NAME]"
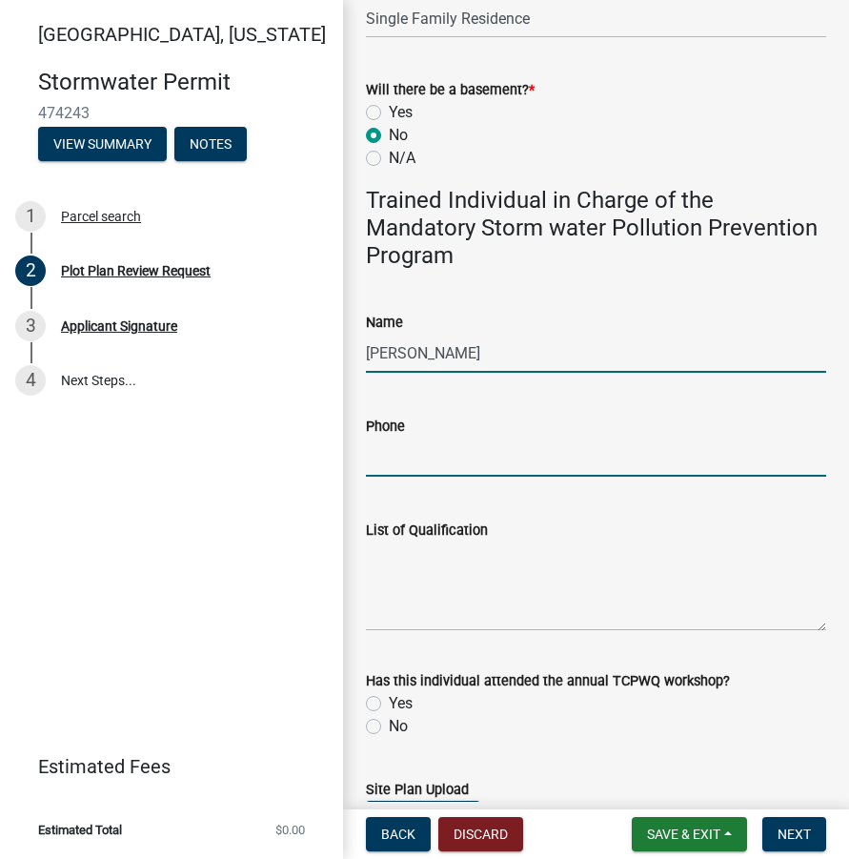
click at [388, 466] on input "Phone" at bounding box center [596, 457] width 460 height 39
type input "7654215311"
click at [440, 558] on textarea "List of Qualification" at bounding box center [596, 586] width 460 height 90
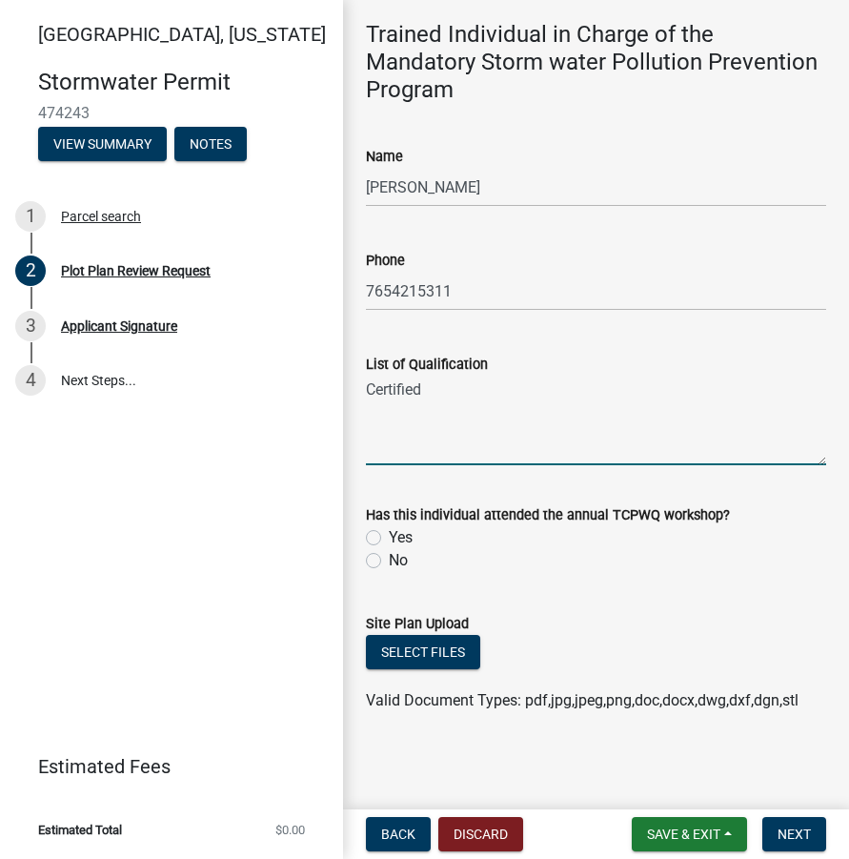
scroll to position [1121, 0]
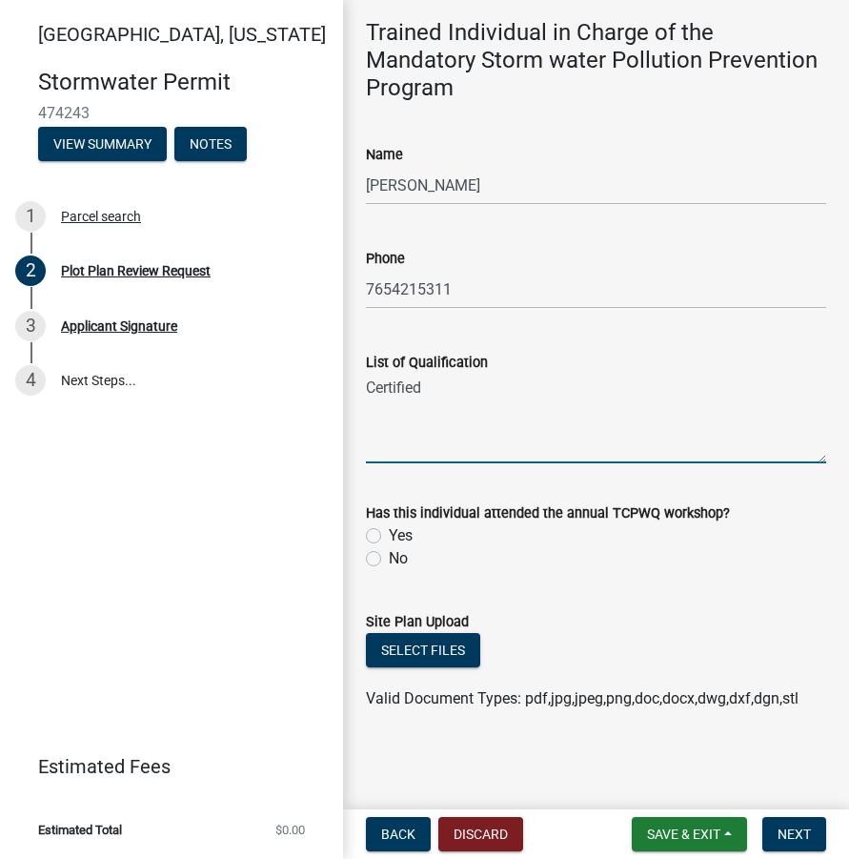
type textarea "Certified"
click at [389, 531] on label "Yes" at bounding box center [401, 535] width 24 height 23
click at [389, 531] on input "Yes" at bounding box center [395, 530] width 12 height 12
radio input "true"
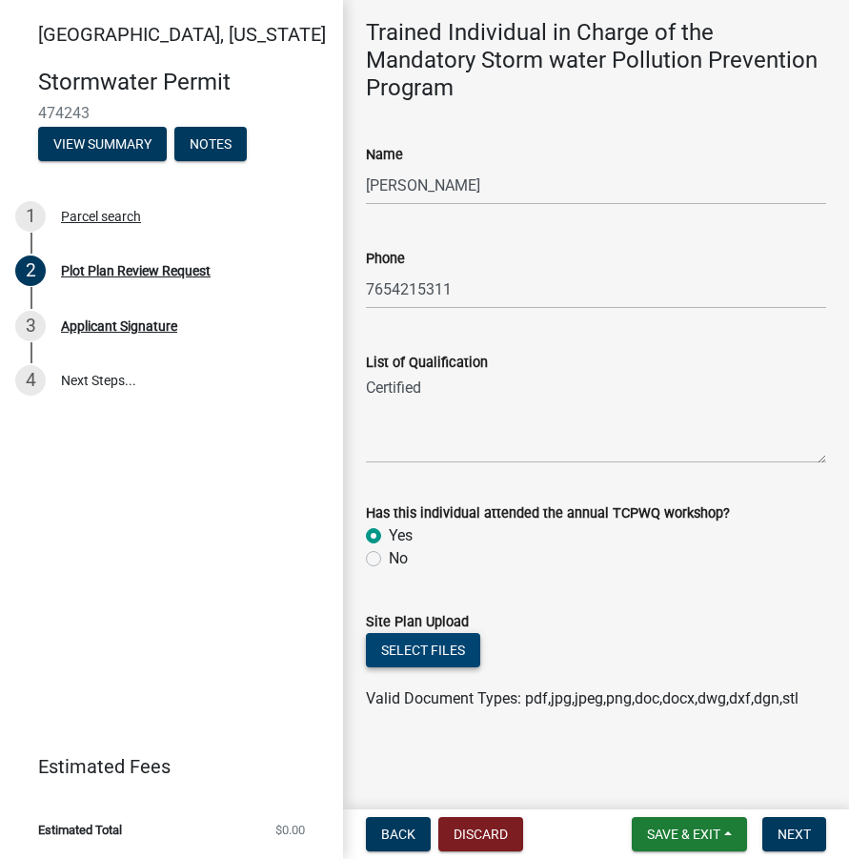
click at [448, 641] on button "Select files" at bounding box center [423, 650] width 114 height 34
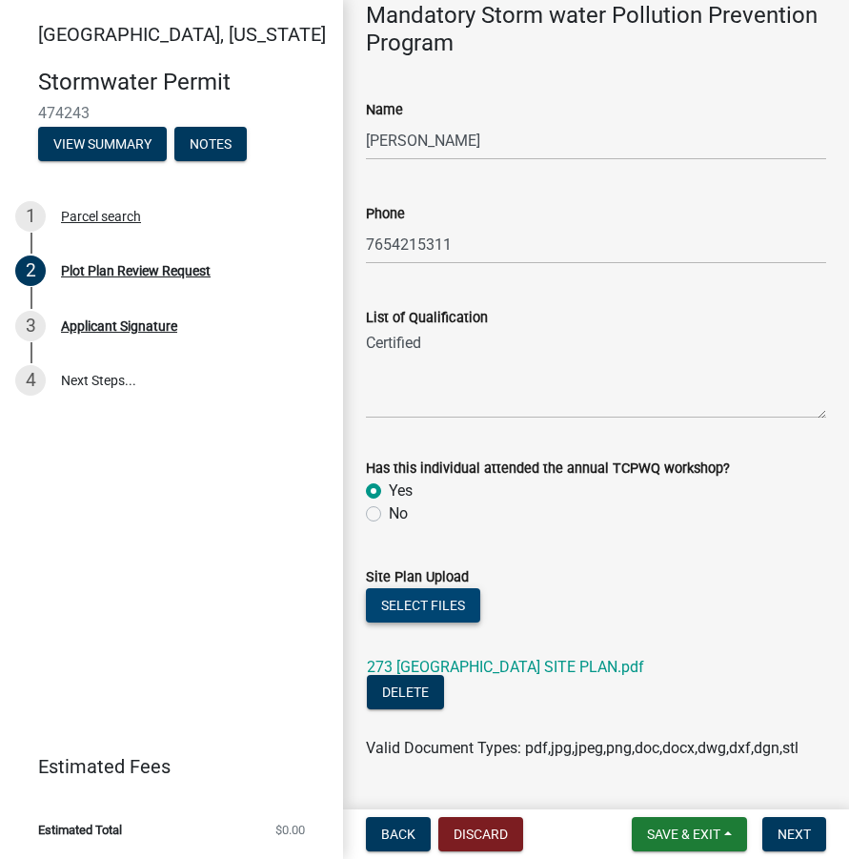
scroll to position [1191, 0]
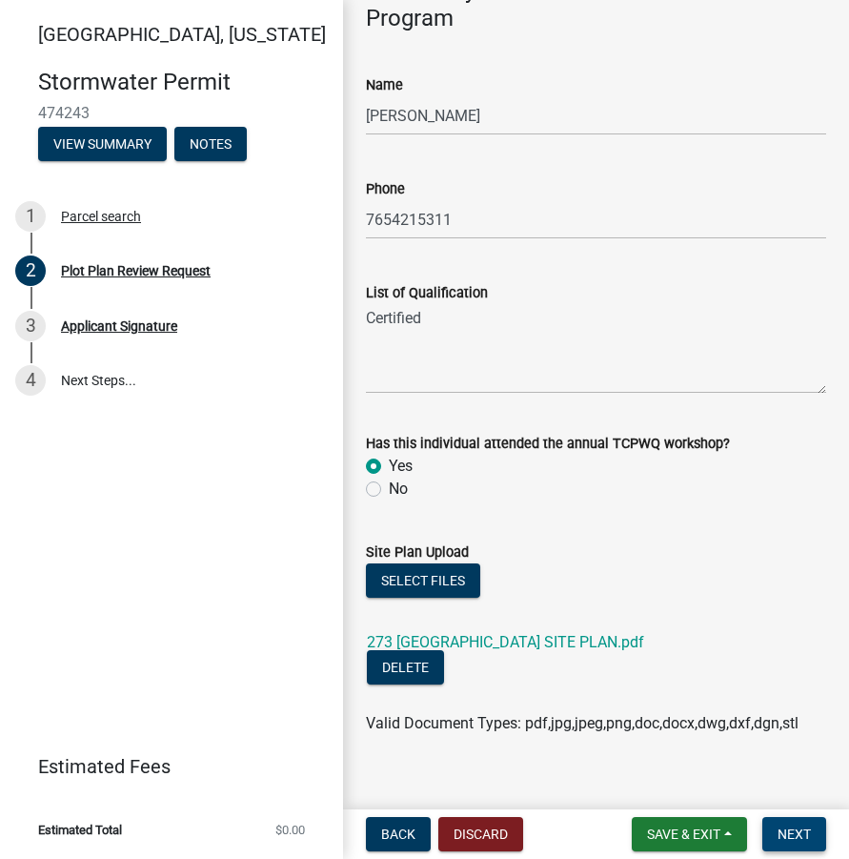
click at [787, 828] on span "Next" at bounding box center [794, 833] width 33 height 15
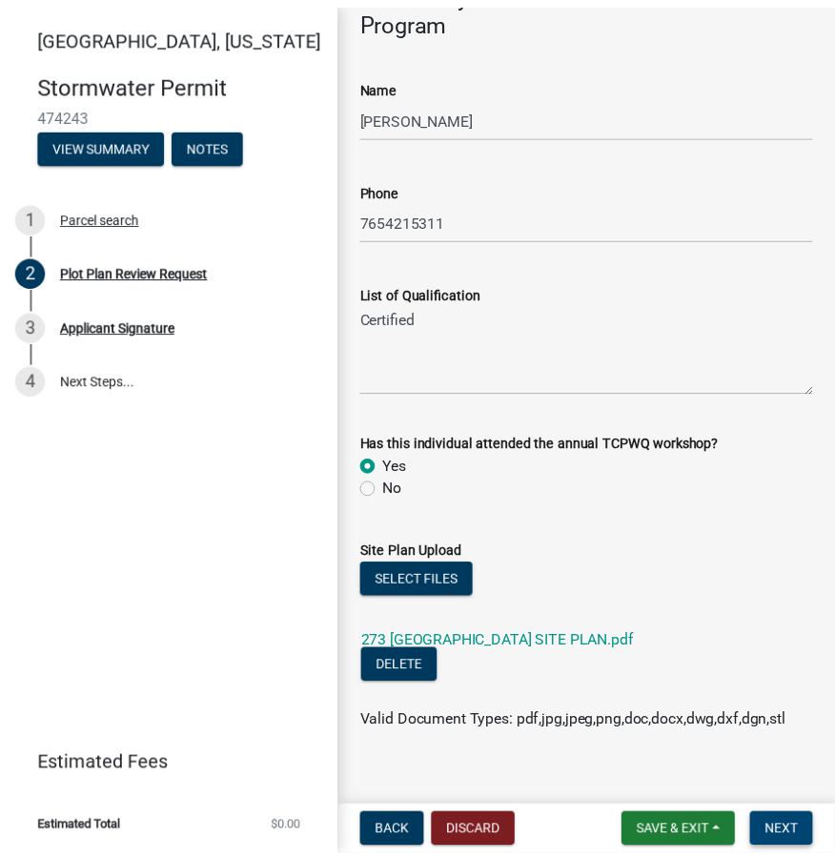
scroll to position [0, 0]
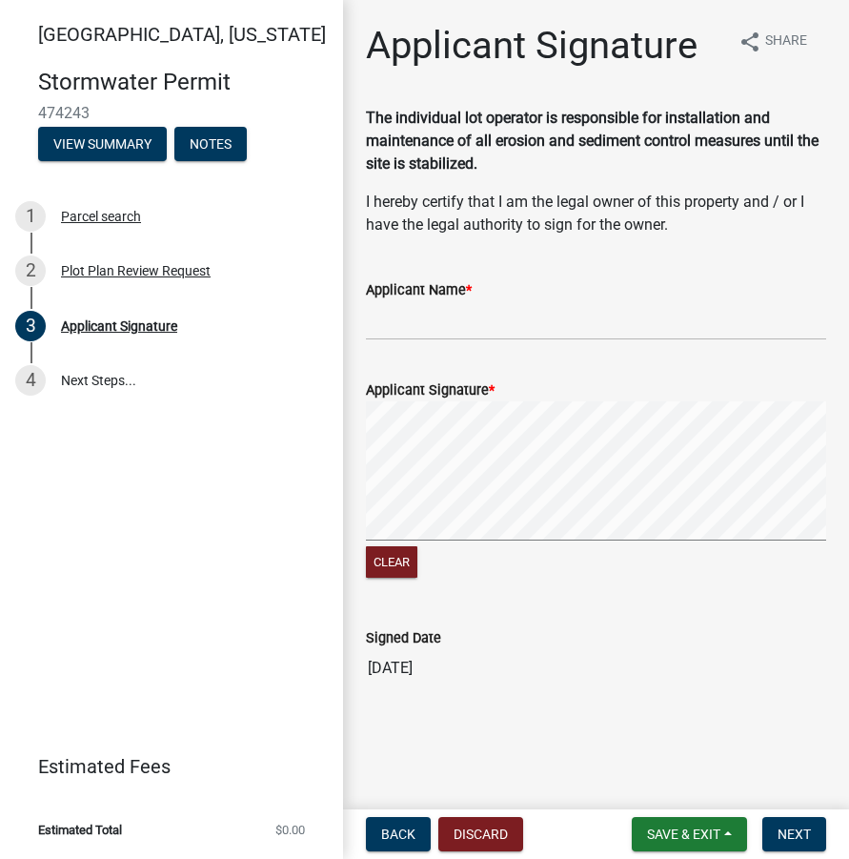
click at [441, 295] on label "Applicant Name *" at bounding box center [419, 290] width 106 height 13
click at [441, 301] on input "Applicant Name *" at bounding box center [596, 320] width 460 height 39
click at [438, 308] on input "Applicant Name *" at bounding box center [596, 320] width 460 height 39
type input "[PERSON_NAME]"
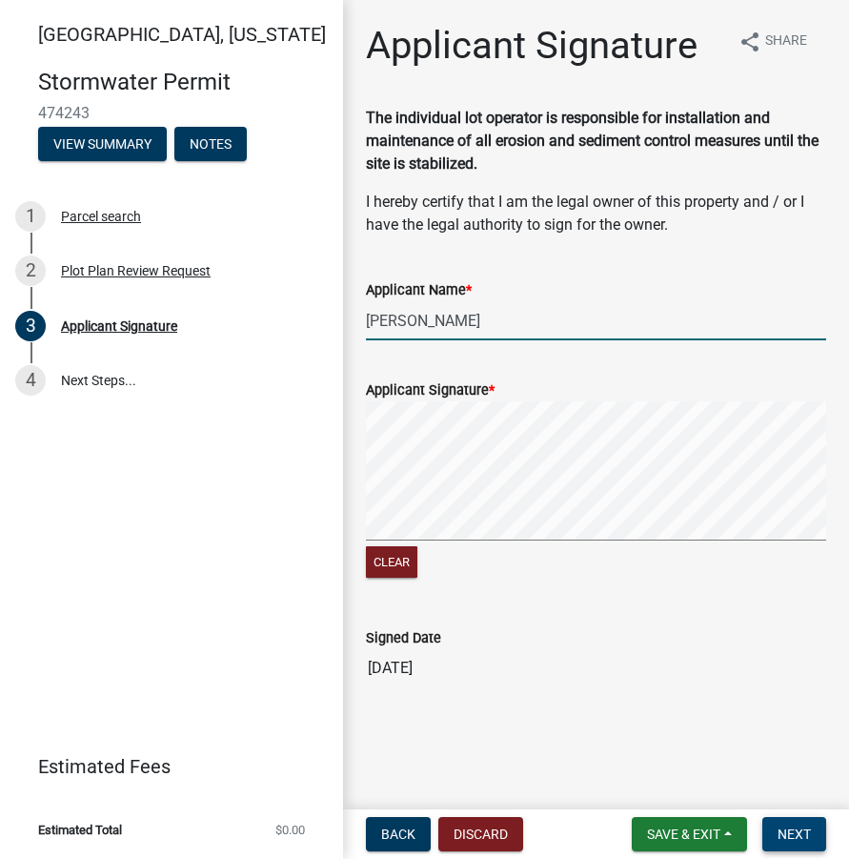
click at [776, 823] on button "Next" at bounding box center [795, 834] width 64 height 34
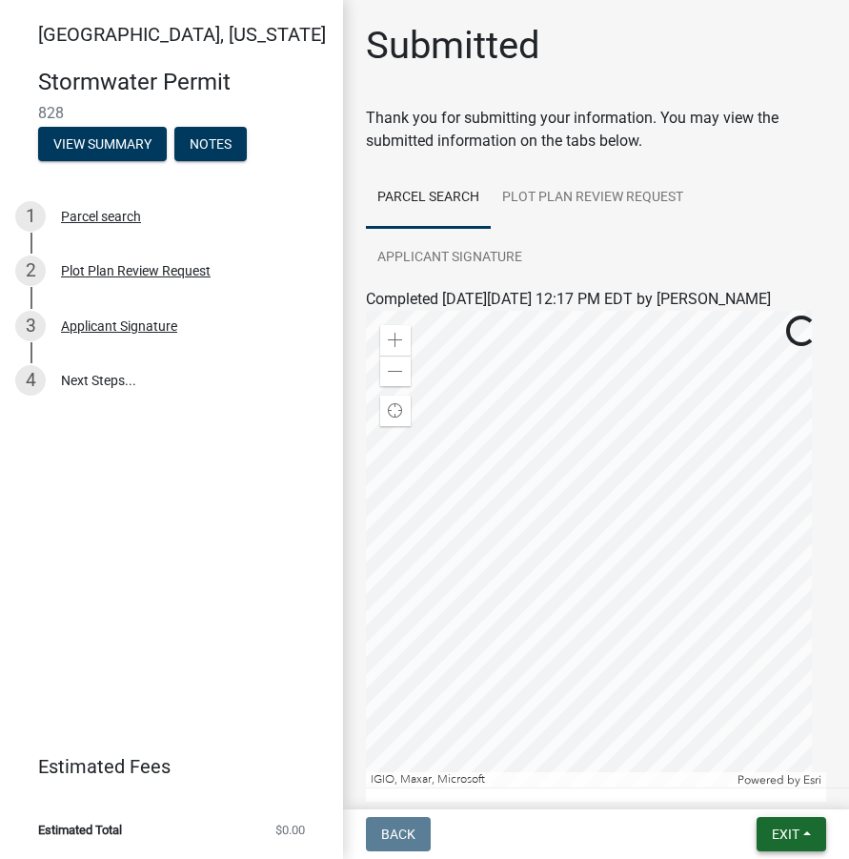
click at [779, 830] on span "Exit" at bounding box center [786, 833] width 28 height 15
click at [750, 775] on button "Save & Exit" at bounding box center [750, 785] width 153 height 46
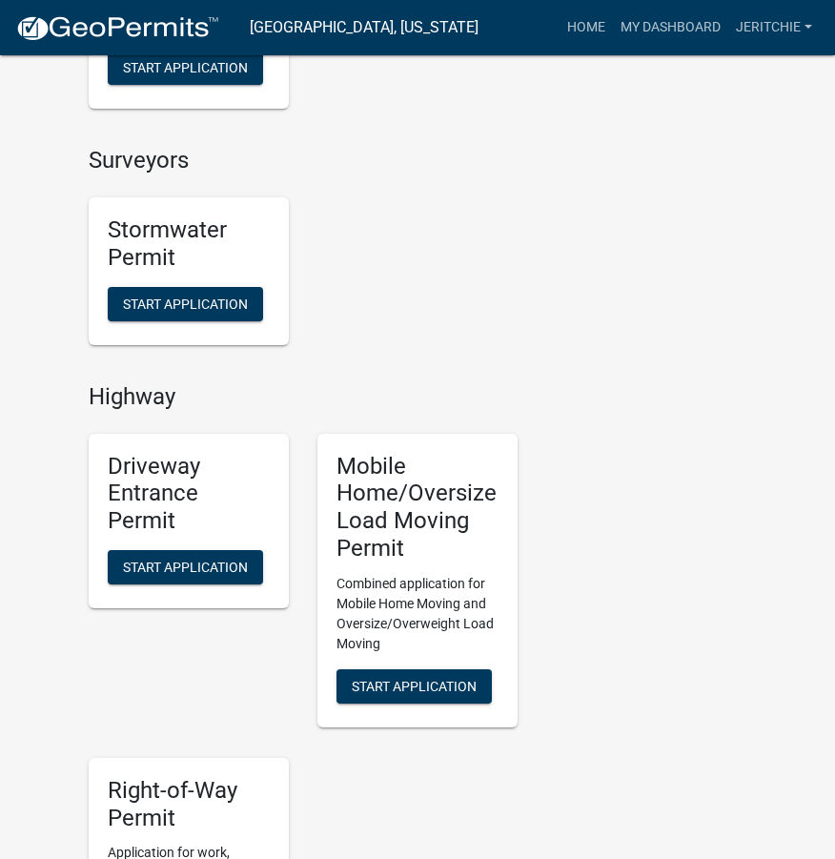
scroll to position [1906, 0]
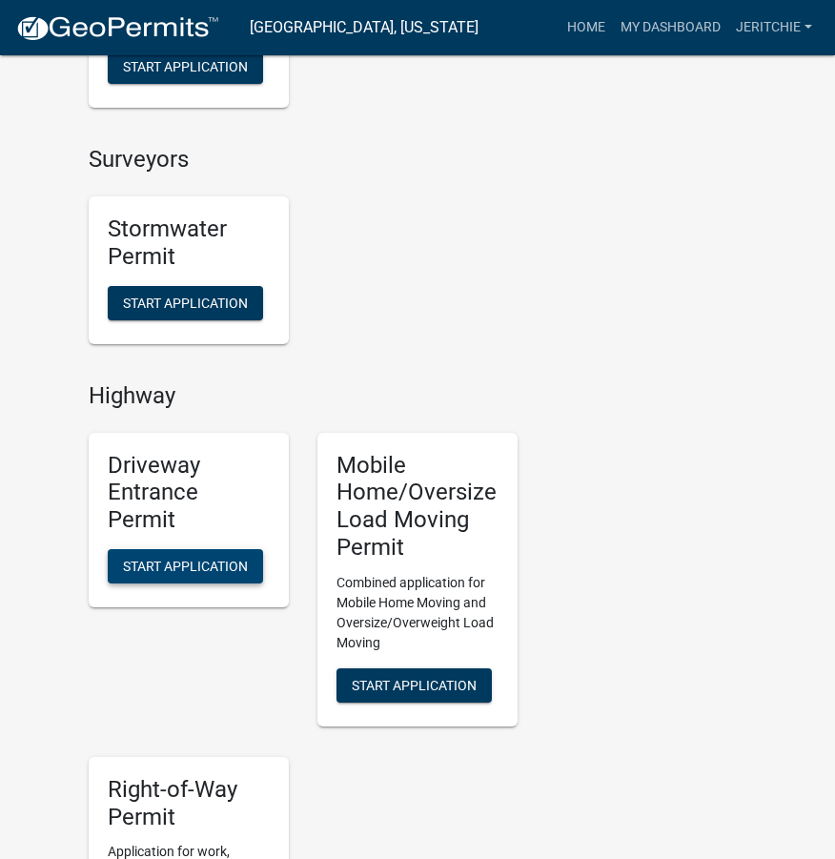
click at [187, 573] on span "Start Application" at bounding box center [185, 565] width 125 height 15
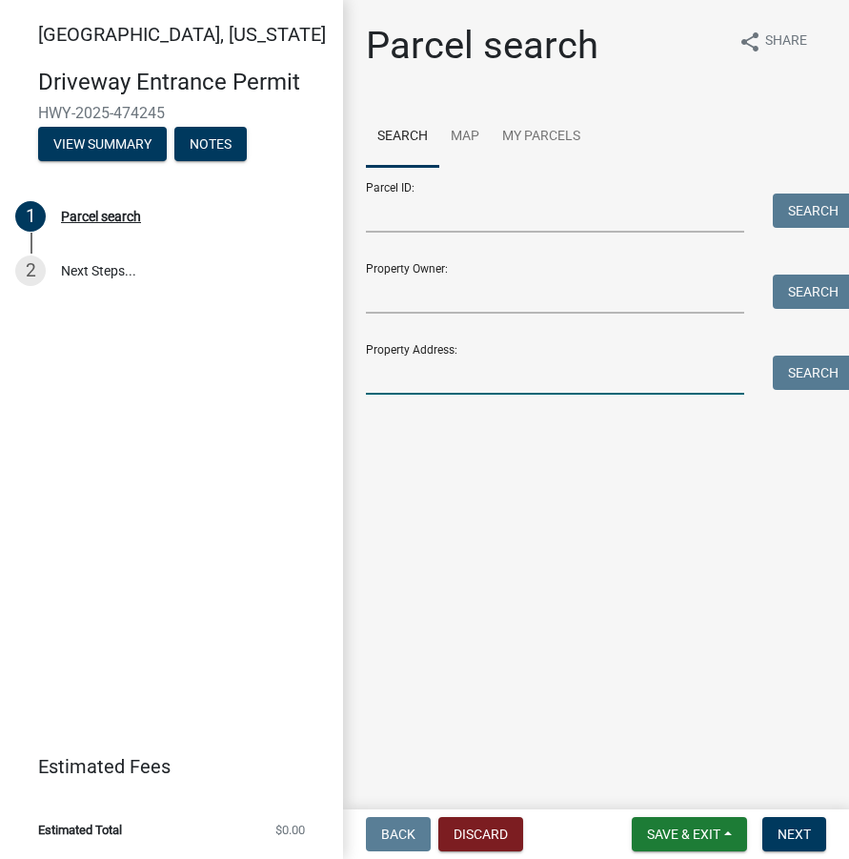
click at [410, 376] on input "Property Address:" at bounding box center [555, 375] width 378 height 39
type input "[STREET_ADDRESS]"
click at [781, 826] on span "Next" at bounding box center [794, 833] width 33 height 15
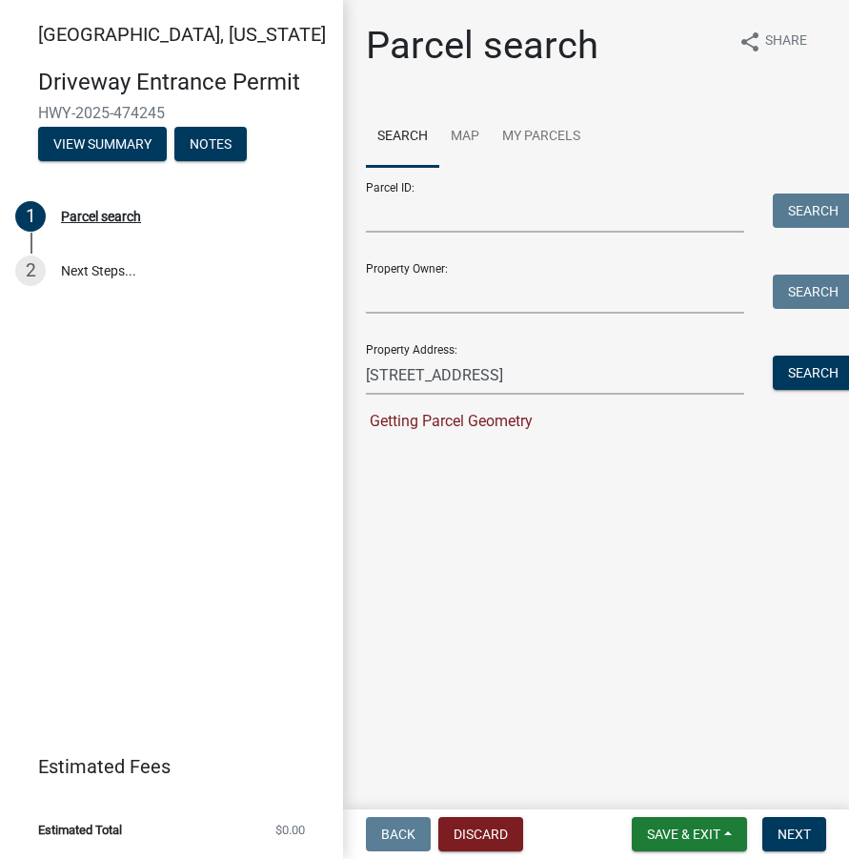
click at [720, 543] on main "Parcel search share Share Search Map My Parcels Parcel ID: Search Property Owne…" at bounding box center [596, 401] width 506 height 802
click at [805, 372] on button "Search" at bounding box center [813, 373] width 81 height 34
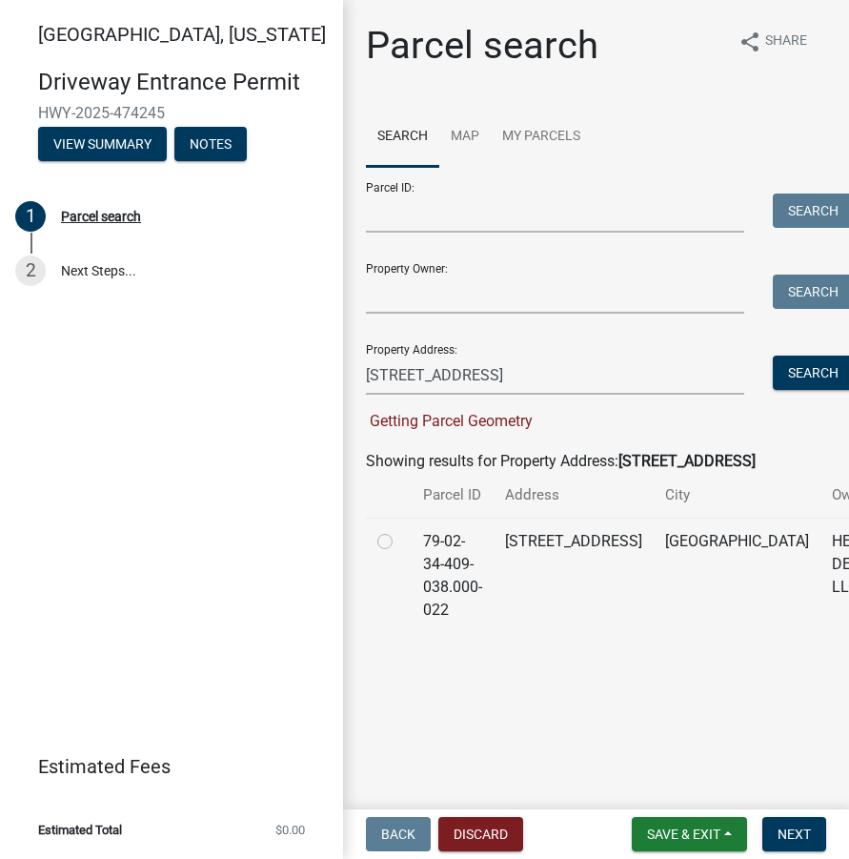
click at [400, 530] on label at bounding box center [400, 530] width 0 height 0
click at [400, 540] on input "radio" at bounding box center [406, 536] width 12 height 12
radio input "true"
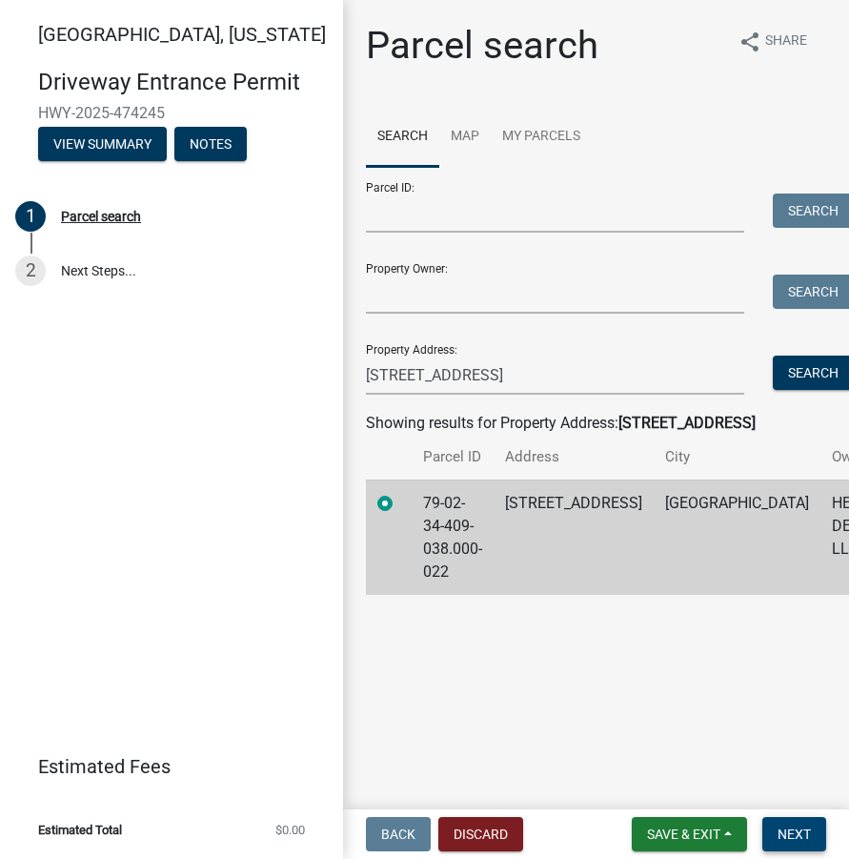
click at [803, 841] on span "Next" at bounding box center [794, 833] width 33 height 15
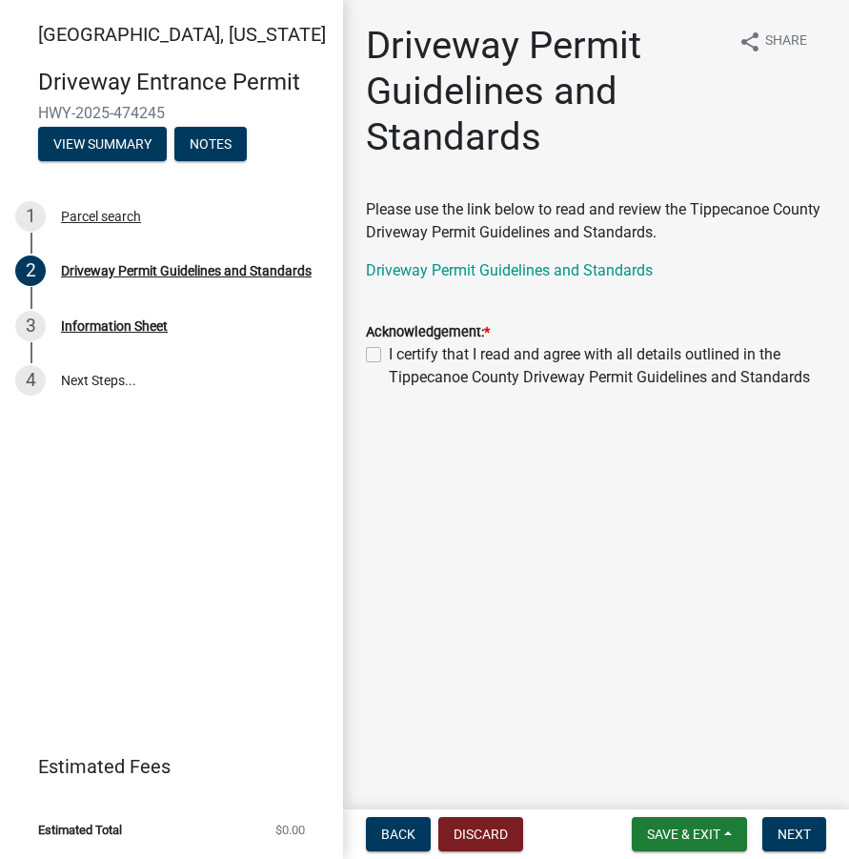
click at [389, 348] on label "I certify that I read and agree with all details outlined in the Tippecanoe Cou…" at bounding box center [608, 366] width 438 height 46
click at [389, 348] on input "I certify that I read and agree with all details outlined in the Tippecanoe Cou…" at bounding box center [395, 349] width 12 height 12
checkbox input "true"
click at [784, 831] on span "Next" at bounding box center [794, 833] width 33 height 15
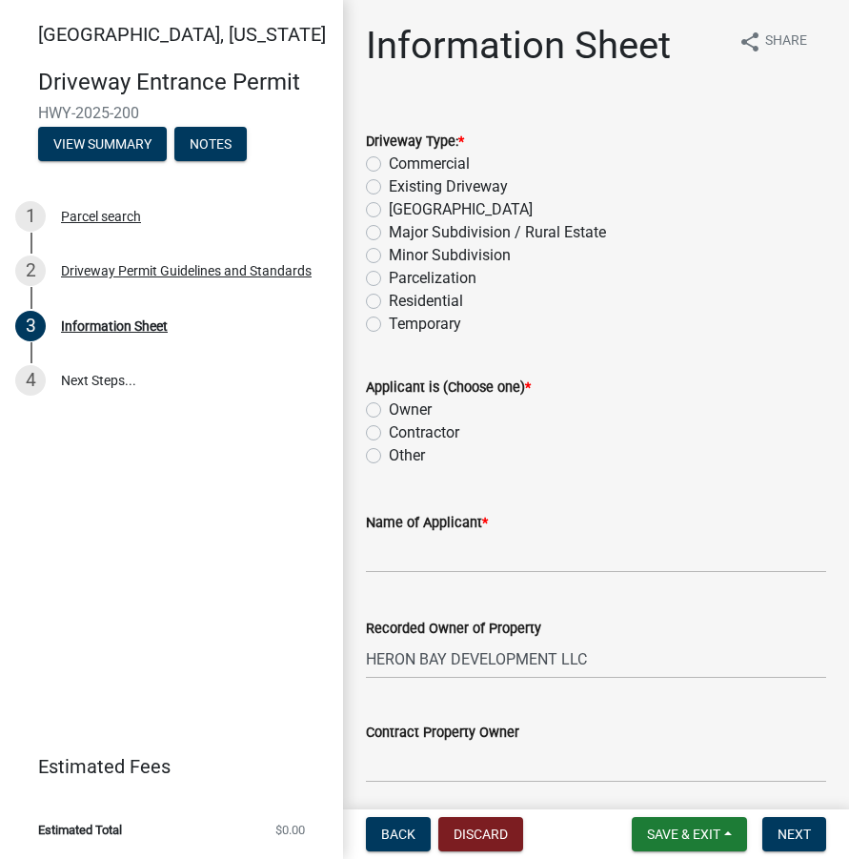
click at [383, 191] on div "Existing Driveway" at bounding box center [596, 186] width 460 height 23
click at [389, 184] on label "Existing Driveway" at bounding box center [448, 186] width 119 height 23
click at [389, 184] on input "Existing Driveway" at bounding box center [395, 181] width 12 height 12
radio input "true"
click at [389, 438] on label "Contractor" at bounding box center [424, 432] width 71 height 23
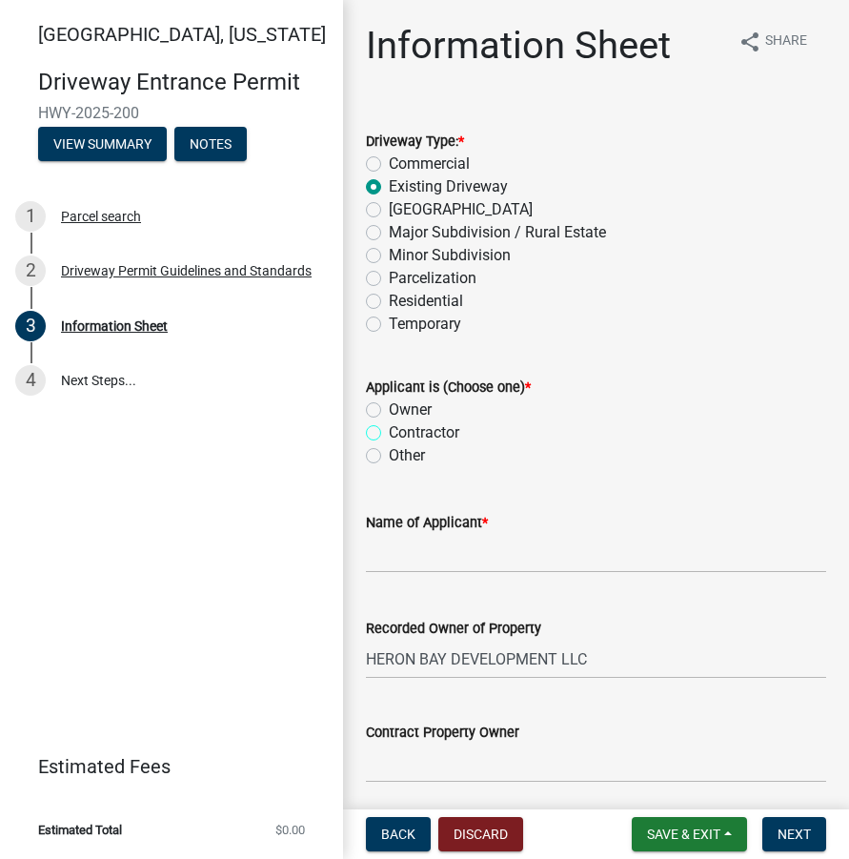
click at [389, 434] on input "Contractor" at bounding box center [395, 427] width 12 height 12
radio input "true"
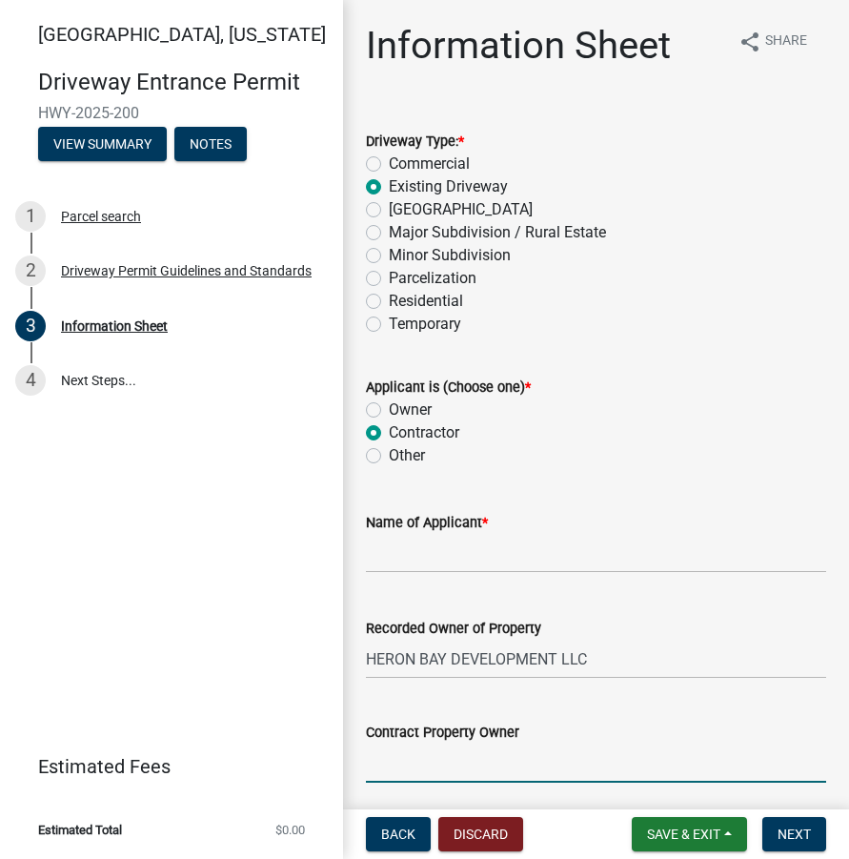
type input "MAJESTIC HOMES"
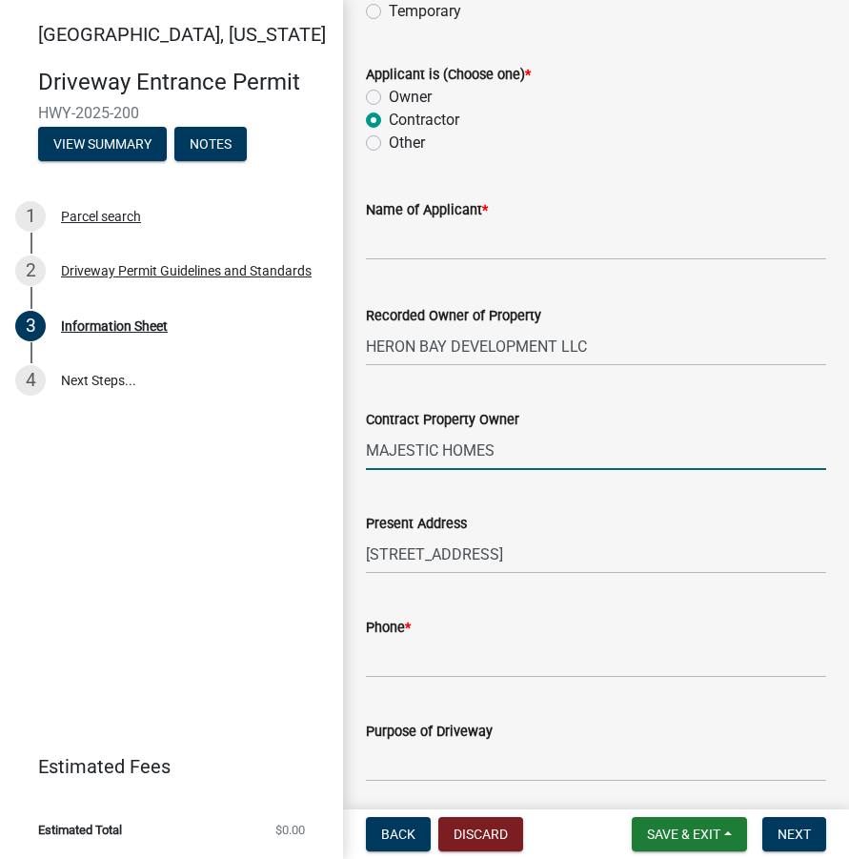
scroll to position [381, 0]
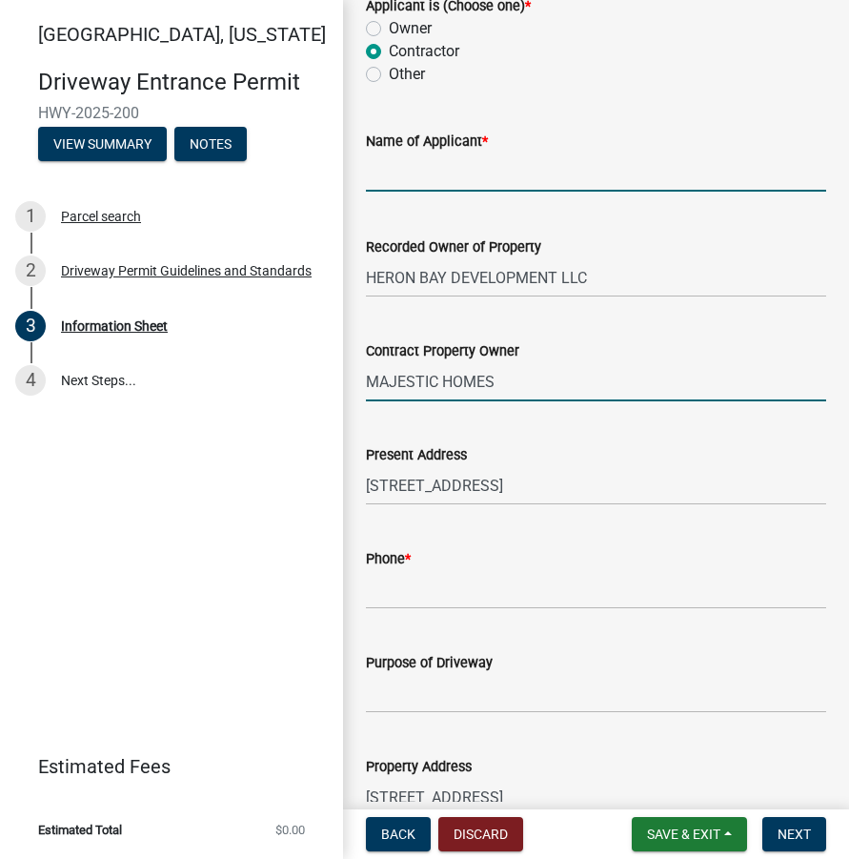
click at [432, 168] on input "Name of Applicant *" at bounding box center [596, 172] width 460 height 39
type input "Majestic Homes of [GEOGRAPHIC_DATA]"
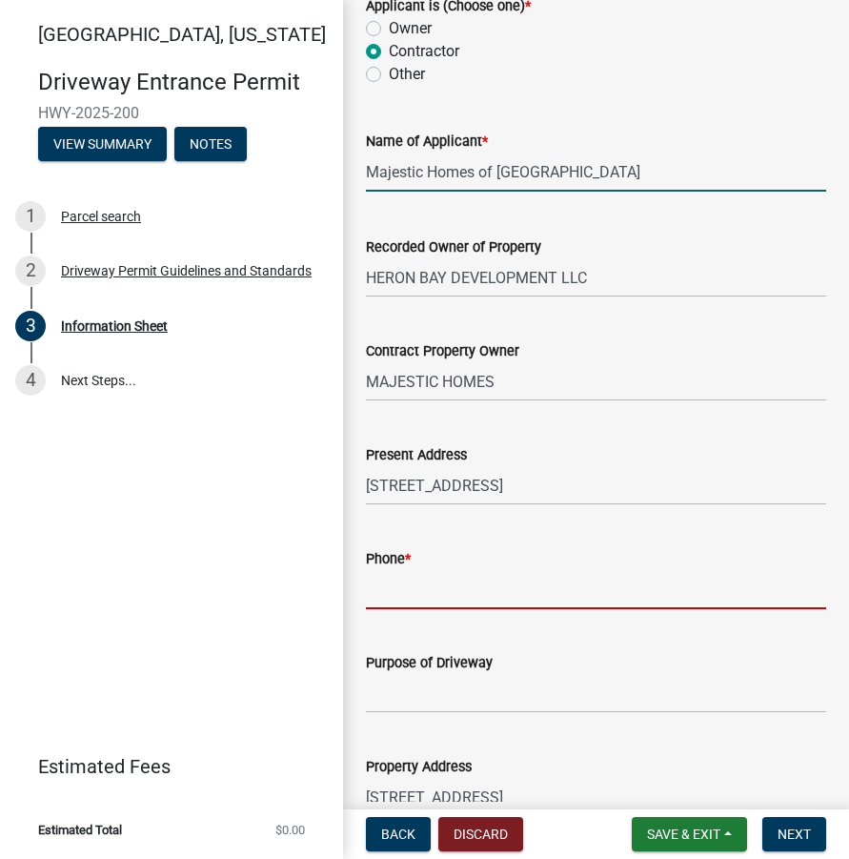
type input "7654186006"
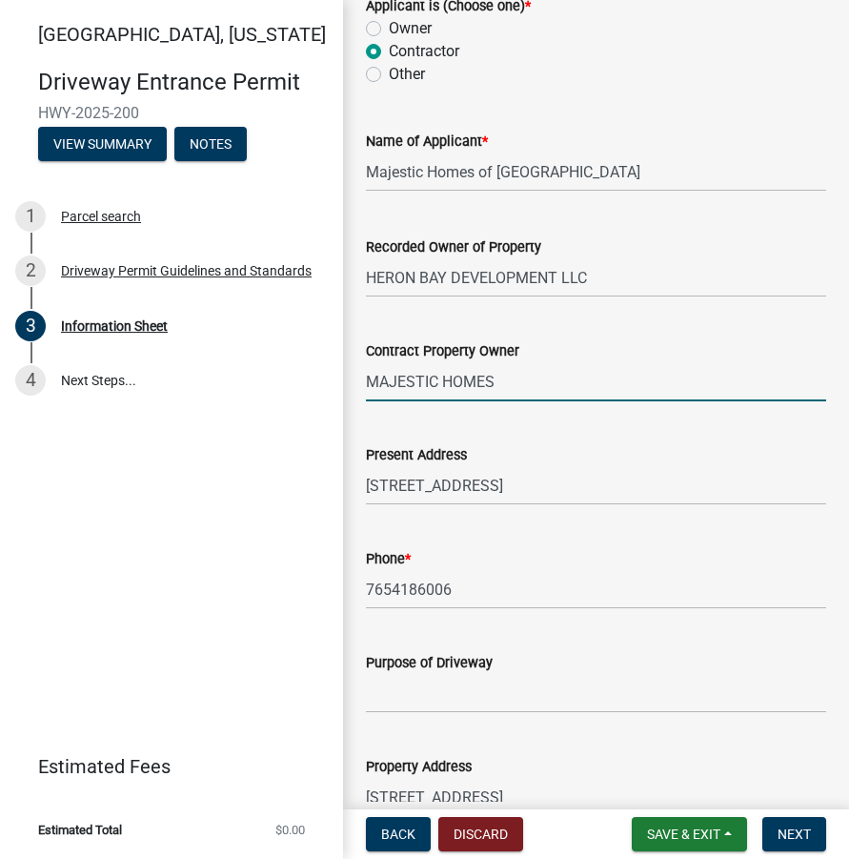
drag, startPoint x: 466, startPoint y: 384, endPoint x: 348, endPoint y: 377, distance: 118.4
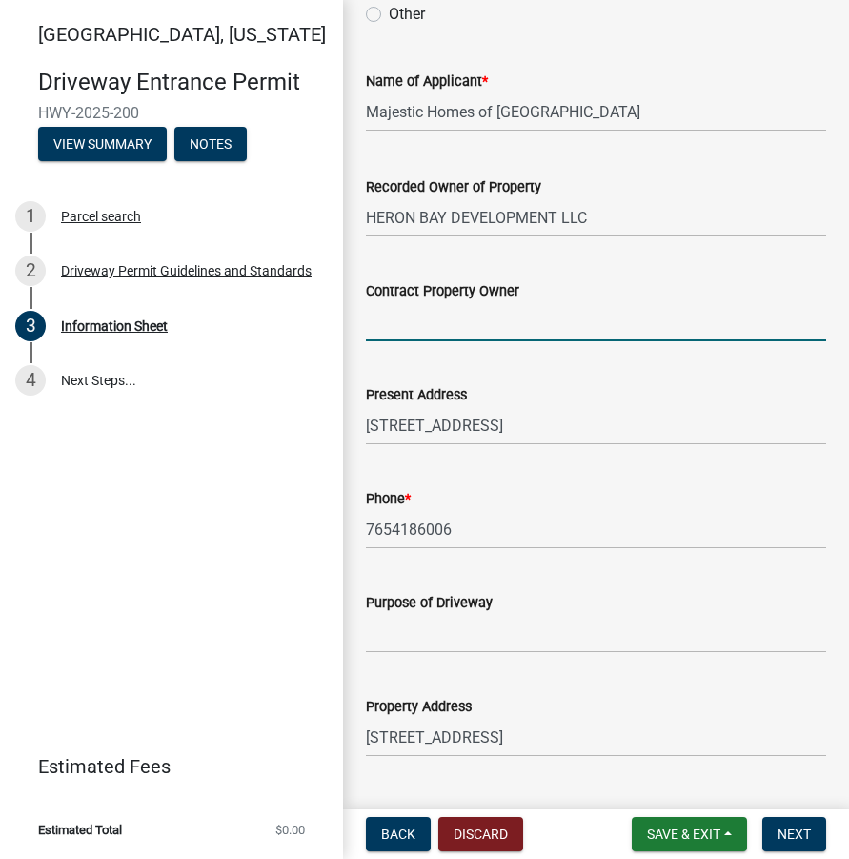
scroll to position [572, 0]
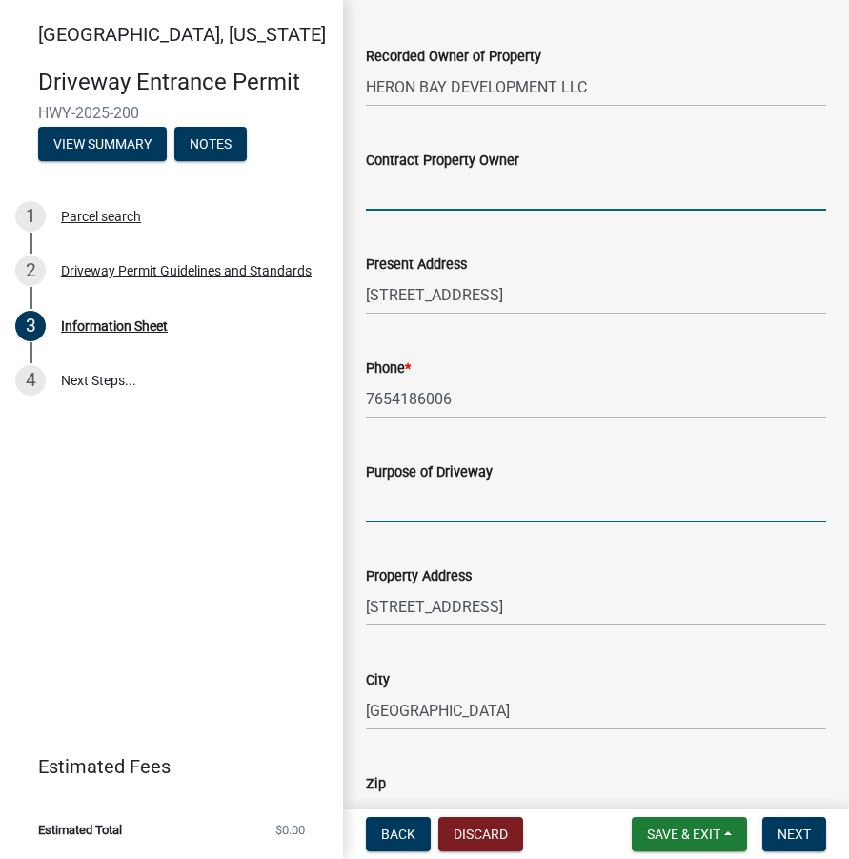
click at [414, 508] on input "Purpose of Driveway" at bounding box center [596, 502] width 460 height 39
type input "NEW CONTRUCTION HOME"
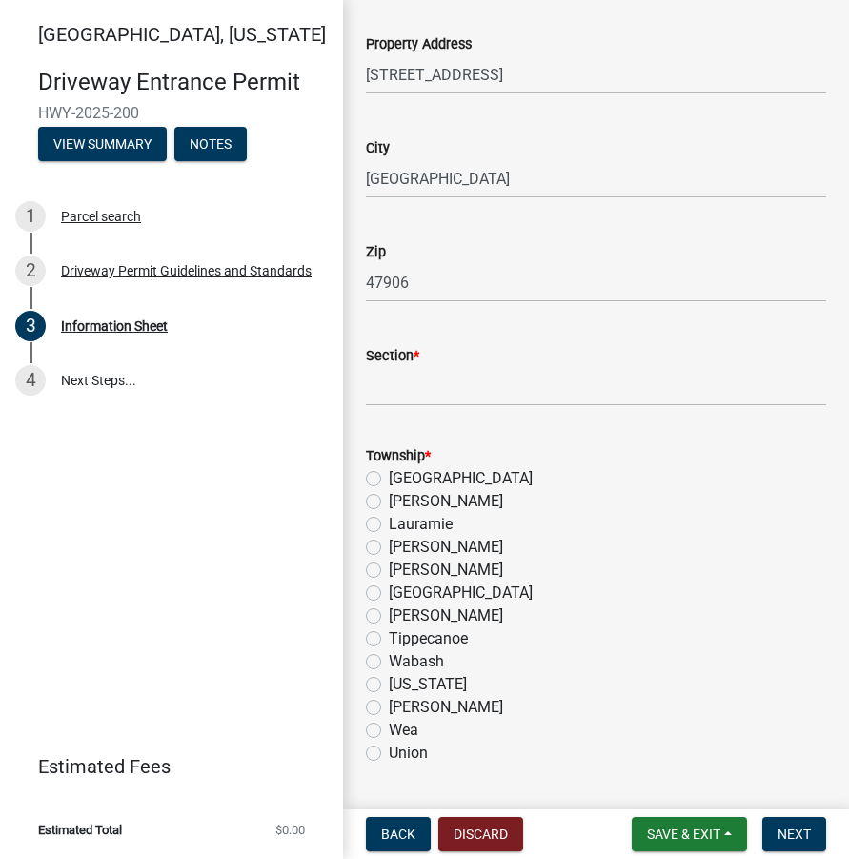
scroll to position [1239, 0]
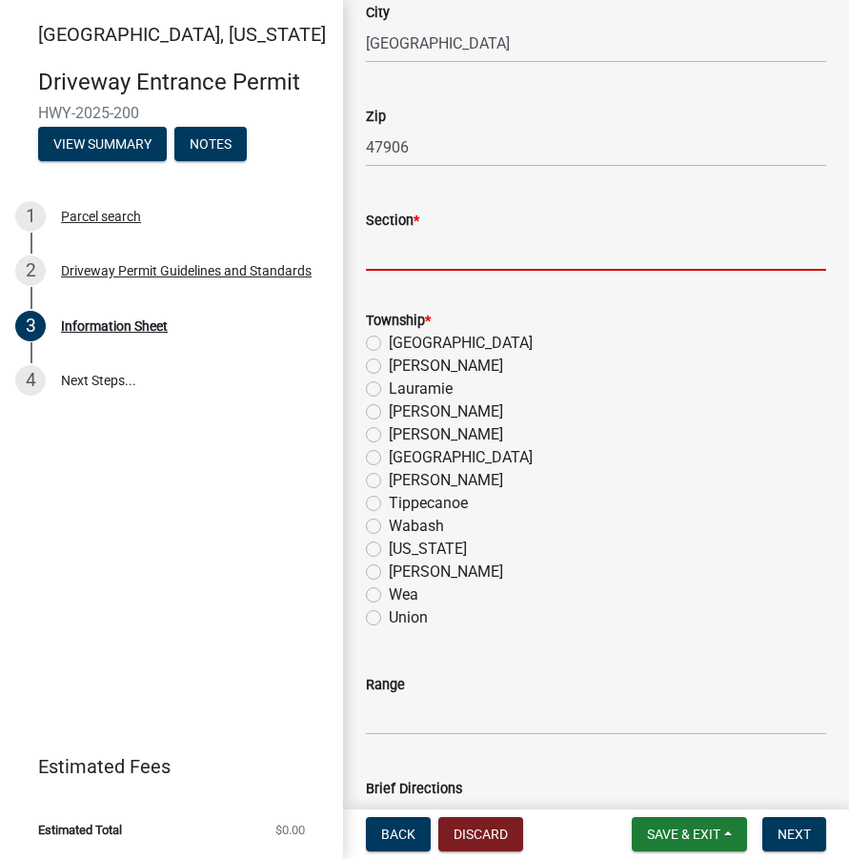
click at [398, 253] on input "Section *" at bounding box center [596, 251] width 460 height 39
type input "34"
click at [389, 531] on label "Wabash" at bounding box center [416, 526] width 55 height 23
click at [389, 527] on input "Wabash" at bounding box center [395, 521] width 12 height 12
radio input "true"
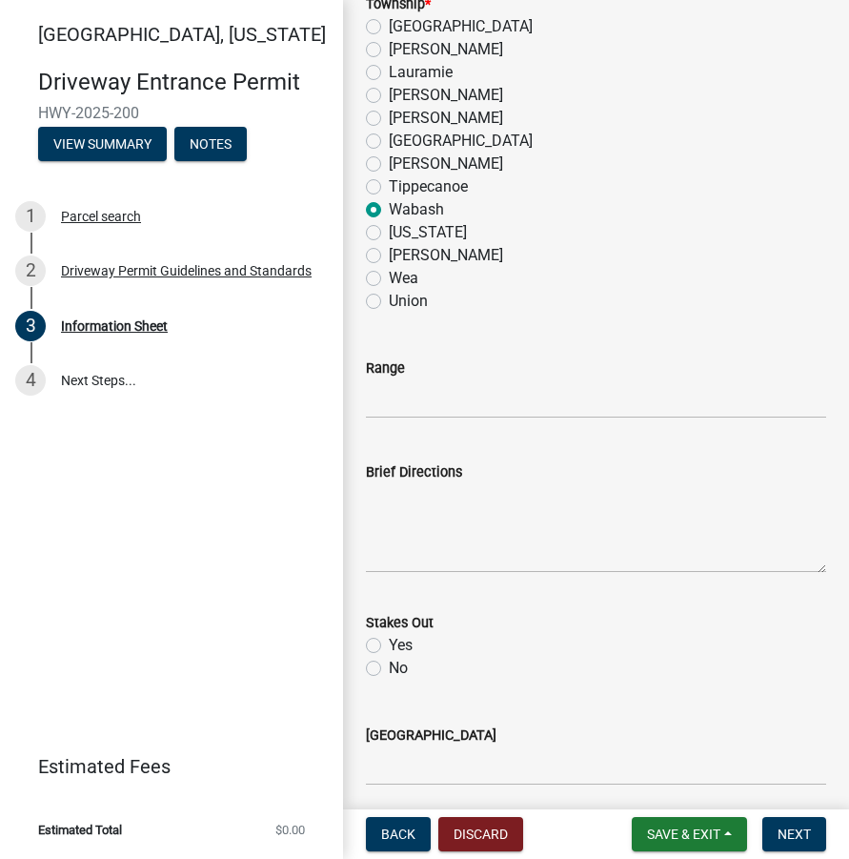
scroll to position [1620, 0]
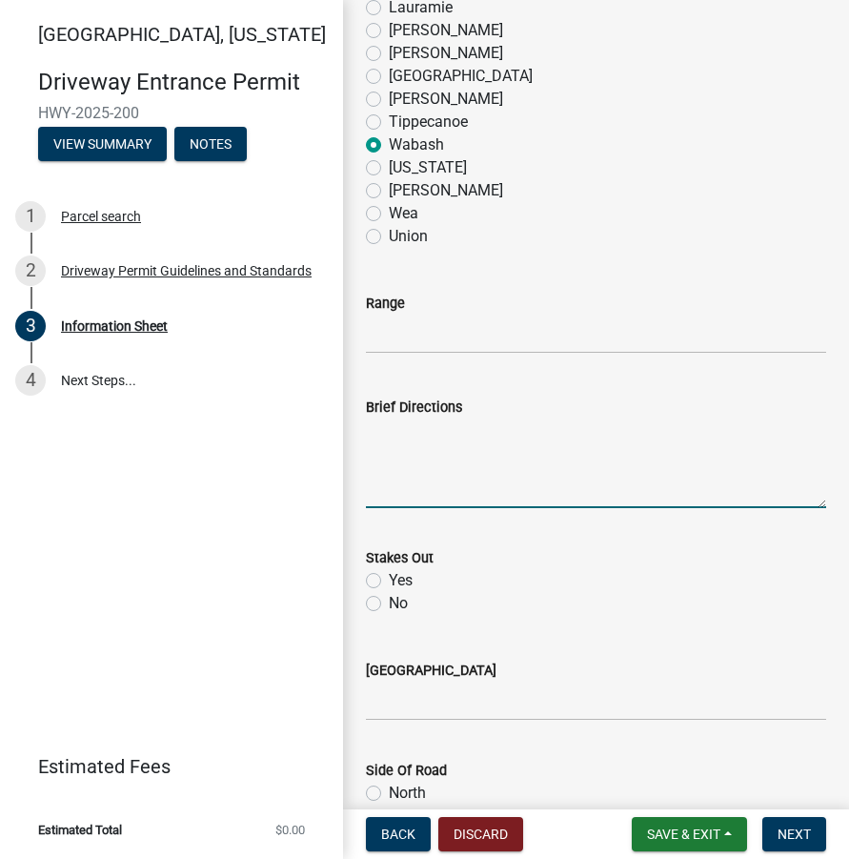
click at [401, 444] on textarea "Brief Directions" at bounding box center [596, 463] width 460 height 90
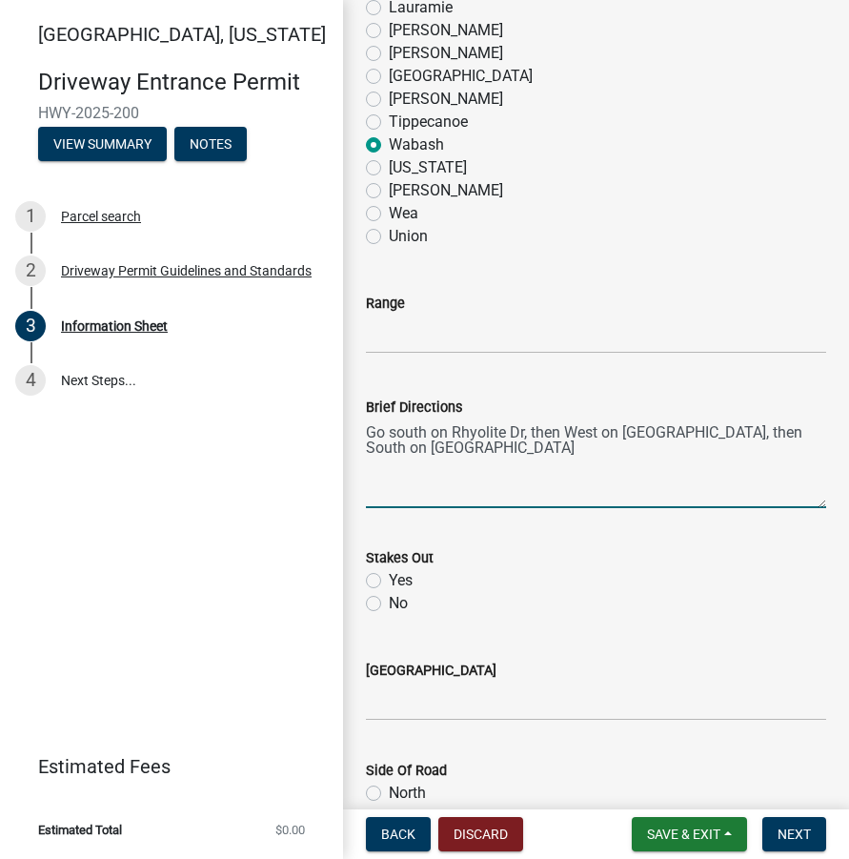
type textarea "Go south on Rhyolite Dr, then West on [GEOGRAPHIC_DATA], then South on [GEOGRAP…"
click at [389, 598] on label "No" at bounding box center [398, 603] width 19 height 23
click at [389, 598] on input "No" at bounding box center [395, 598] width 12 height 12
radio input "true"
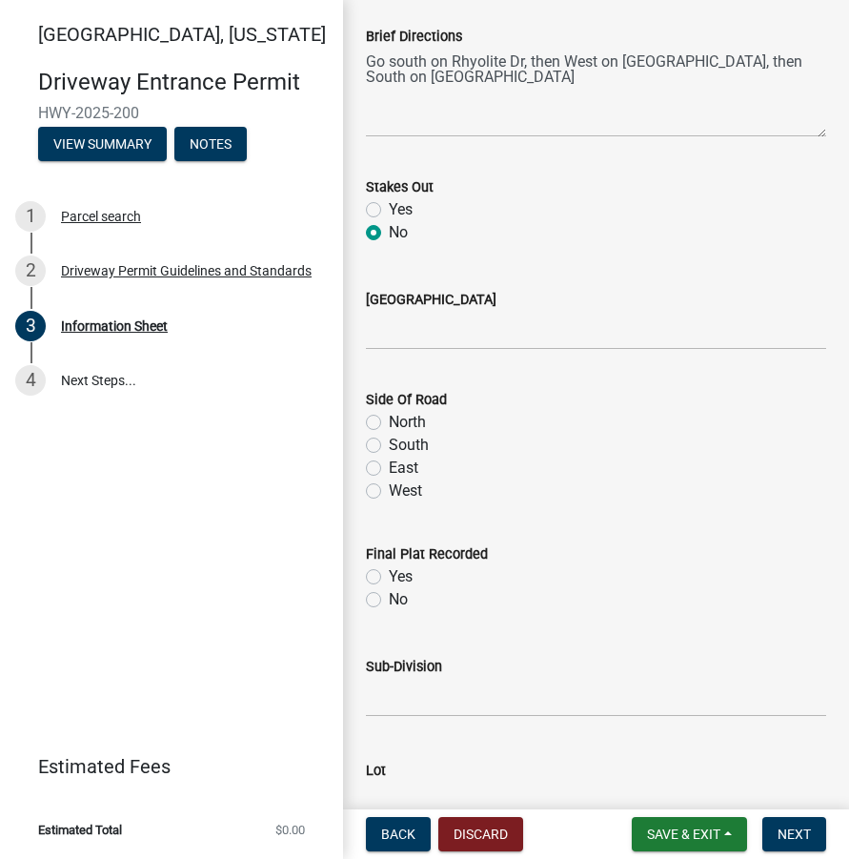
scroll to position [2002, 0]
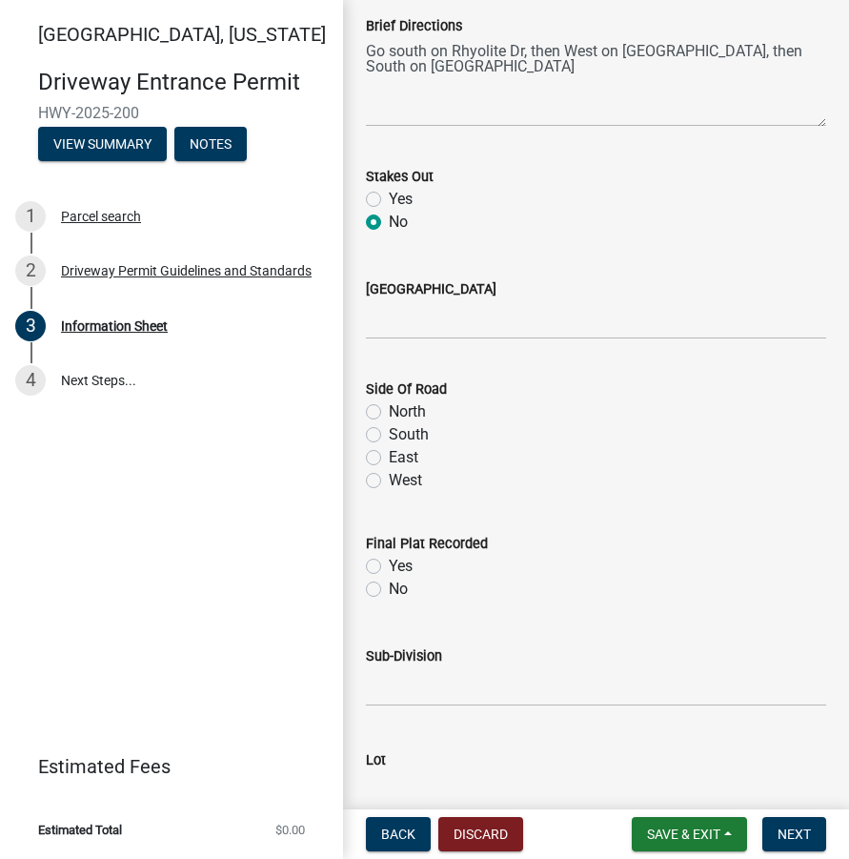
click at [389, 455] on label "East" at bounding box center [404, 457] width 30 height 23
click at [389, 455] on input "East" at bounding box center [395, 452] width 12 height 12
radio input "true"
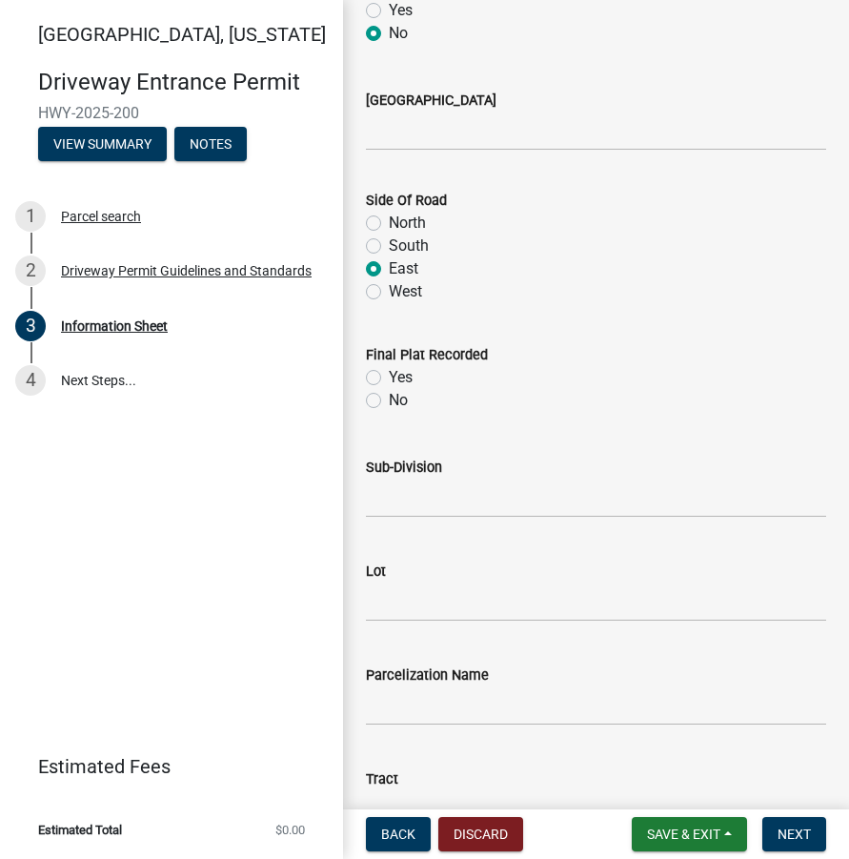
scroll to position [2192, 0]
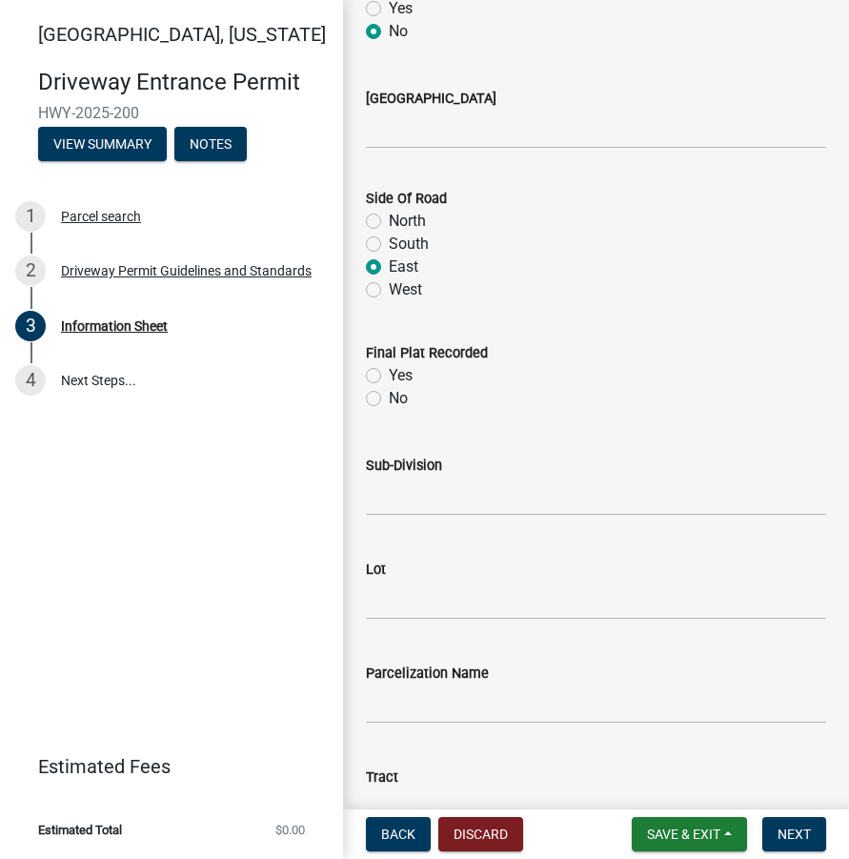
click at [389, 374] on label "Yes" at bounding box center [401, 375] width 24 height 23
click at [389, 374] on input "Yes" at bounding box center [395, 370] width 12 height 12
radio input "true"
click at [396, 509] on input "Sub-Division" at bounding box center [596, 496] width 460 height 39
type input "Stonehenge"
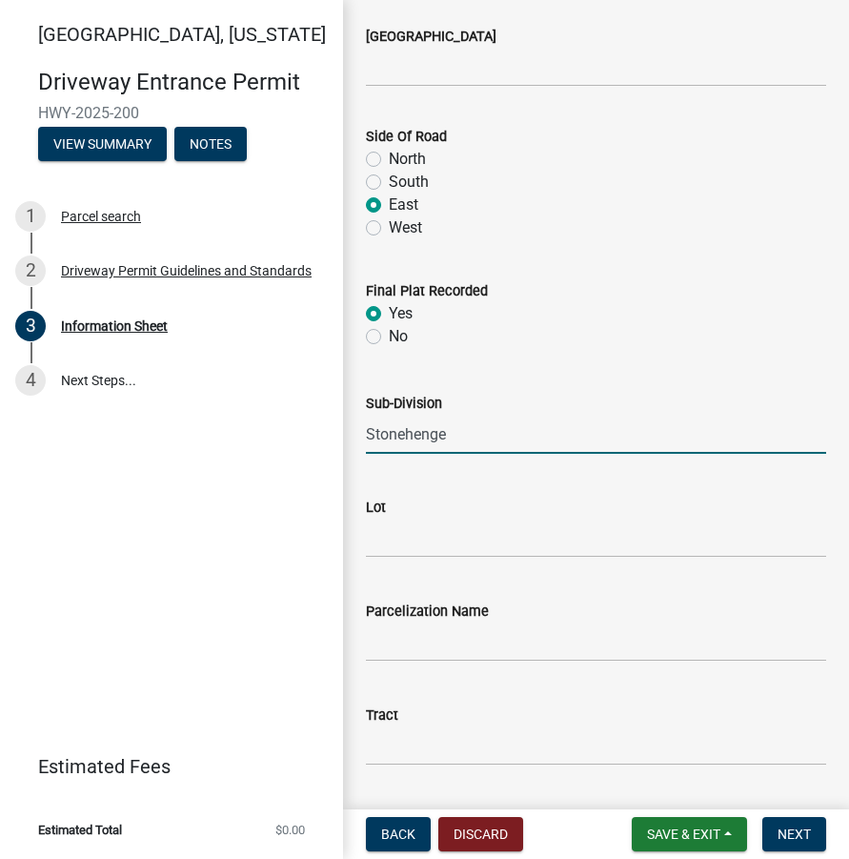
scroll to position [2288, 0]
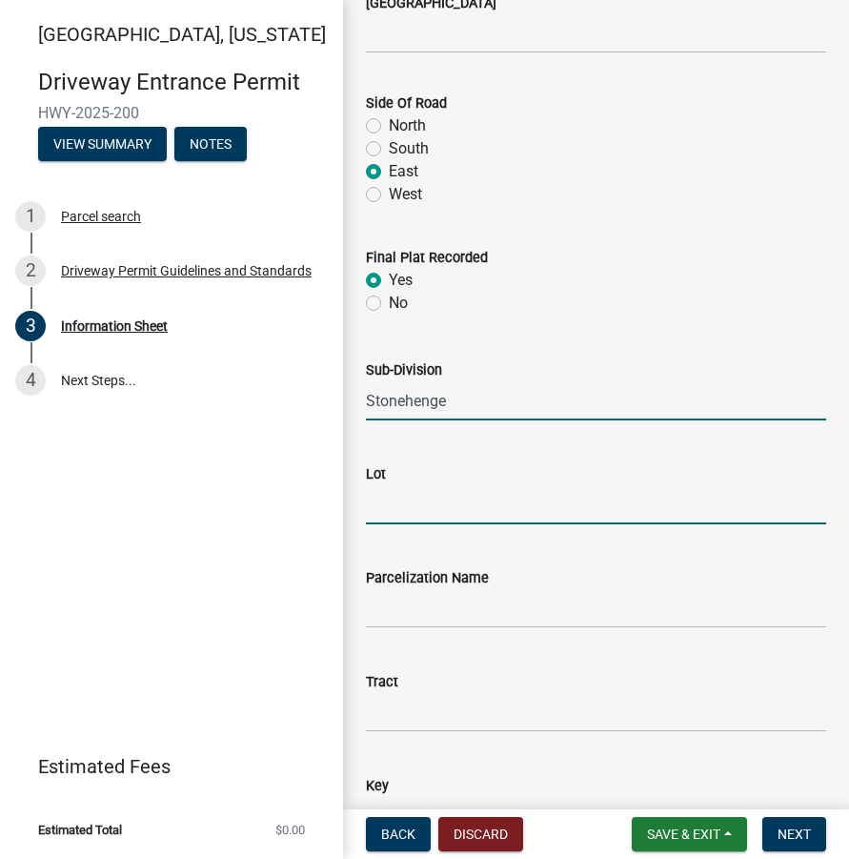
click at [408, 514] on input "Lot" at bounding box center [596, 504] width 460 height 39
type input "2"
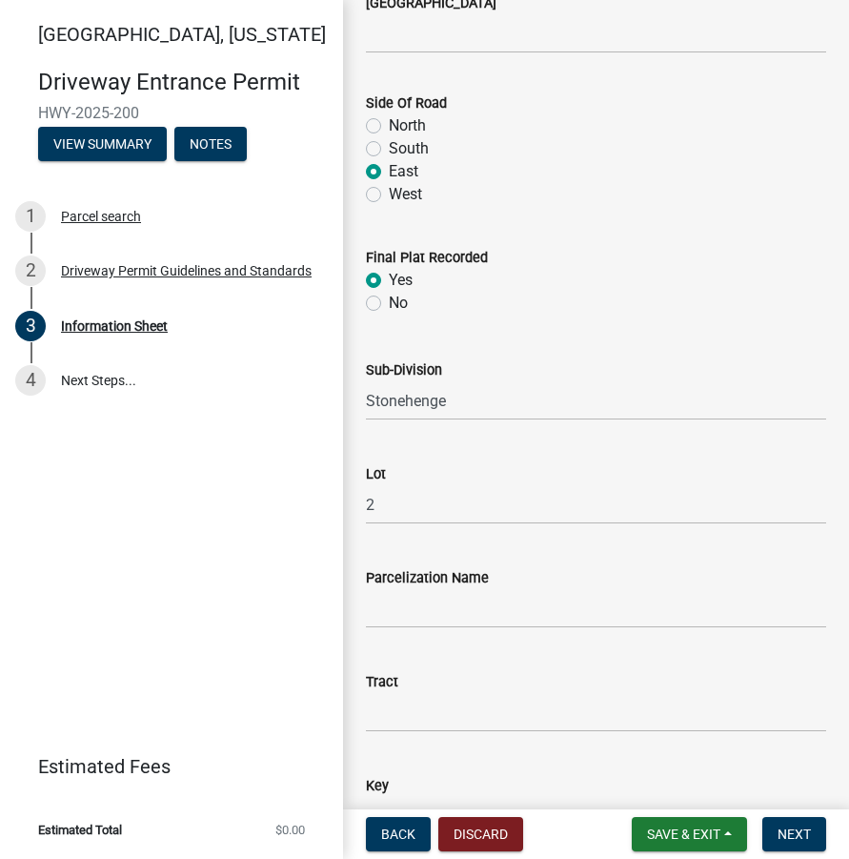
click at [389, 198] on label "West" at bounding box center [405, 194] width 33 height 23
click at [389, 195] on input "West" at bounding box center [395, 189] width 12 height 12
radio input "true"
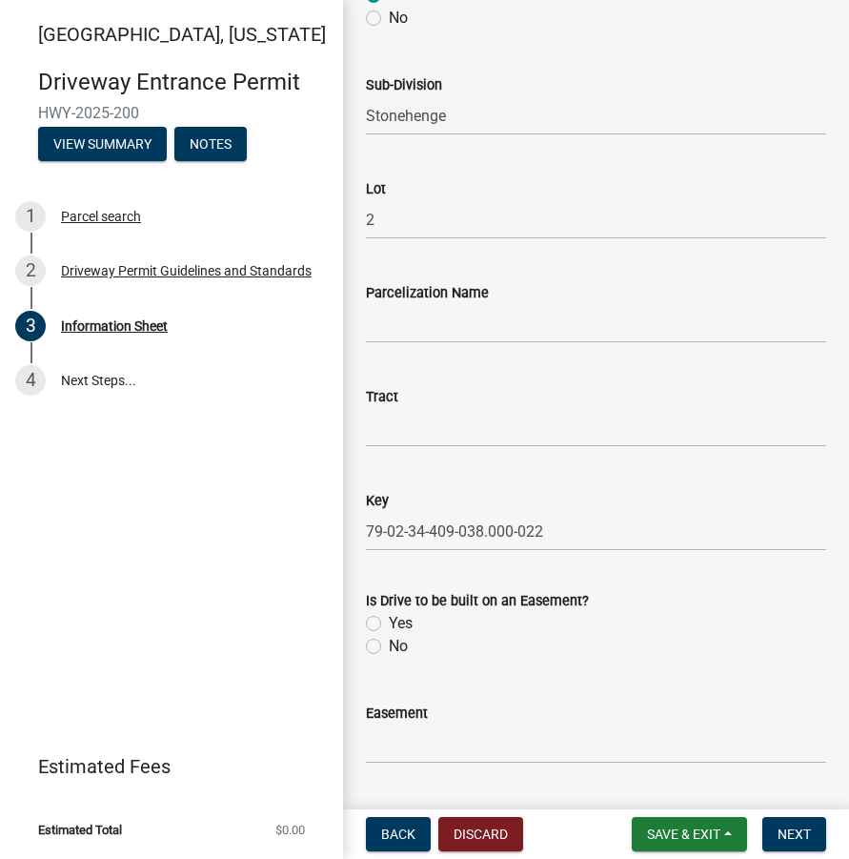
scroll to position [2574, 0]
click at [390, 222] on input "2" at bounding box center [596, 218] width 460 height 39
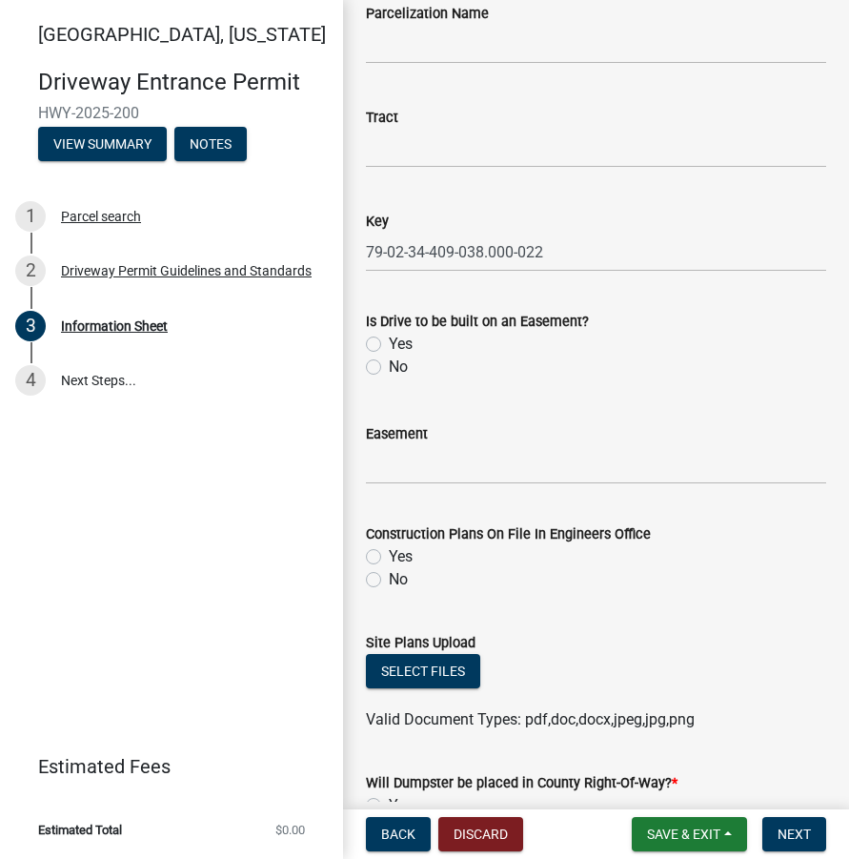
scroll to position [2860, 0]
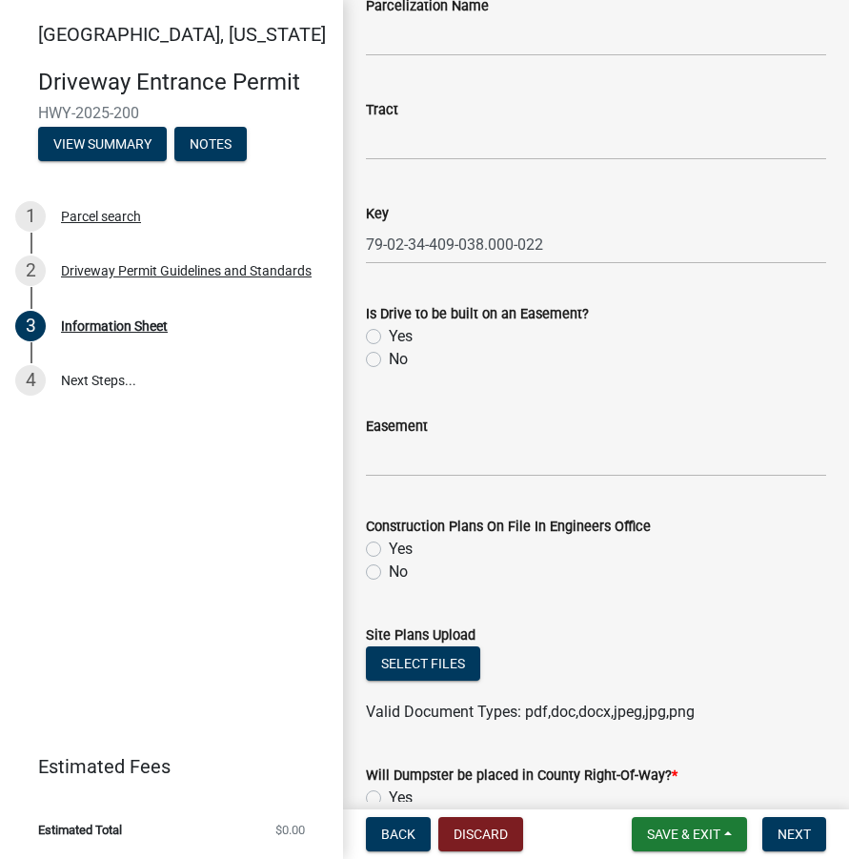
type input "273"
click at [389, 354] on label "No" at bounding box center [398, 359] width 19 height 23
click at [389, 354] on input "No" at bounding box center [395, 354] width 12 height 12
radio input "true"
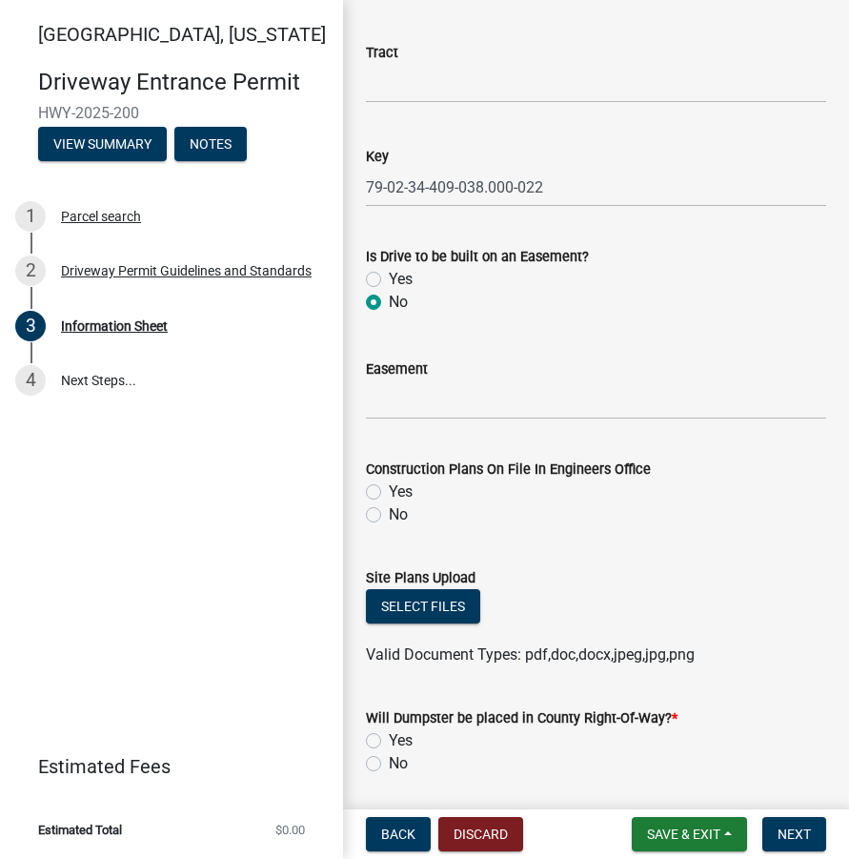
scroll to position [2982, 0]
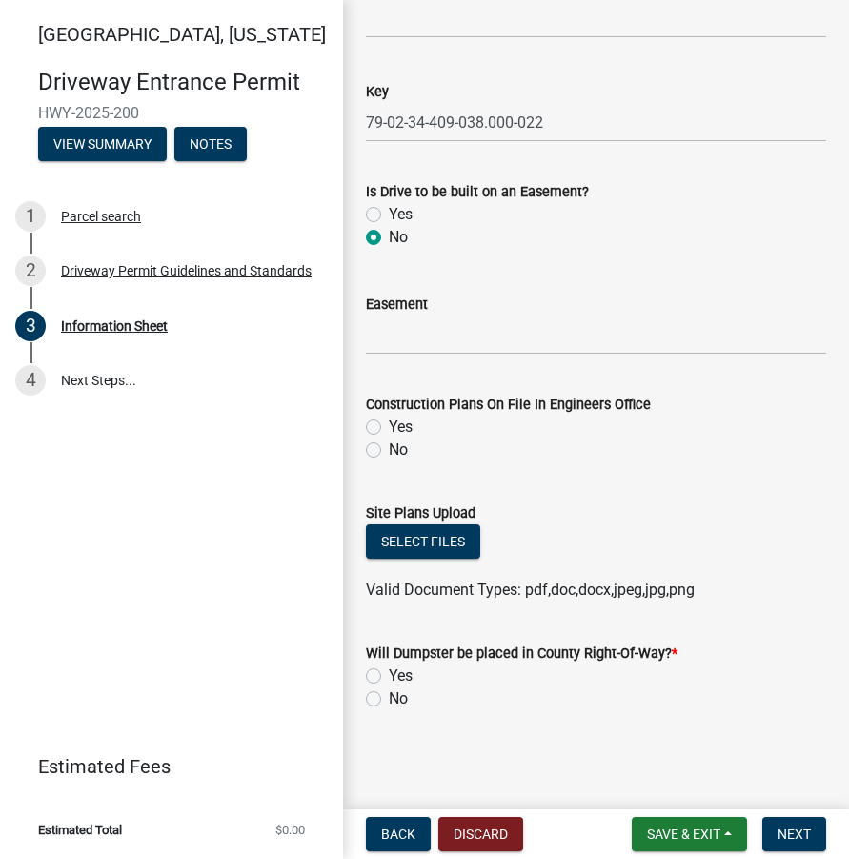
click at [389, 452] on label "No" at bounding box center [398, 449] width 19 height 23
click at [389, 451] on input "No" at bounding box center [395, 444] width 12 height 12
radio input "true"
click at [429, 560] on div "Select files" at bounding box center [596, 543] width 460 height 39
click at [419, 531] on button "Select files" at bounding box center [423, 541] width 114 height 34
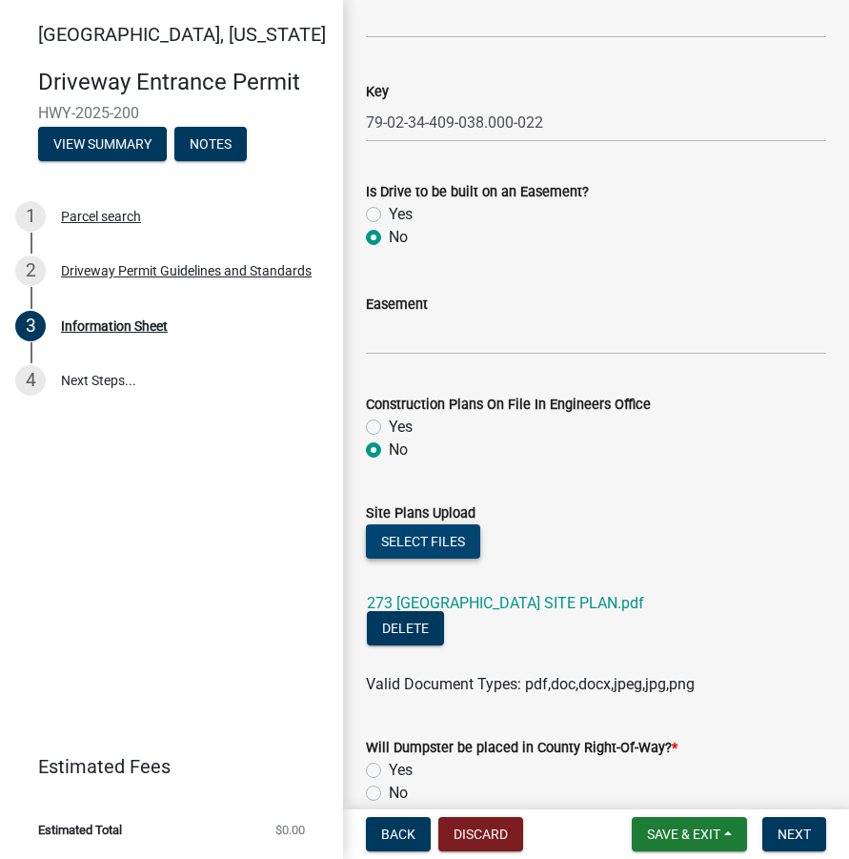
click at [459, 545] on button "Select files" at bounding box center [423, 541] width 114 height 34
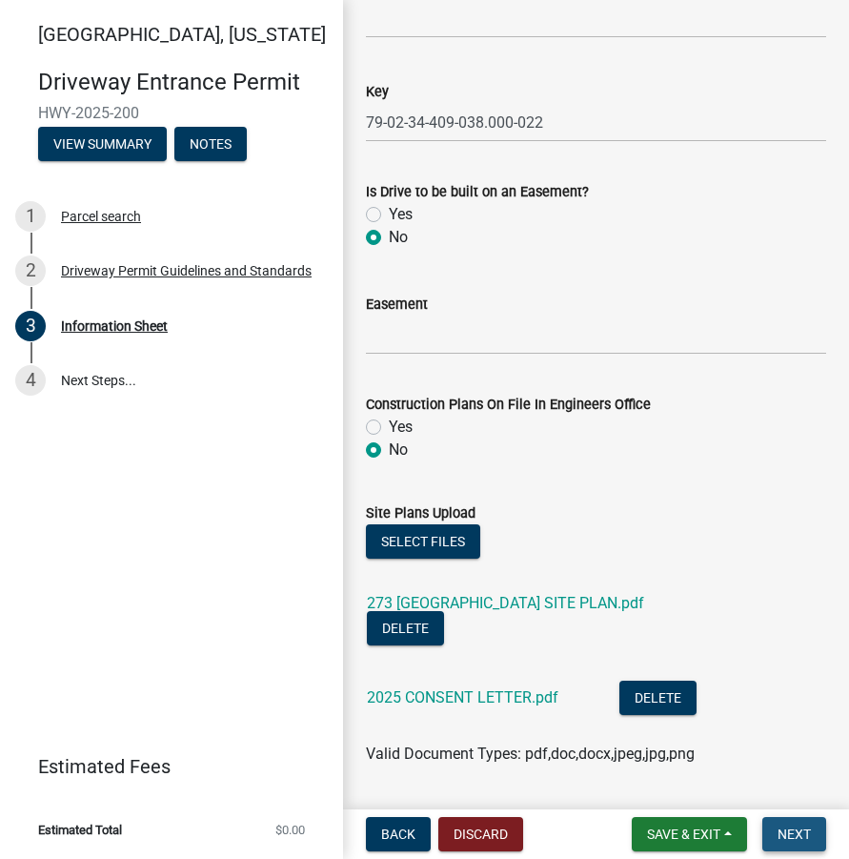
click at [795, 834] on span "Next" at bounding box center [794, 833] width 33 height 15
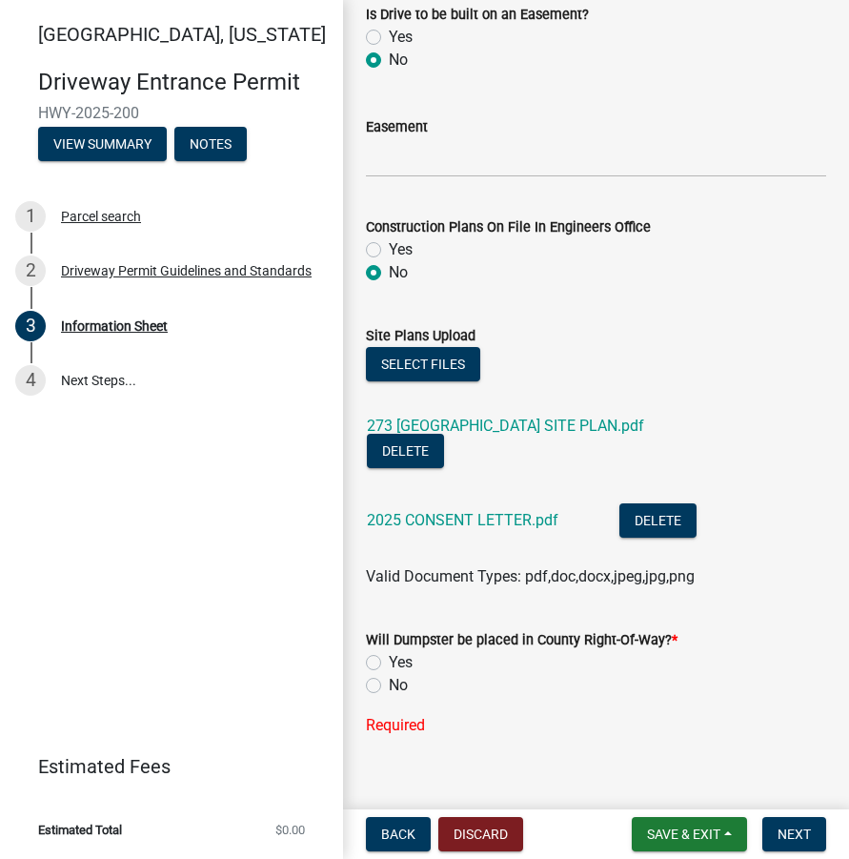
click at [380, 674] on div "No" at bounding box center [596, 685] width 460 height 23
click at [389, 674] on label "No" at bounding box center [398, 685] width 19 height 23
click at [389, 674] on input "No" at bounding box center [395, 680] width 12 height 12
radio input "true"
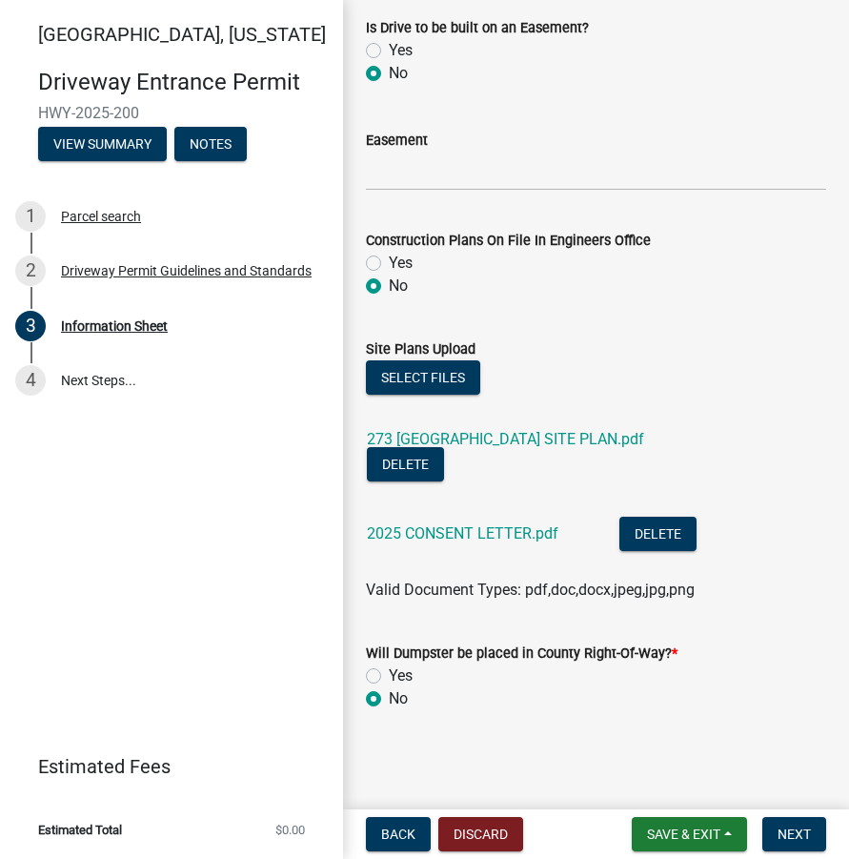
scroll to position [3121, 0]
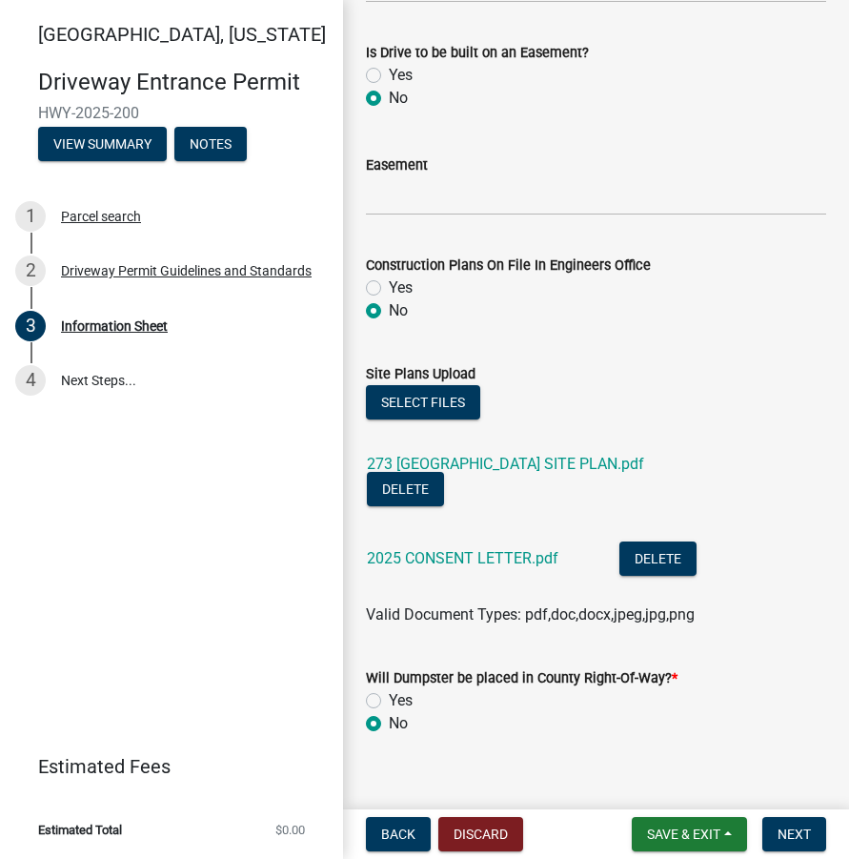
click at [377, 666] on div "Will Dumpster be placed in County Right-Of-Way? *" at bounding box center [596, 677] width 460 height 23
click at [808, 825] on button "Next" at bounding box center [795, 834] width 64 height 34
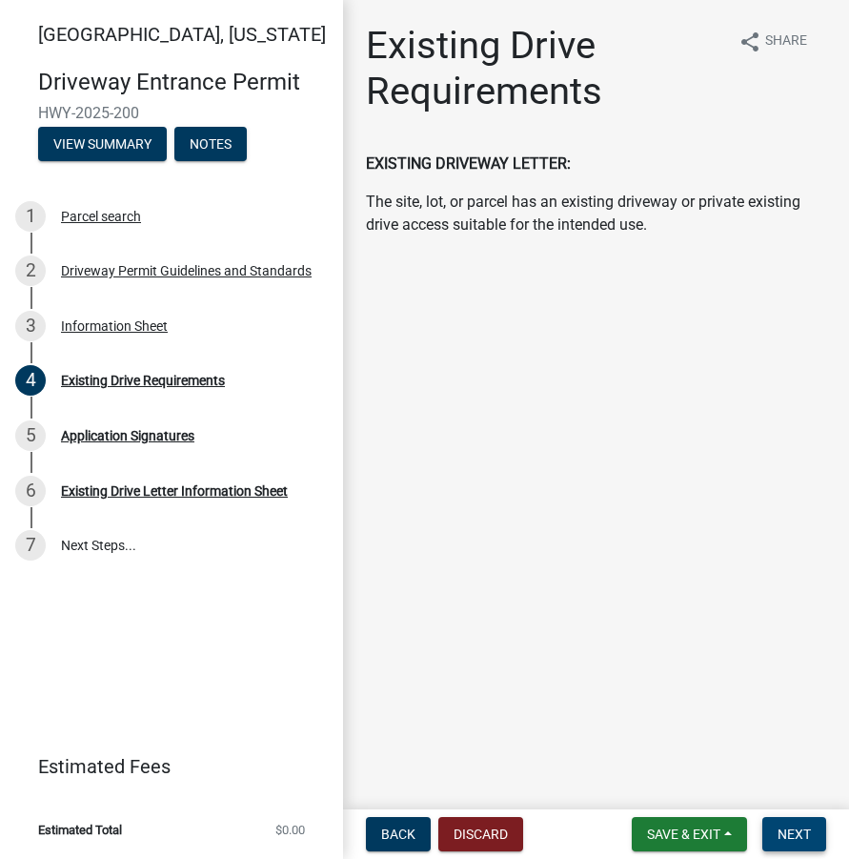
click at [785, 836] on span "Next" at bounding box center [794, 833] width 33 height 15
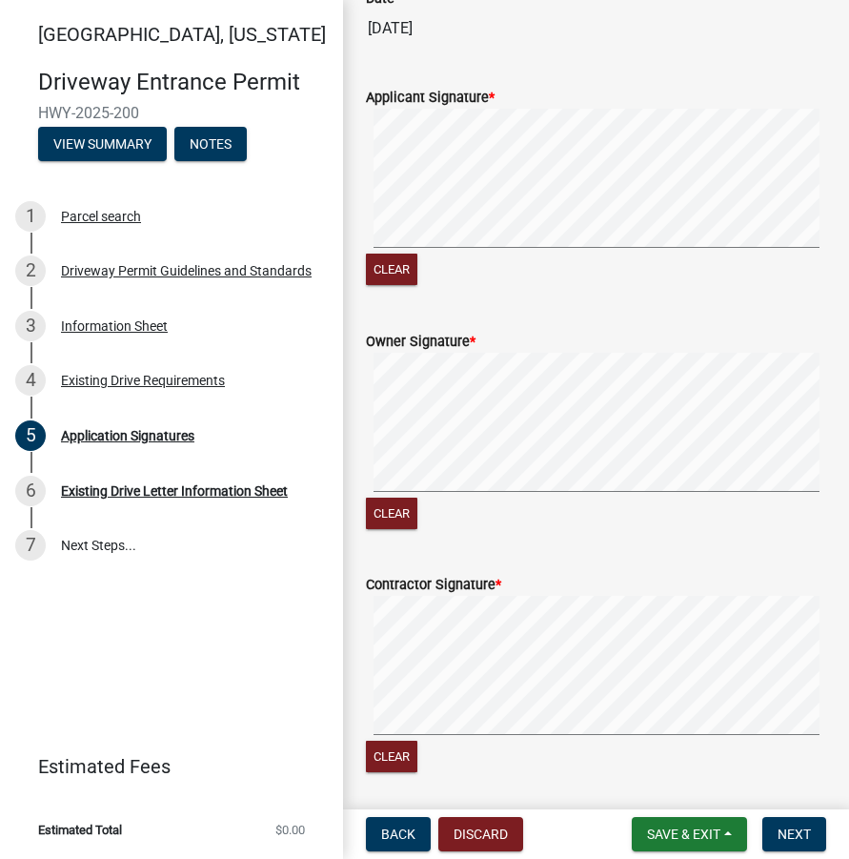
scroll to position [1082, 0]
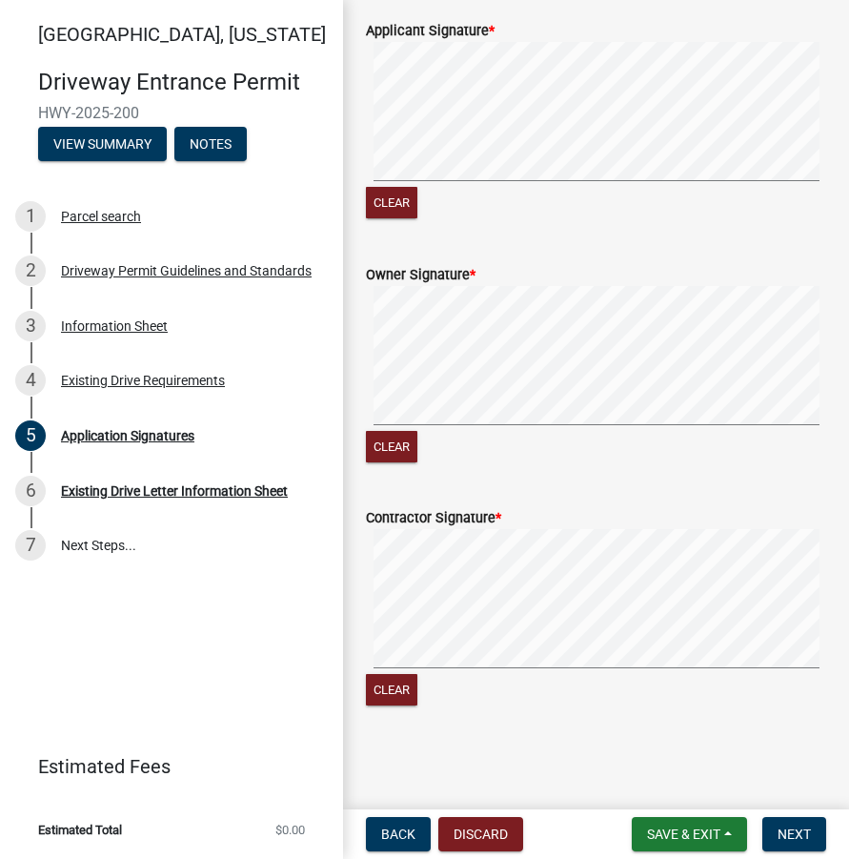
click at [385, 672] on signature-pad at bounding box center [596, 601] width 460 height 145
click at [795, 833] on span "Next" at bounding box center [794, 833] width 33 height 15
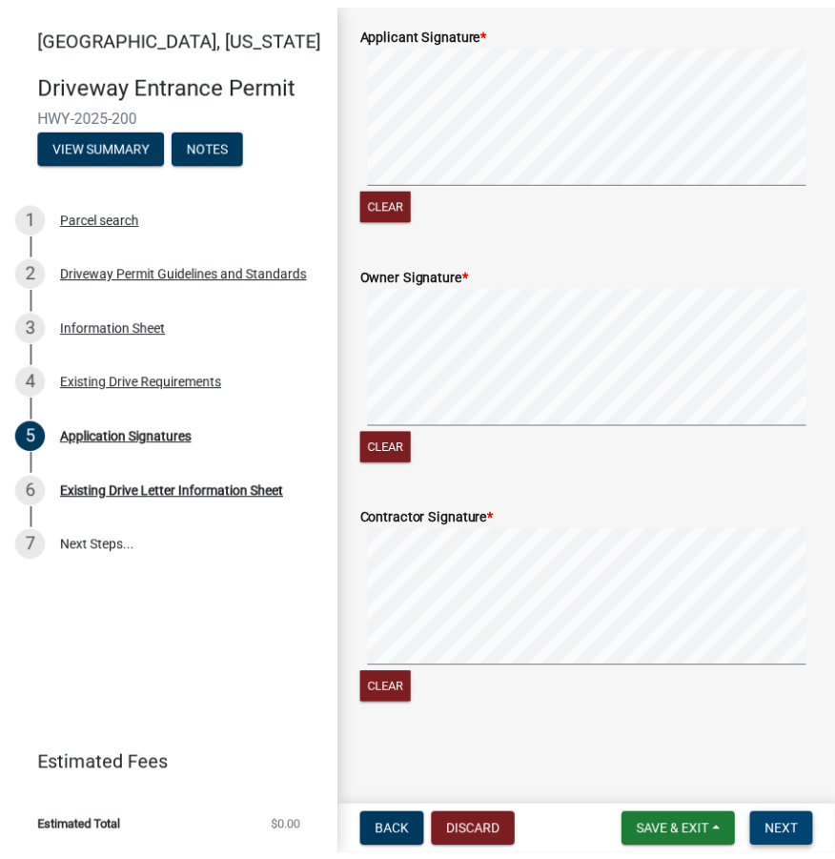
scroll to position [0, 0]
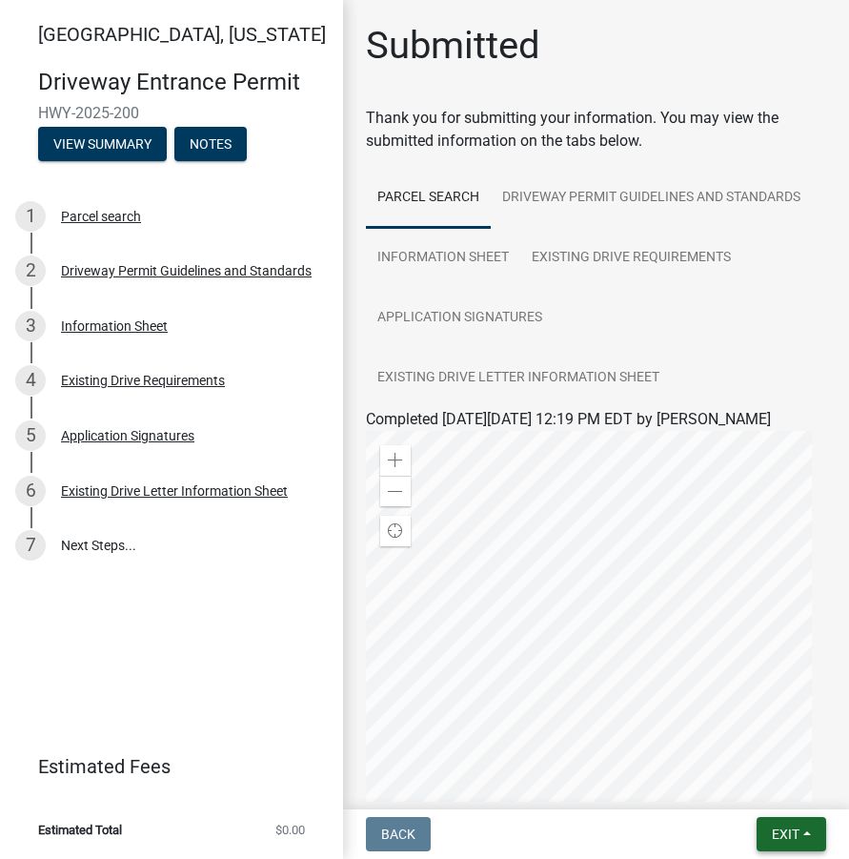
click at [784, 839] on span "Exit" at bounding box center [786, 833] width 28 height 15
click at [764, 787] on button "Save & Exit" at bounding box center [750, 785] width 153 height 46
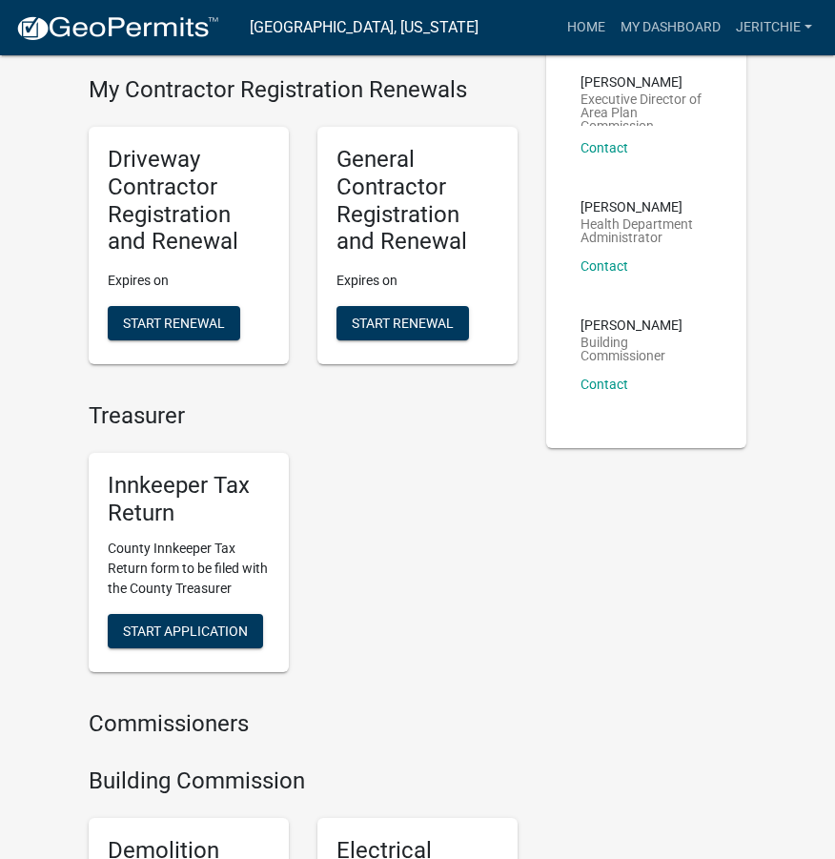
scroll to position [477, 0]
